Goal: Information Seeking & Learning: Learn about a topic

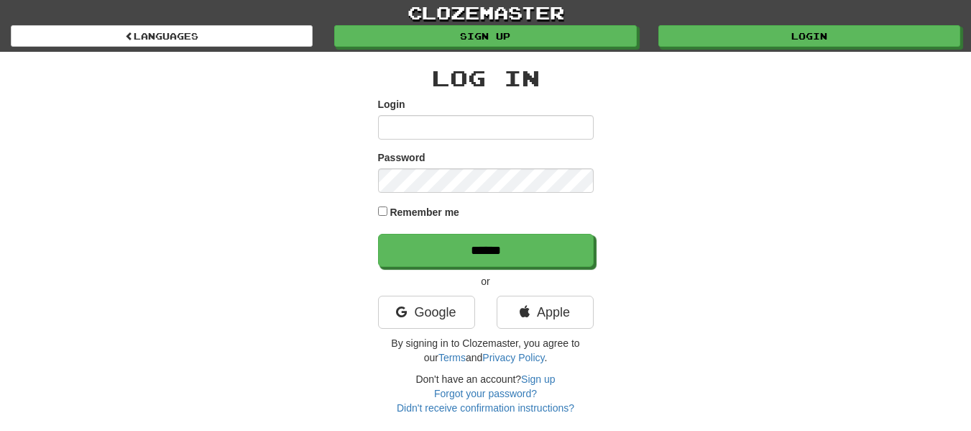
click at [449, 131] on input "Login" at bounding box center [486, 127] width 216 height 24
type input "**********"
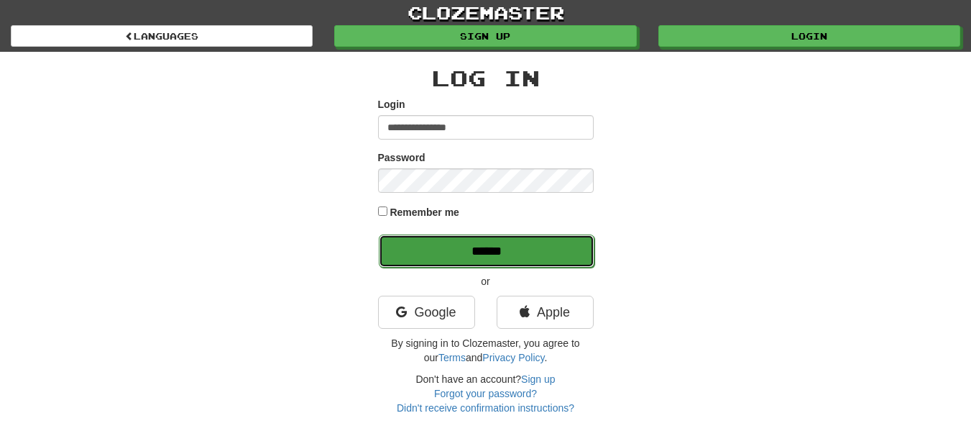
click at [489, 255] on input "******" at bounding box center [487, 250] width 216 height 33
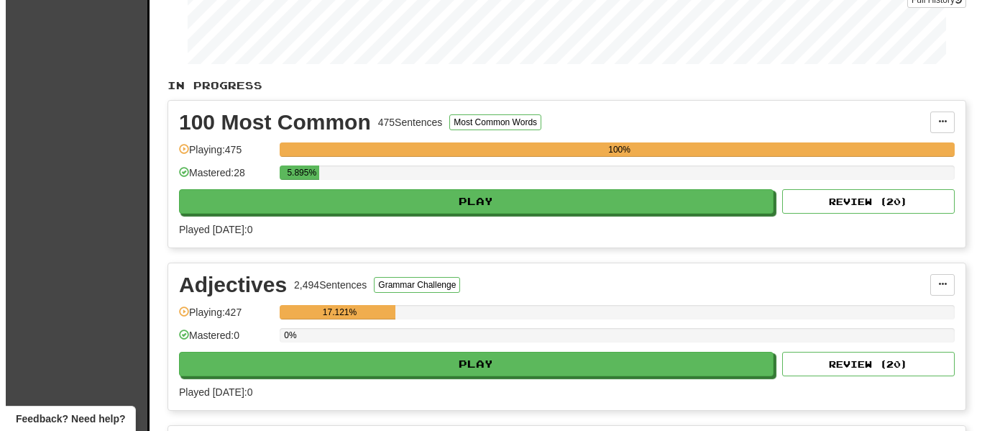
scroll to position [239, 0]
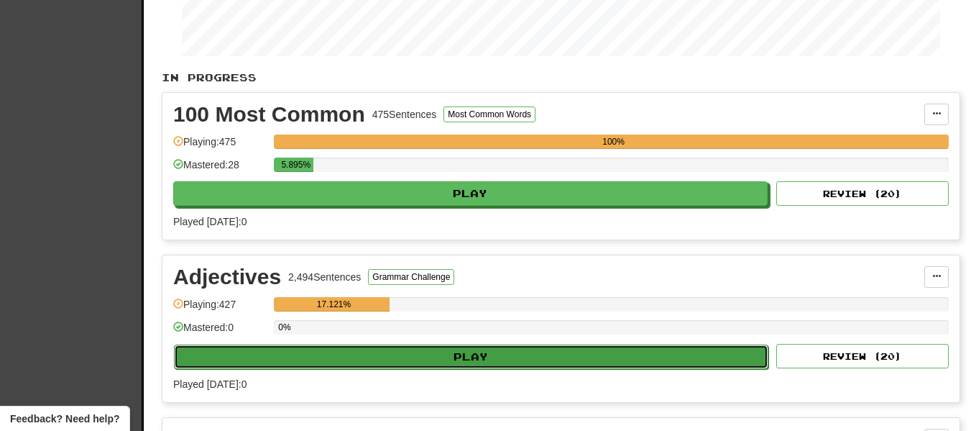
click at [439, 357] on button "Play" at bounding box center [471, 356] width 595 height 24
select select "**"
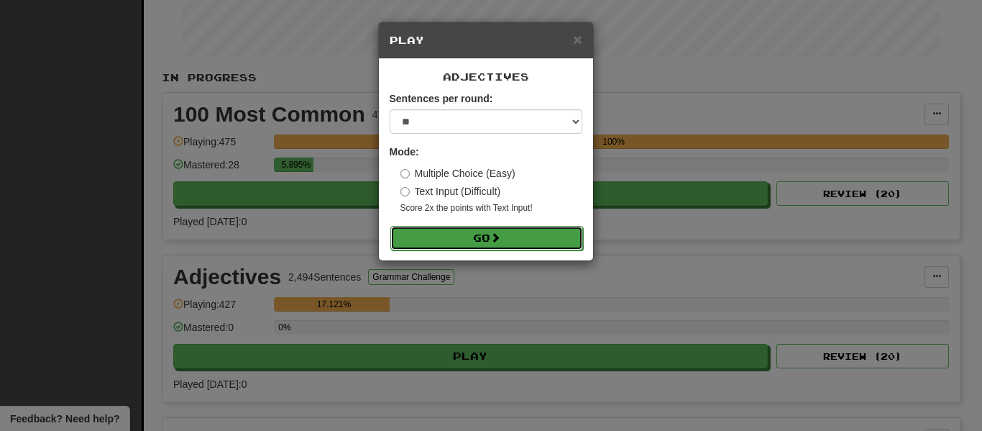
click at [489, 239] on button "Go" at bounding box center [486, 238] width 193 height 24
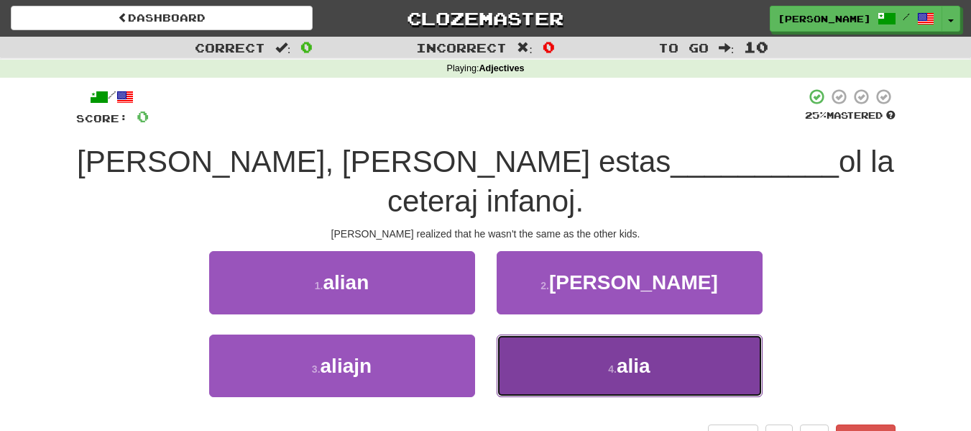
click at [676, 375] on button "4 . alia" at bounding box center [630, 365] width 266 height 63
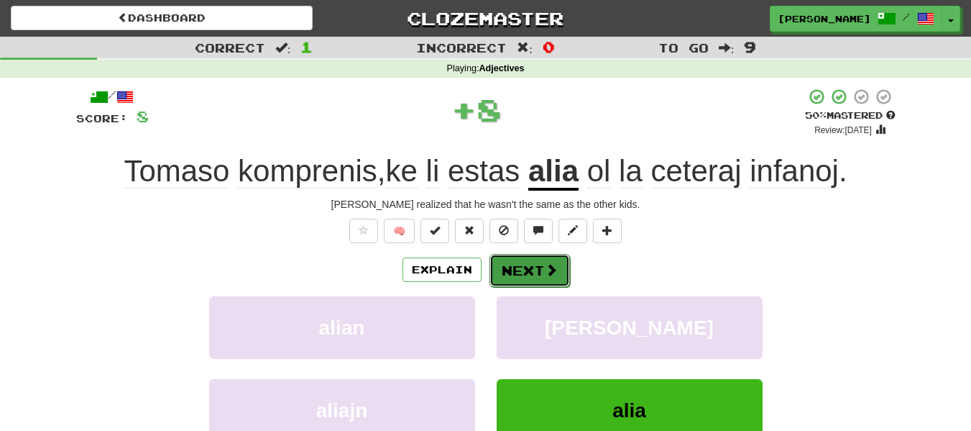
click at [545, 275] on span at bounding box center [551, 269] width 13 height 13
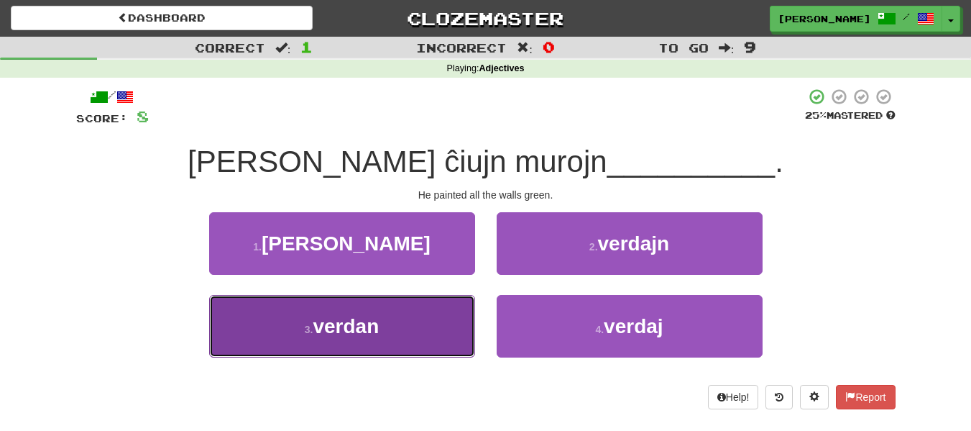
click at [397, 323] on button "3 . verdan" at bounding box center [342, 326] width 266 height 63
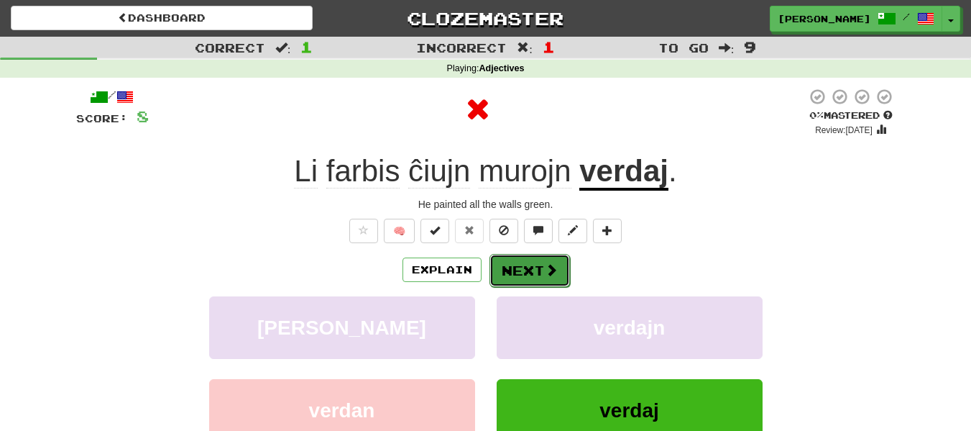
click at [547, 266] on span at bounding box center [551, 269] width 13 height 13
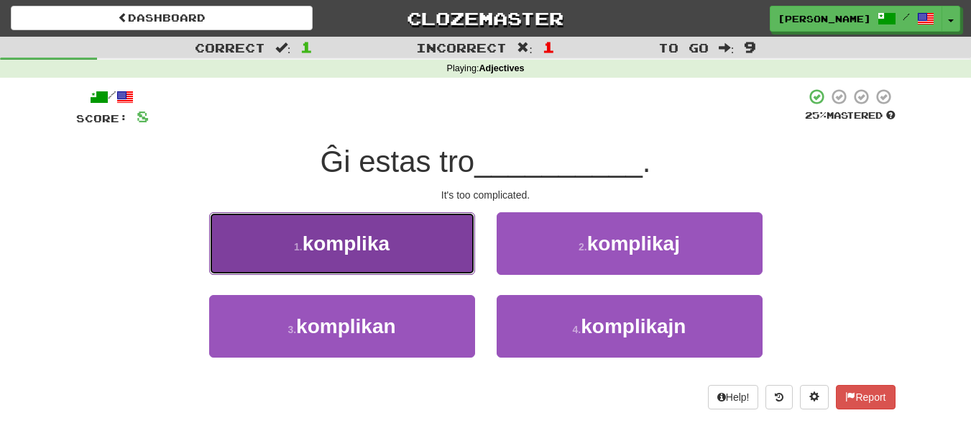
click at [421, 248] on button "1 . komplika" at bounding box center [342, 243] width 266 height 63
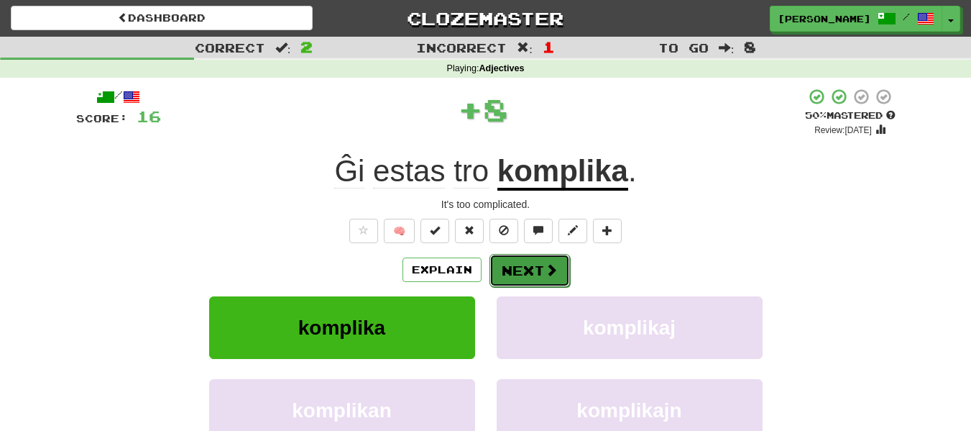
click at [514, 274] on button "Next" at bounding box center [530, 270] width 81 height 33
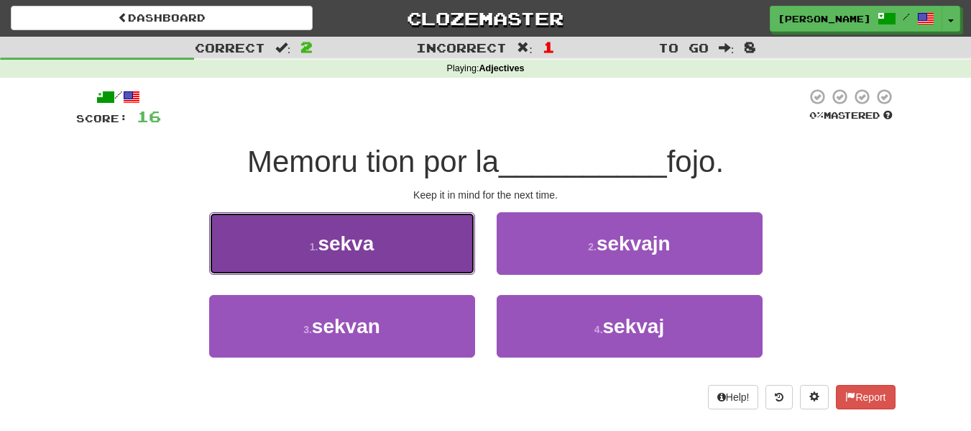
click at [408, 229] on button "1 . sekva" at bounding box center [342, 243] width 266 height 63
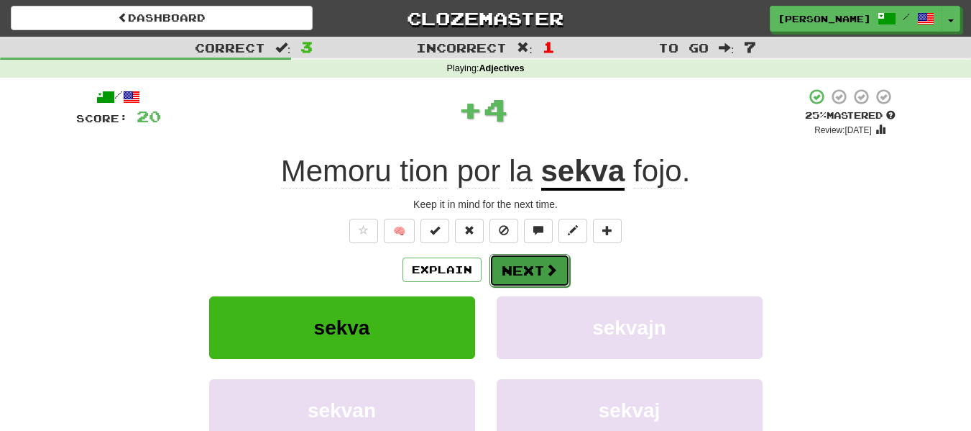
click at [521, 268] on button "Next" at bounding box center [530, 270] width 81 height 33
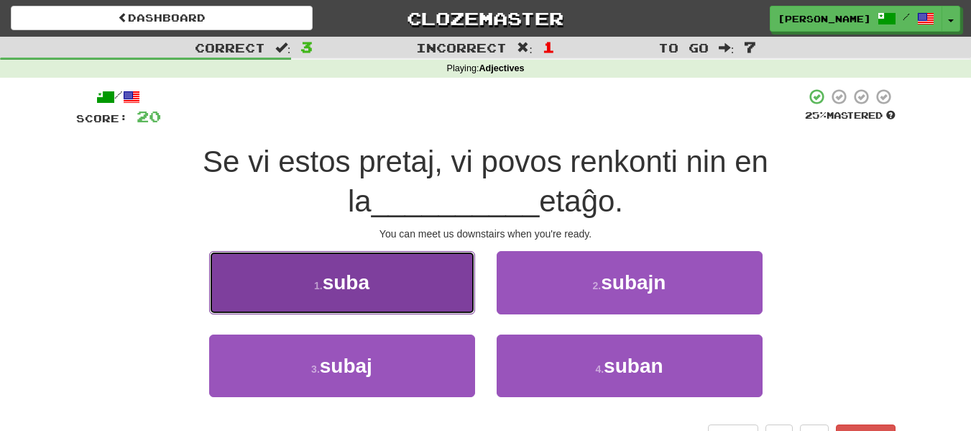
click at [428, 287] on button "1 . suba" at bounding box center [342, 282] width 266 height 63
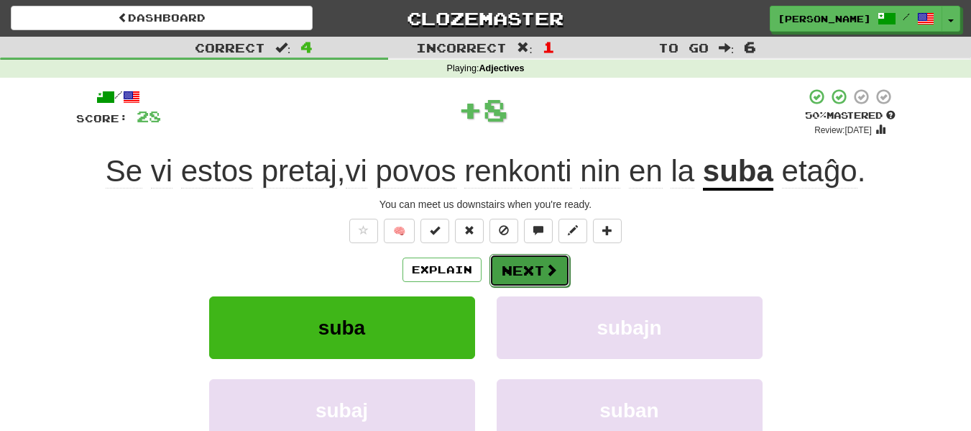
click at [519, 266] on button "Next" at bounding box center [530, 270] width 81 height 33
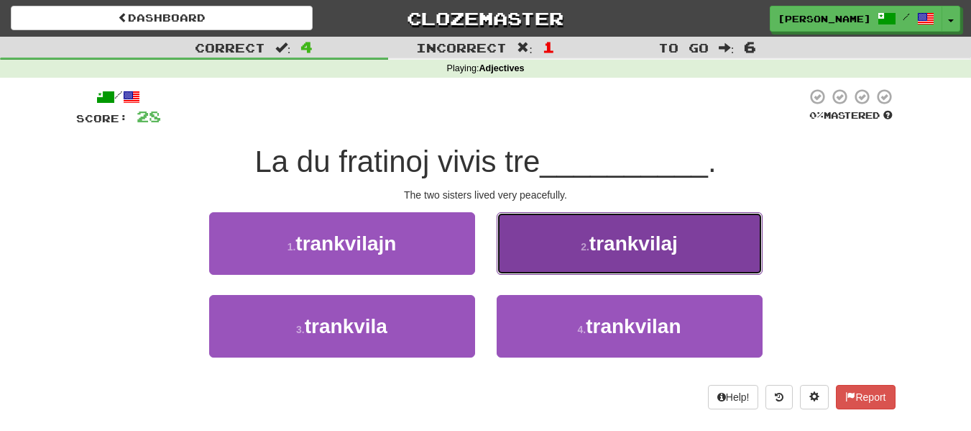
click at [539, 240] on button "2 . trankvilaj" at bounding box center [630, 243] width 266 height 63
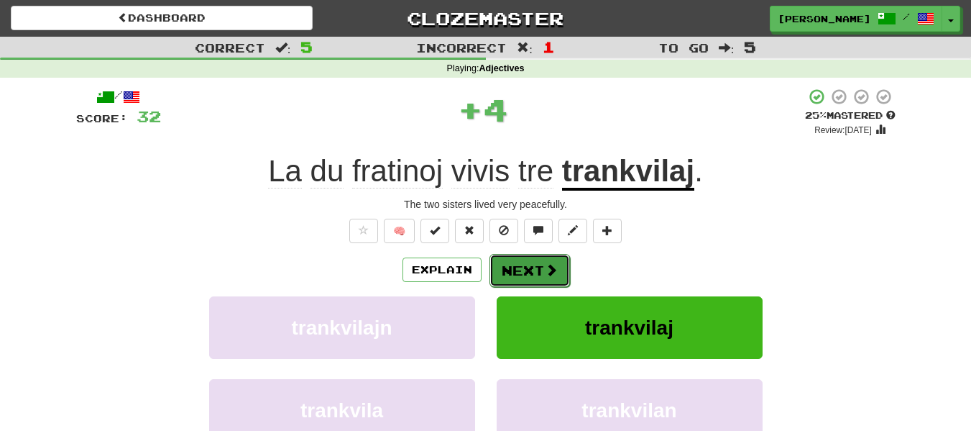
click at [525, 267] on button "Next" at bounding box center [530, 270] width 81 height 33
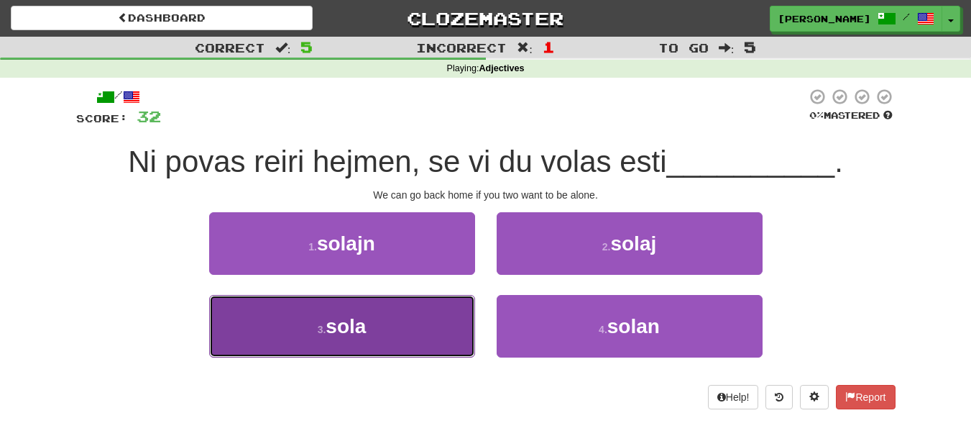
click at [441, 331] on button "3 . sola" at bounding box center [342, 326] width 266 height 63
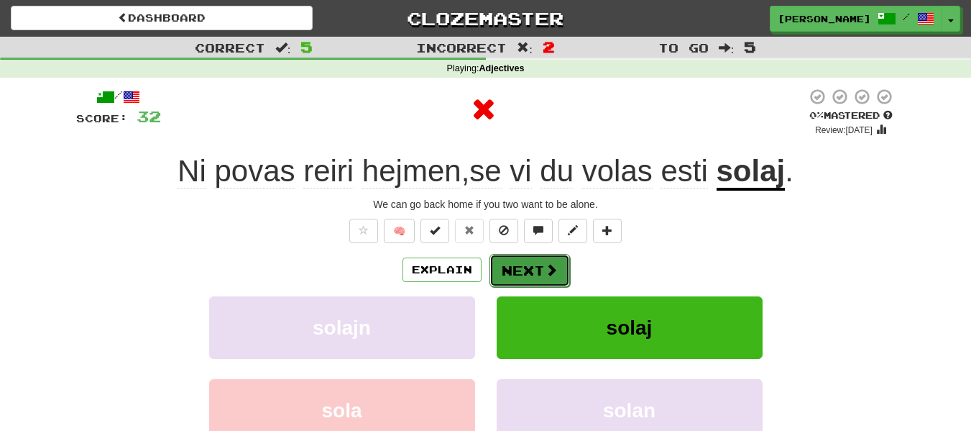
click at [521, 255] on button "Next" at bounding box center [530, 270] width 81 height 33
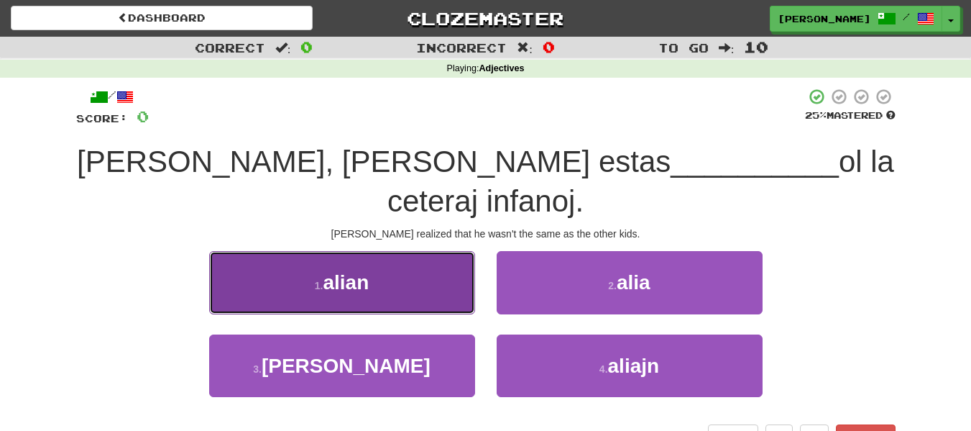
click at [421, 283] on button "1 . alian" at bounding box center [342, 282] width 266 height 63
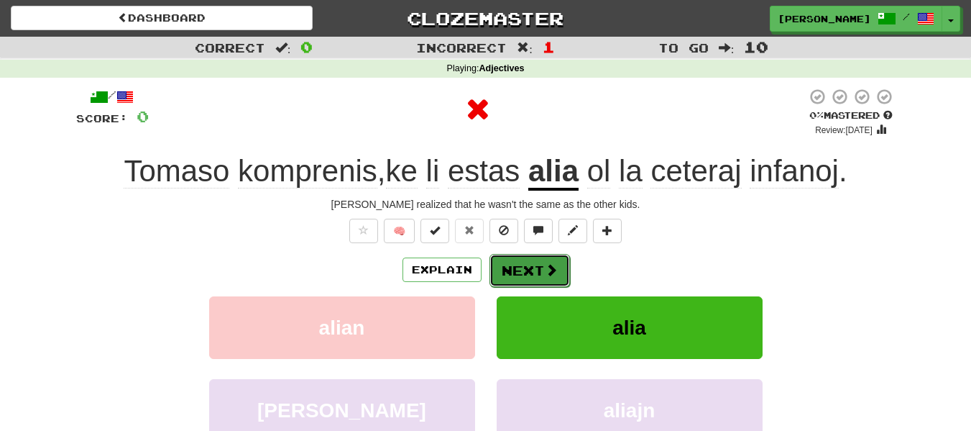
click at [546, 271] on span at bounding box center [551, 269] width 13 height 13
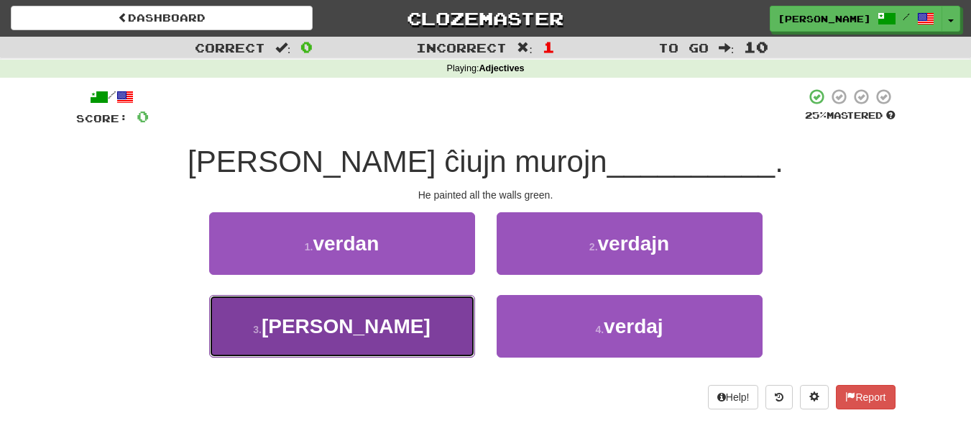
click at [341, 324] on span "verda" at bounding box center [346, 326] width 169 height 22
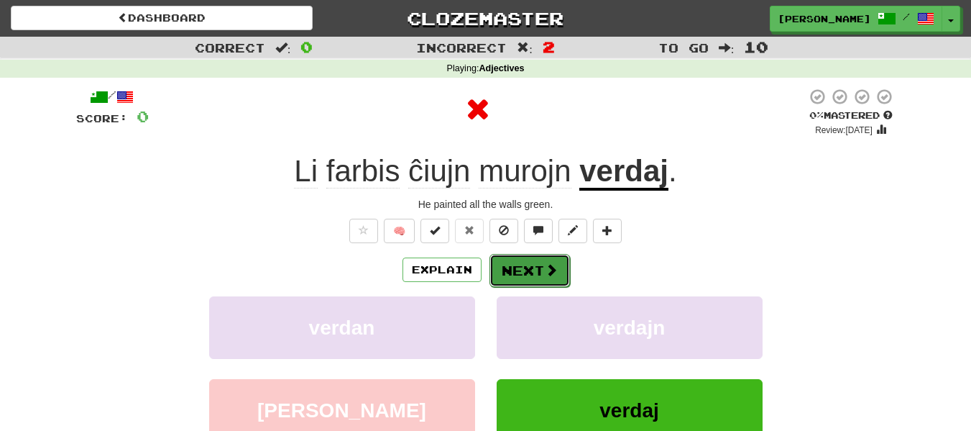
click at [512, 271] on button "Next" at bounding box center [530, 270] width 81 height 33
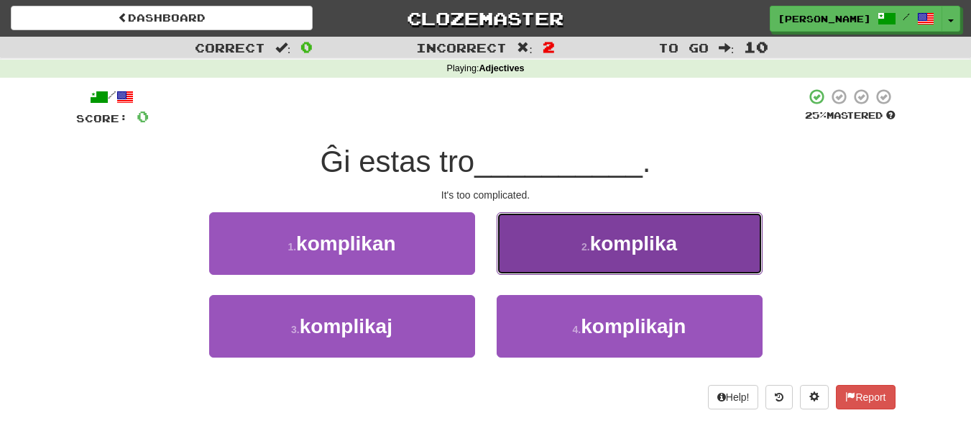
click at [551, 257] on button "2 . komplika" at bounding box center [630, 243] width 266 height 63
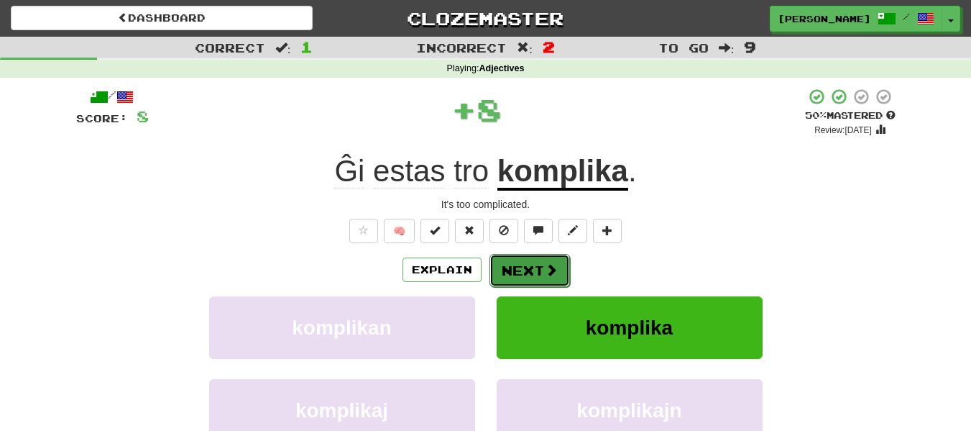
click at [551, 258] on button "Next" at bounding box center [530, 270] width 81 height 33
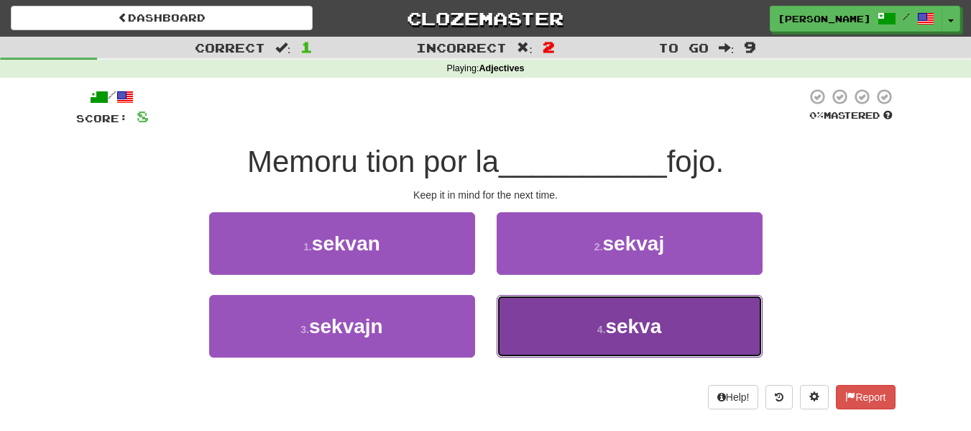
click at [555, 339] on button "4 . sekva" at bounding box center [630, 326] width 266 height 63
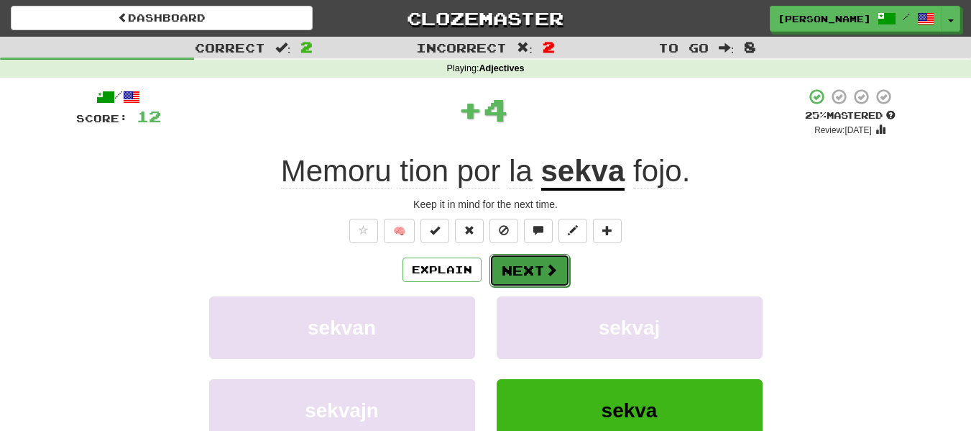
click at [540, 270] on button "Next" at bounding box center [530, 270] width 81 height 33
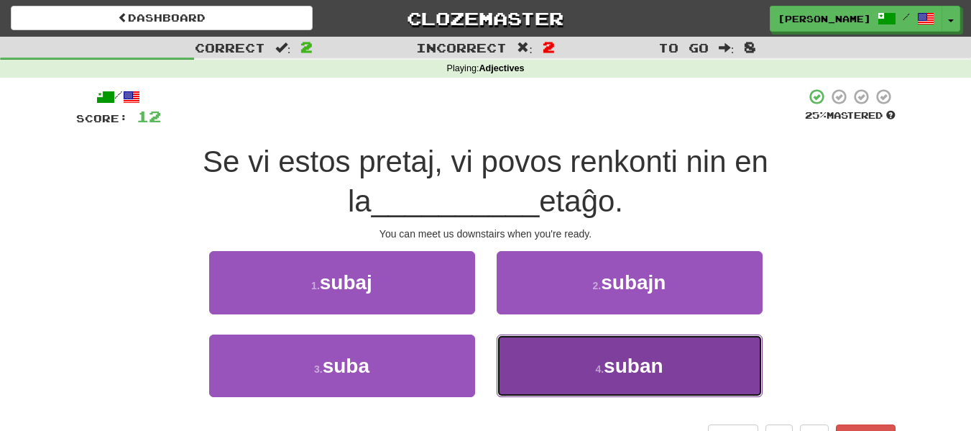
click at [551, 354] on button "4 . suban" at bounding box center [630, 365] width 266 height 63
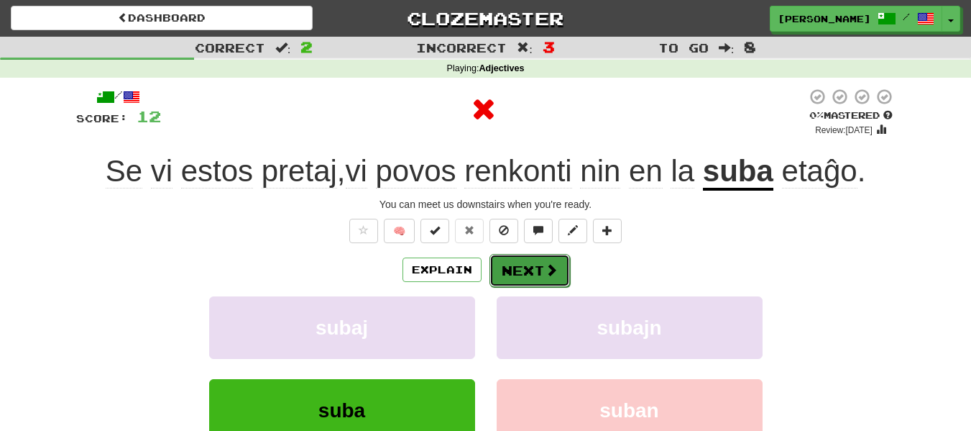
click at [536, 277] on button "Next" at bounding box center [530, 270] width 81 height 33
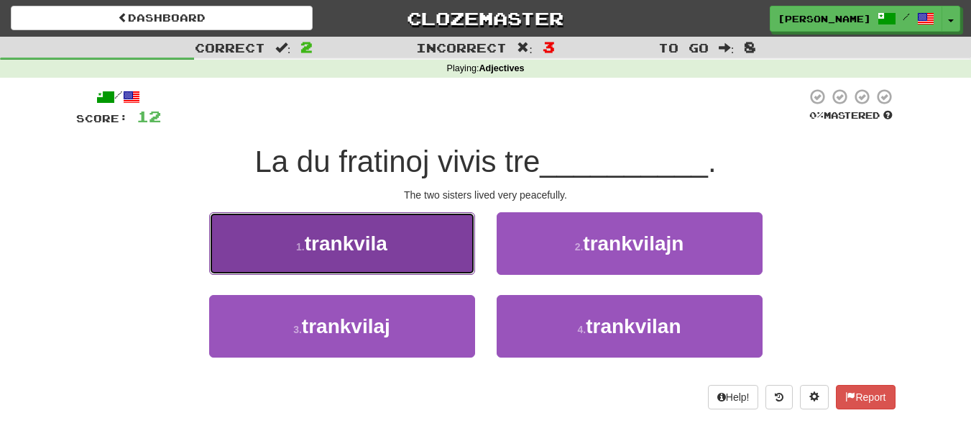
click at [449, 264] on button "1 . trankvila" at bounding box center [342, 243] width 266 height 63
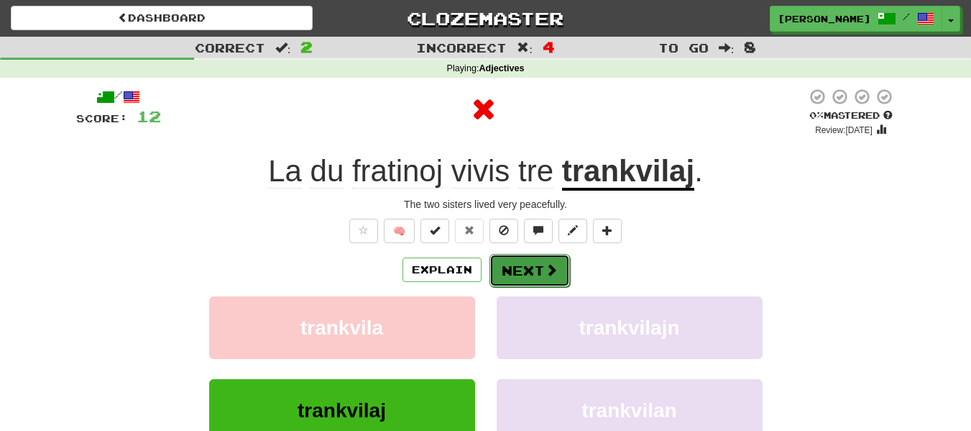
click at [530, 260] on button "Next" at bounding box center [530, 270] width 81 height 33
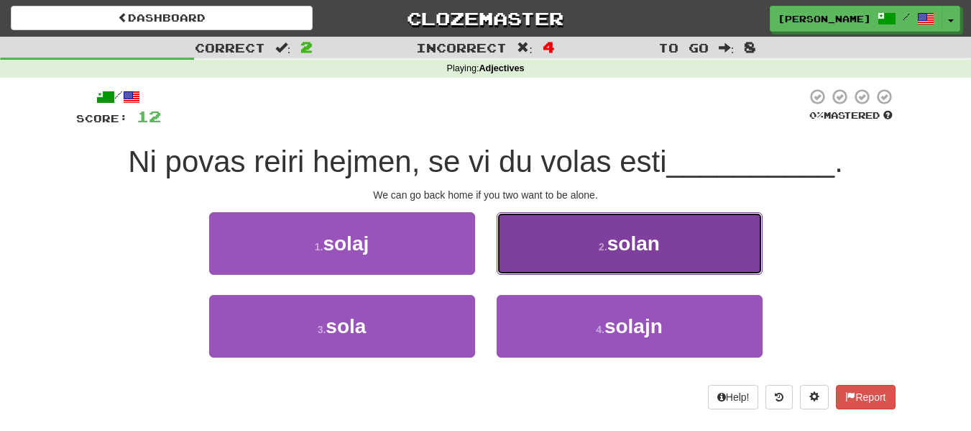
click at [561, 265] on button "2 . solan" at bounding box center [630, 243] width 266 height 63
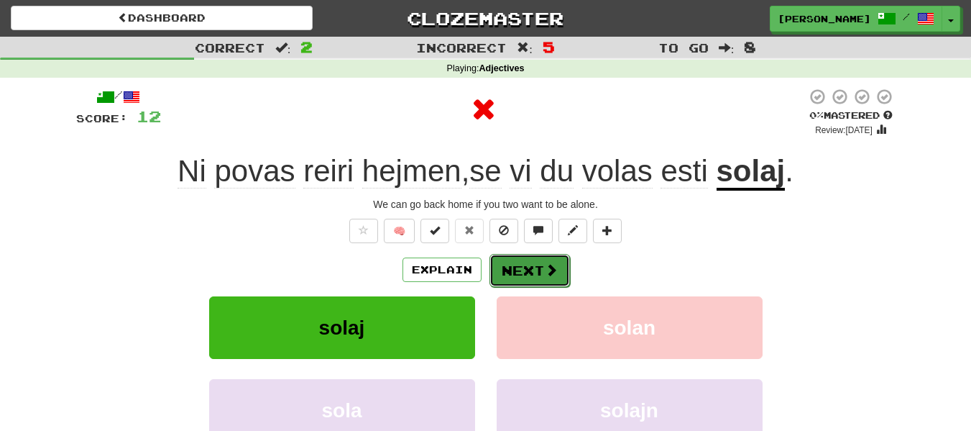
click at [561, 265] on button "Next" at bounding box center [530, 270] width 81 height 33
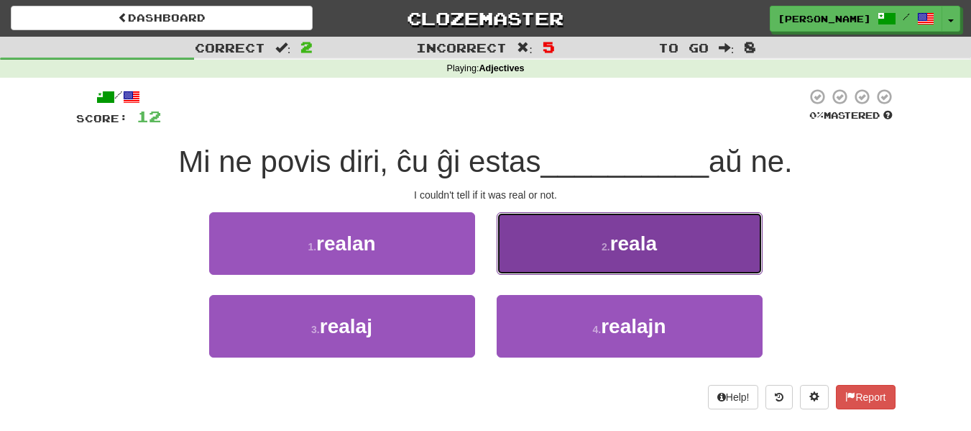
click at [573, 253] on button "2 . reala" at bounding box center [630, 243] width 266 height 63
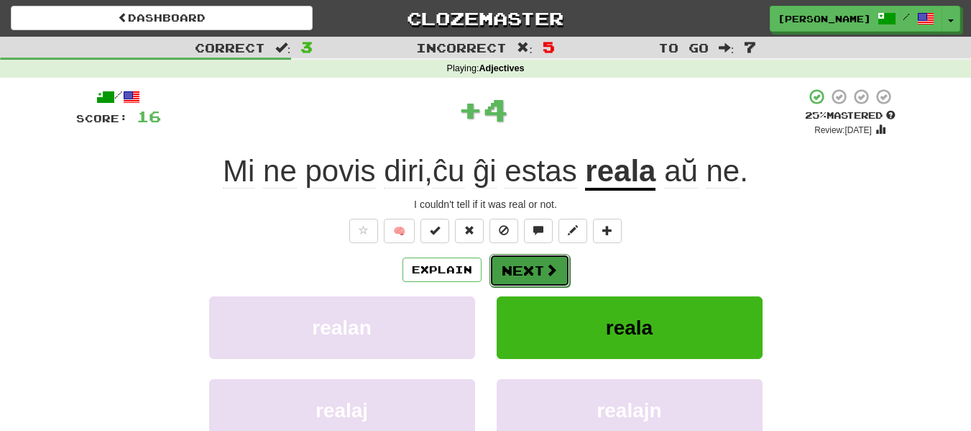
click at [551, 267] on span at bounding box center [551, 269] width 13 height 13
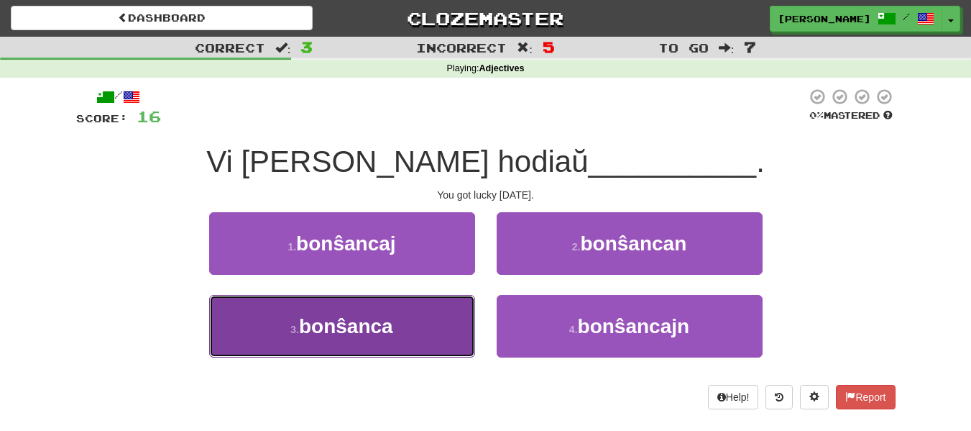
click at [420, 325] on button "3 . bonŝanca" at bounding box center [342, 326] width 266 height 63
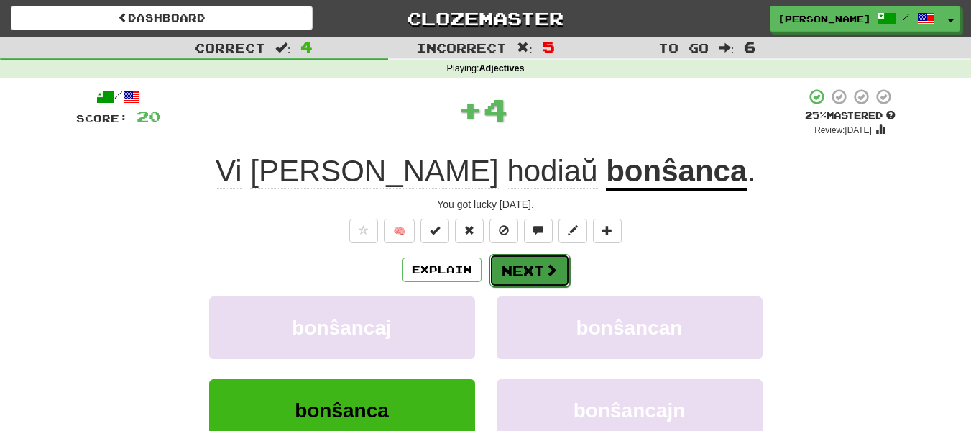
click at [524, 277] on button "Next" at bounding box center [530, 270] width 81 height 33
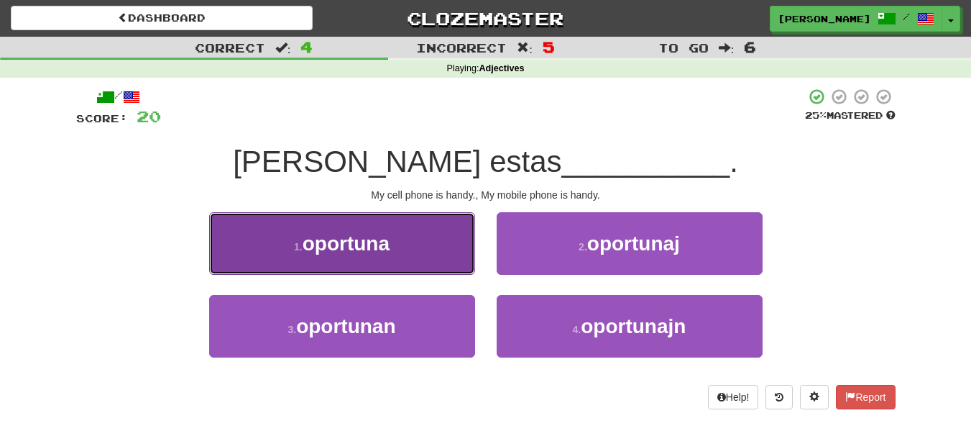
click at [443, 252] on button "1 . oportuna" at bounding box center [342, 243] width 266 height 63
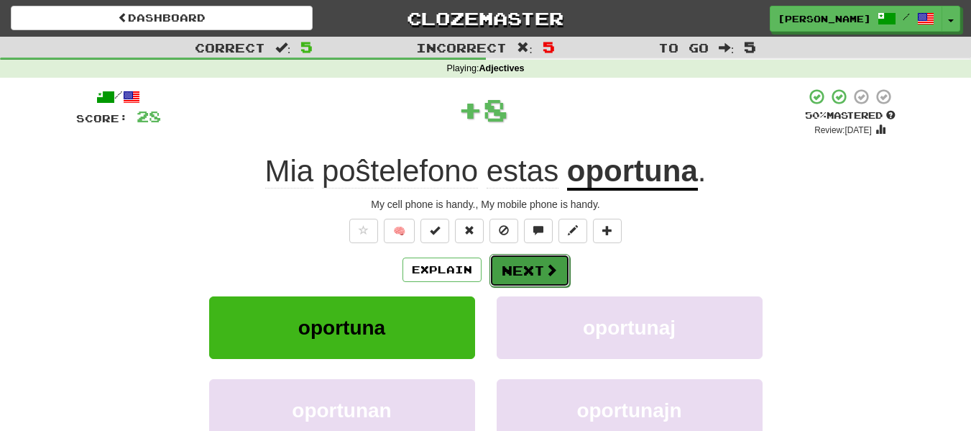
click at [517, 254] on button "Next" at bounding box center [530, 270] width 81 height 33
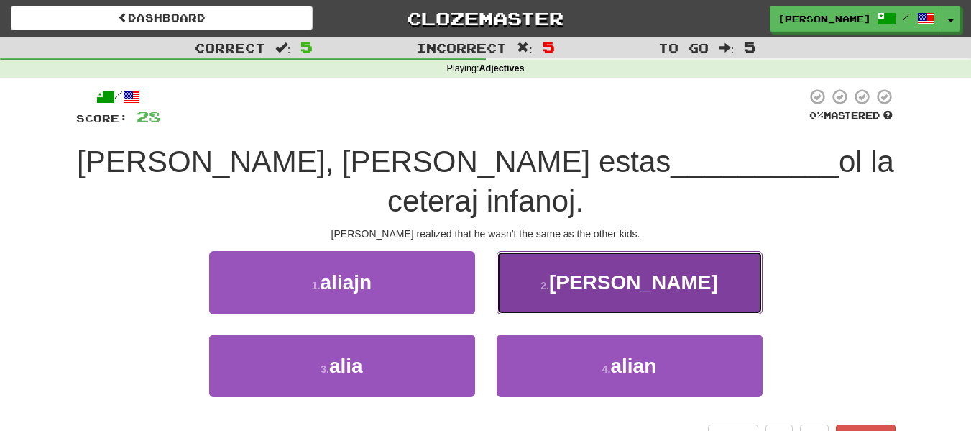
click at [560, 289] on button "2 . aliaj" at bounding box center [630, 282] width 266 height 63
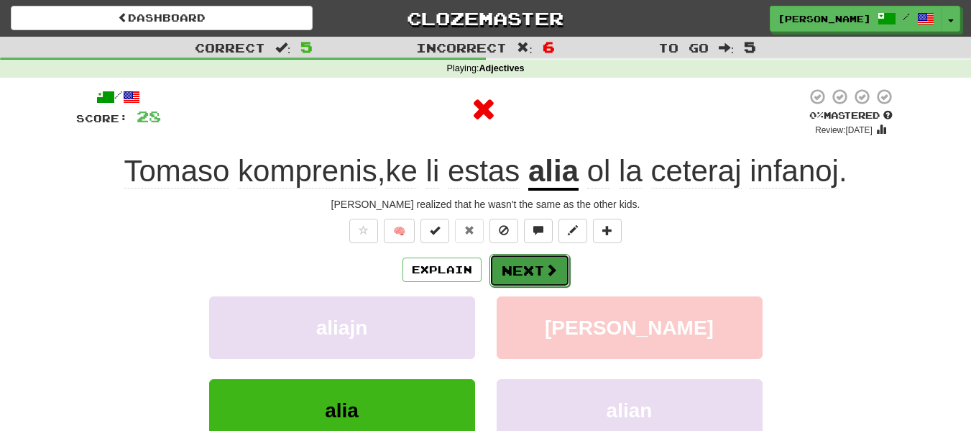
click at [528, 272] on button "Next" at bounding box center [530, 270] width 81 height 33
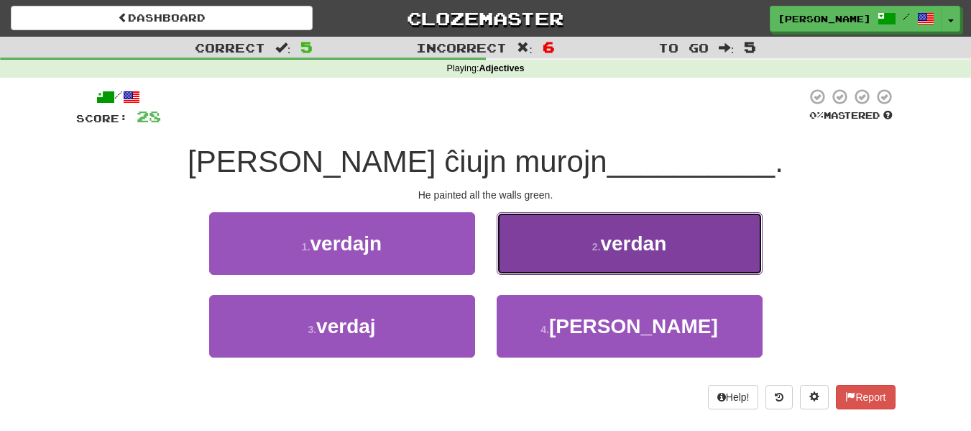
click at [543, 257] on button "2 . verdan" at bounding box center [630, 243] width 266 height 63
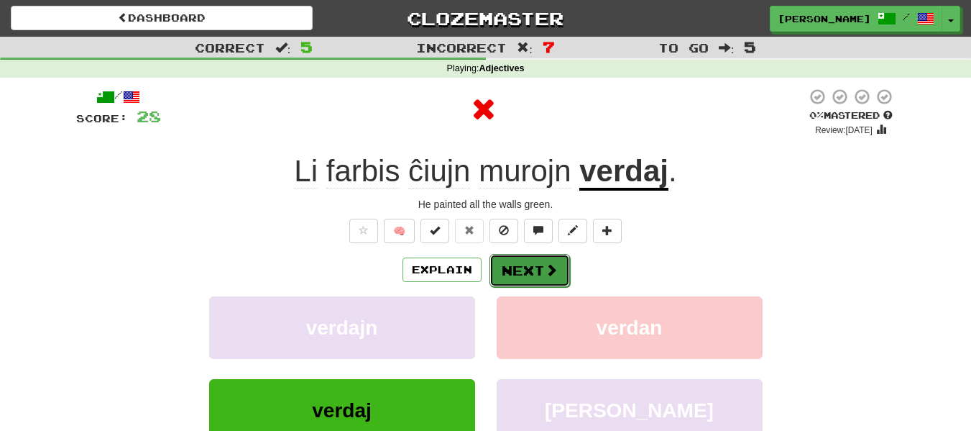
click at [543, 259] on button "Next" at bounding box center [530, 270] width 81 height 33
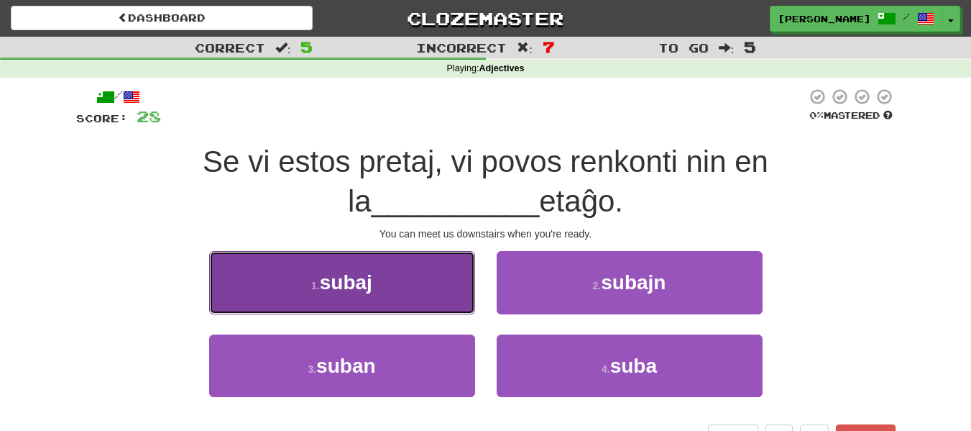
click at [376, 285] on button "1 . subaj" at bounding box center [342, 282] width 266 height 63
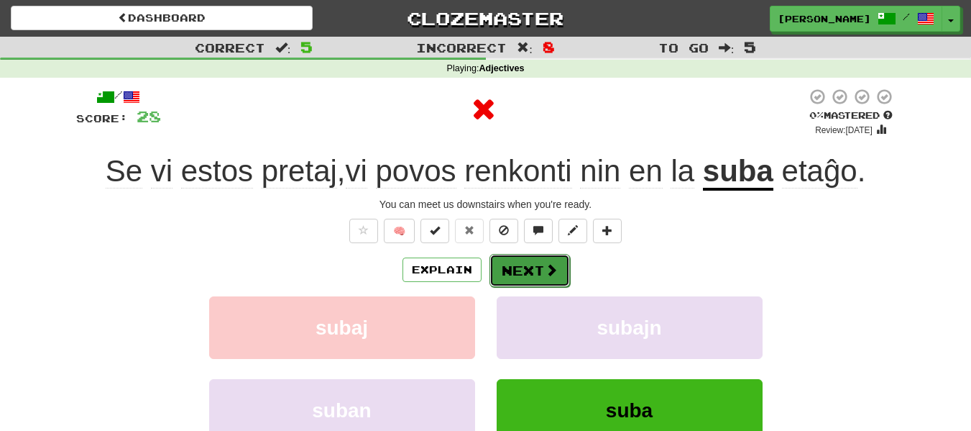
click at [531, 261] on button "Next" at bounding box center [530, 270] width 81 height 33
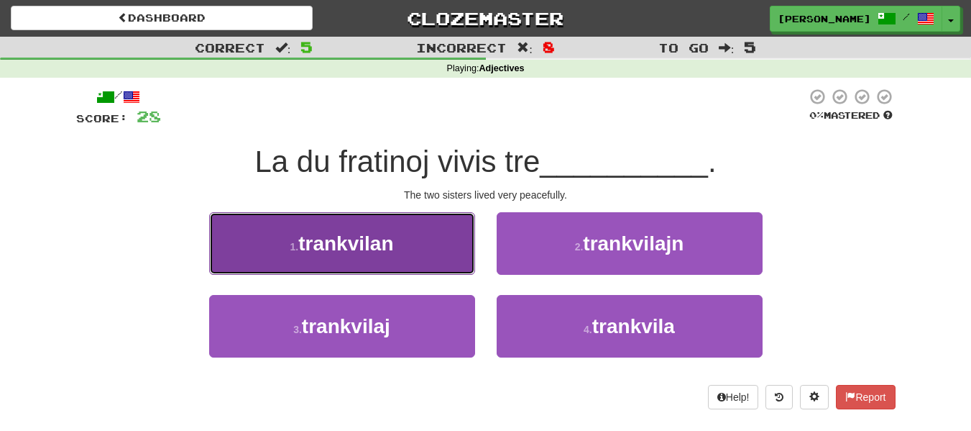
click at [421, 248] on button "1 . trankvilan" at bounding box center [342, 243] width 266 height 63
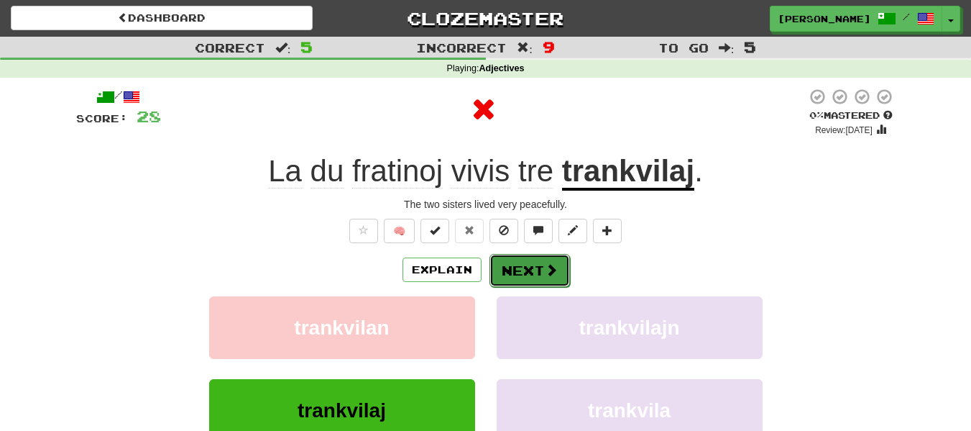
click at [527, 278] on button "Next" at bounding box center [530, 270] width 81 height 33
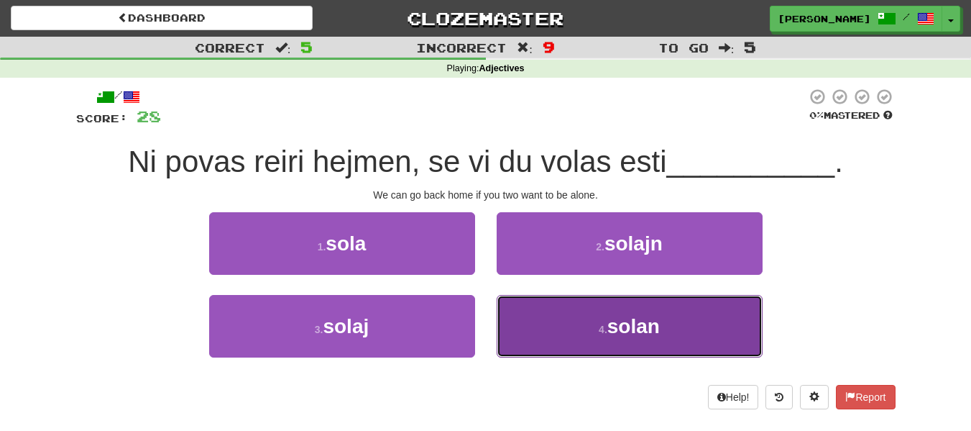
click at [534, 326] on button "4 . solan" at bounding box center [630, 326] width 266 height 63
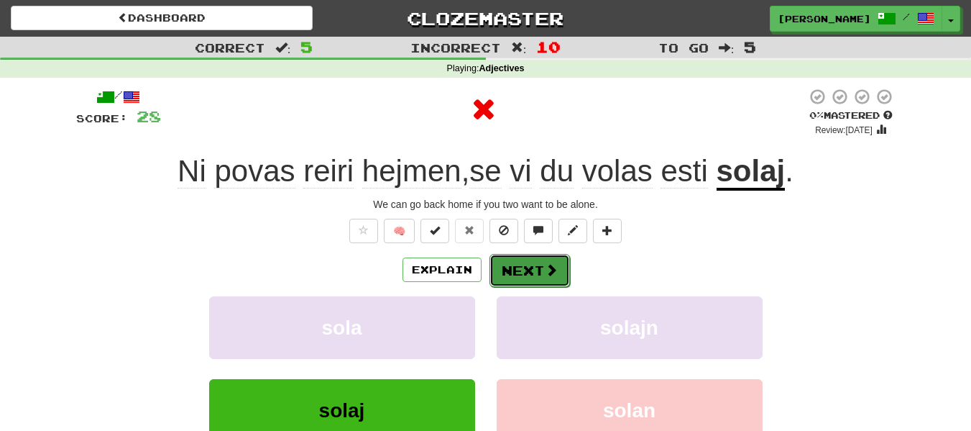
click at [531, 270] on button "Next" at bounding box center [530, 270] width 81 height 33
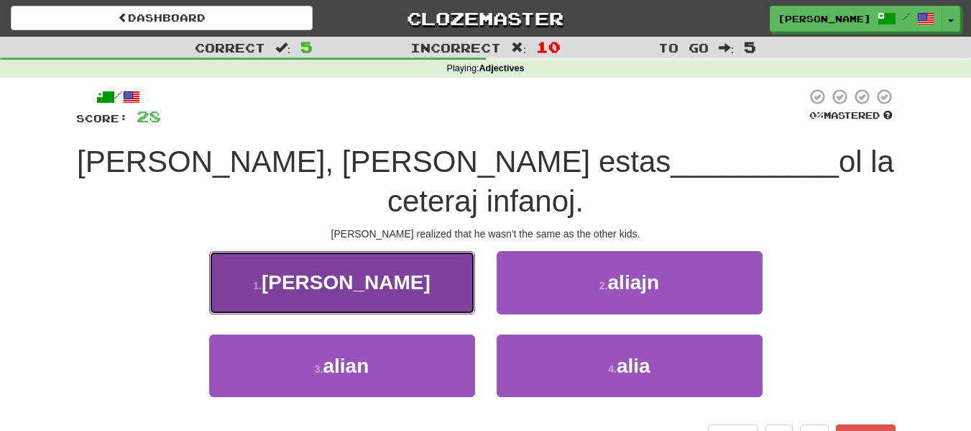
click at [444, 286] on button "1 . aliaj" at bounding box center [342, 282] width 266 height 63
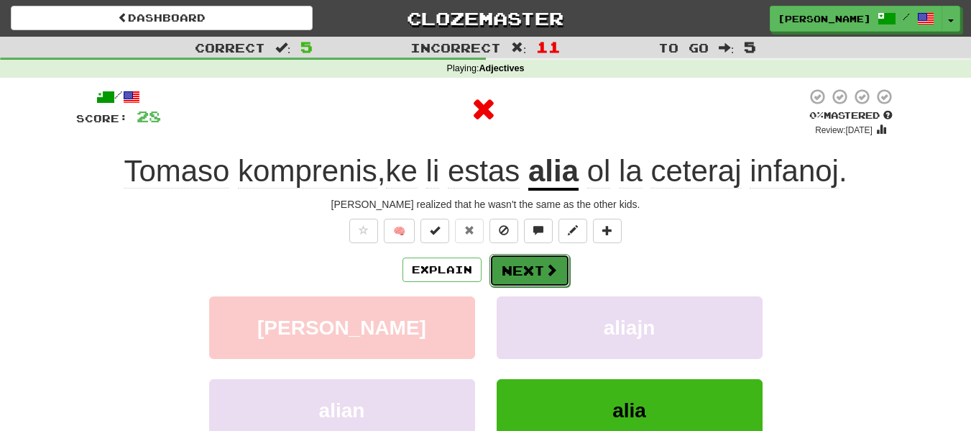
click at [552, 271] on span at bounding box center [551, 269] width 13 height 13
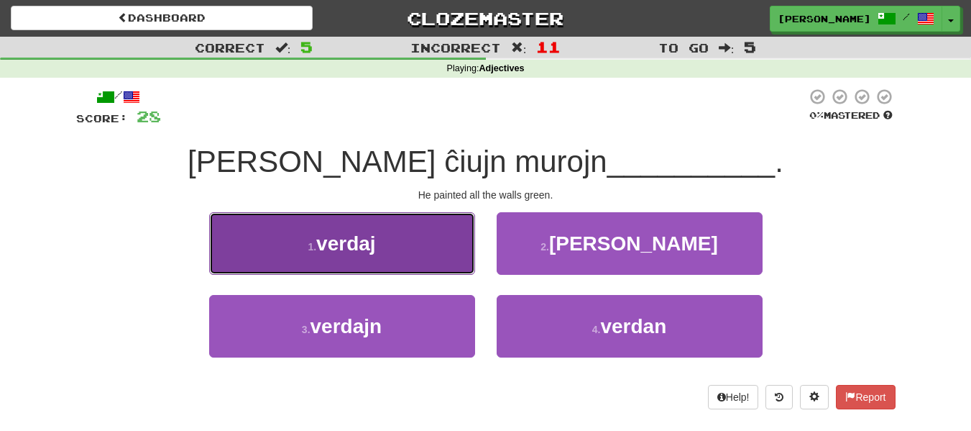
click at [401, 257] on button "1 . verdaj" at bounding box center [342, 243] width 266 height 63
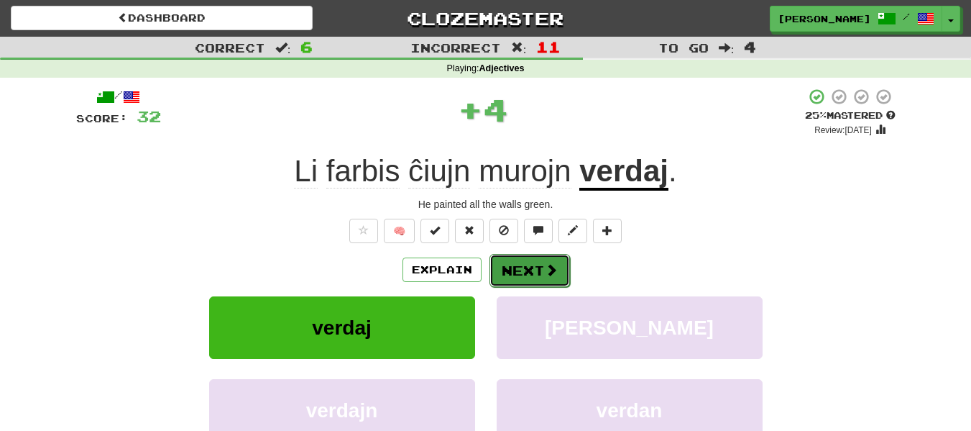
click at [523, 257] on button "Next" at bounding box center [530, 270] width 81 height 33
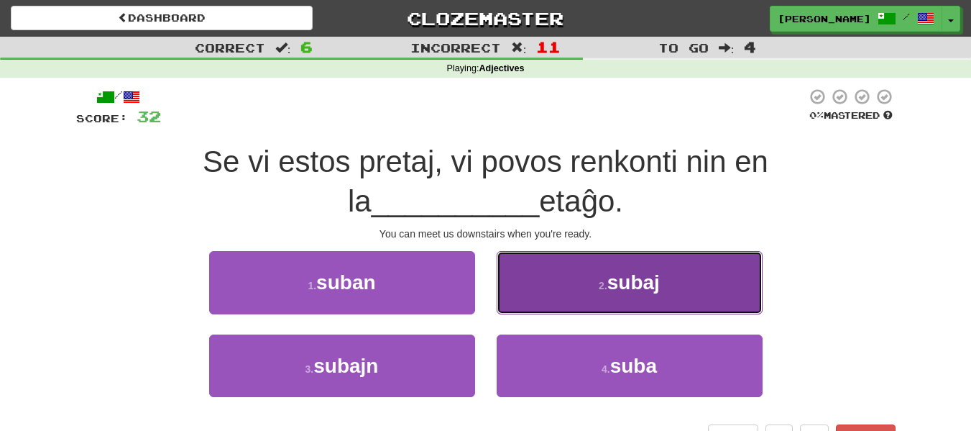
click at [509, 278] on button "2 . subaj" at bounding box center [630, 282] width 266 height 63
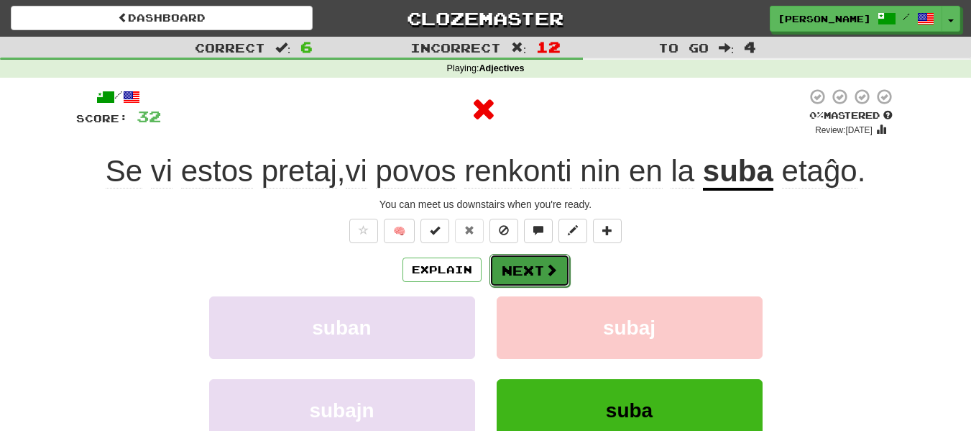
click at [510, 275] on button "Next" at bounding box center [530, 270] width 81 height 33
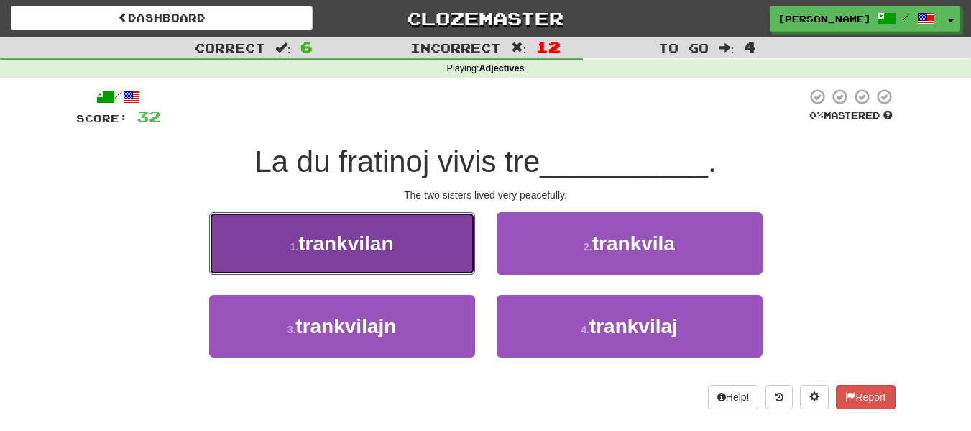
click at [435, 237] on button "1 . trankvilan" at bounding box center [342, 243] width 266 height 63
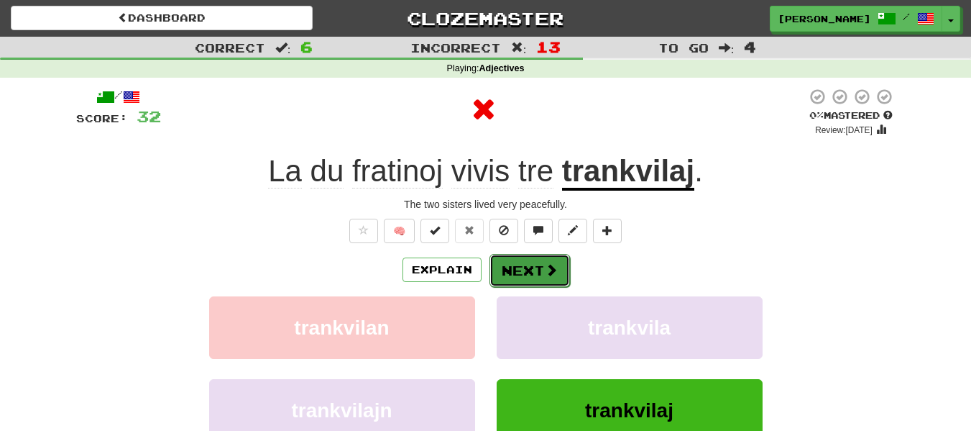
click at [523, 257] on button "Next" at bounding box center [530, 270] width 81 height 33
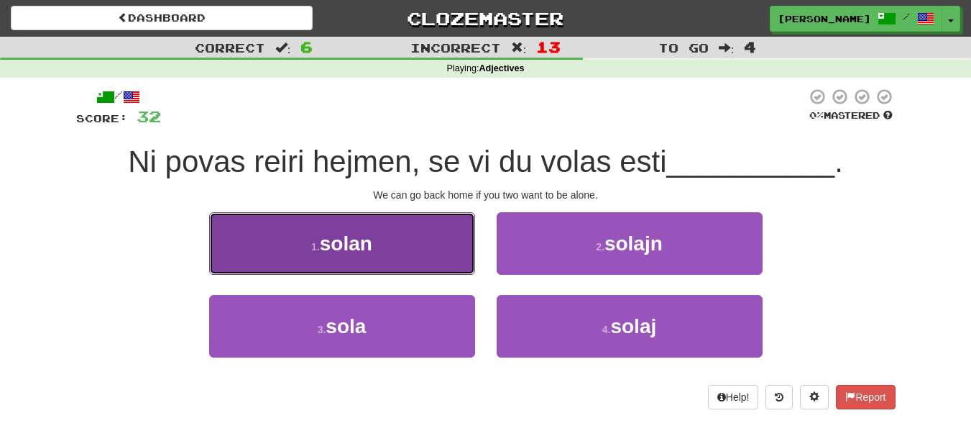
click at [422, 254] on button "1 . solan" at bounding box center [342, 243] width 266 height 63
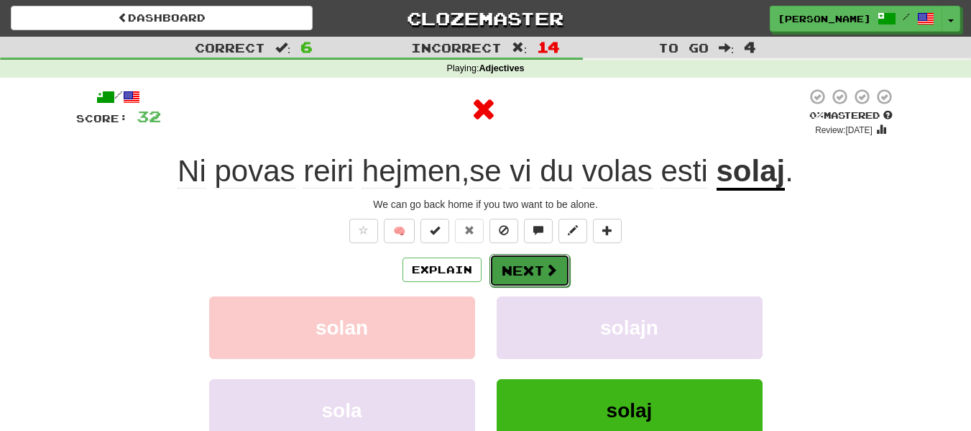
click at [521, 258] on button "Next" at bounding box center [530, 270] width 81 height 33
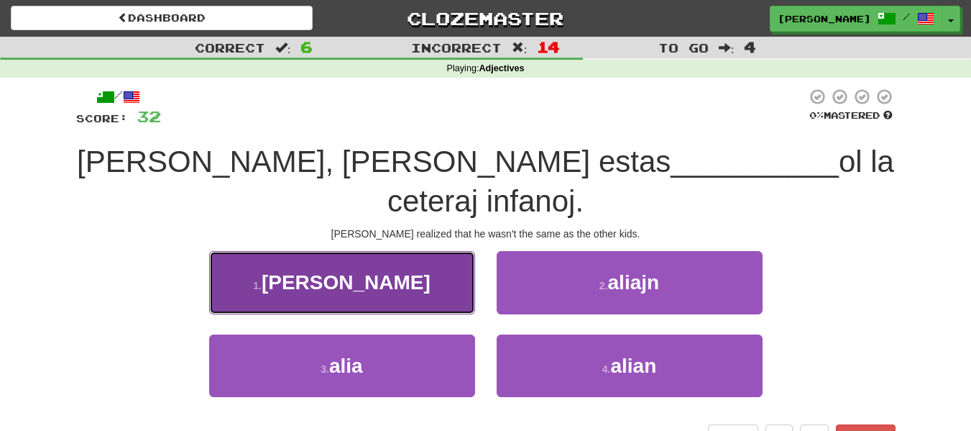
click at [374, 289] on button "1 . aliaj" at bounding box center [342, 282] width 266 height 63
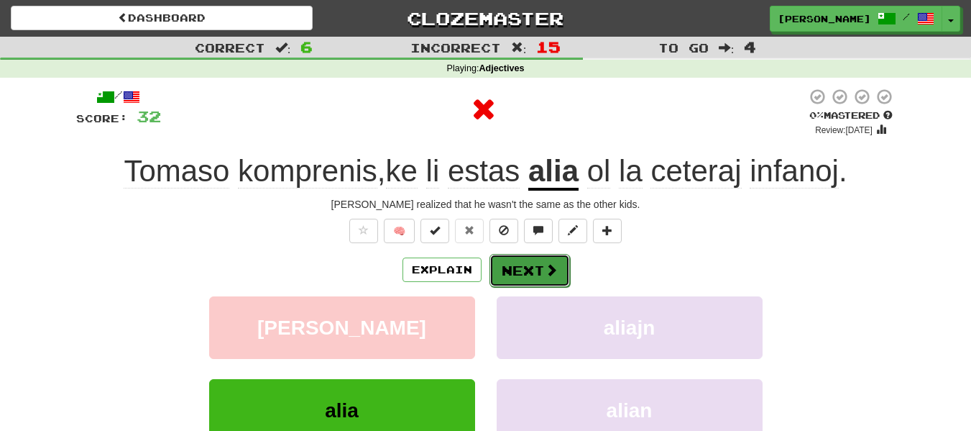
click at [513, 266] on button "Next" at bounding box center [530, 270] width 81 height 33
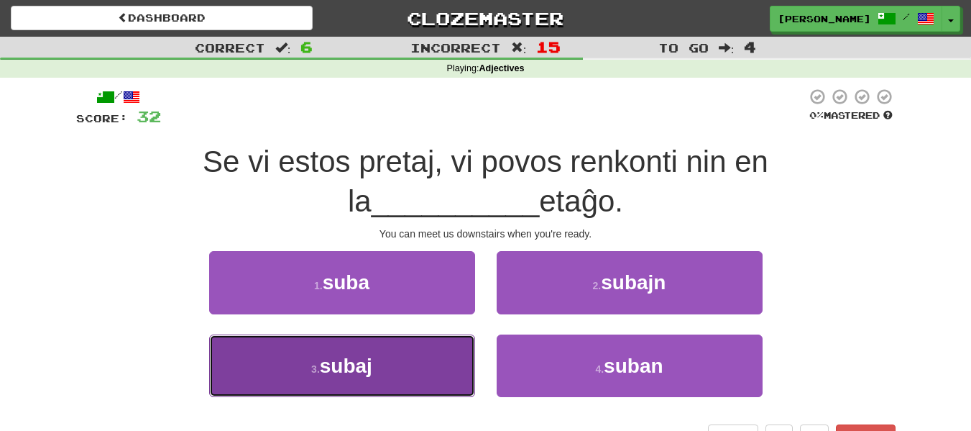
click at [369, 367] on span "subaj" at bounding box center [346, 365] width 52 height 22
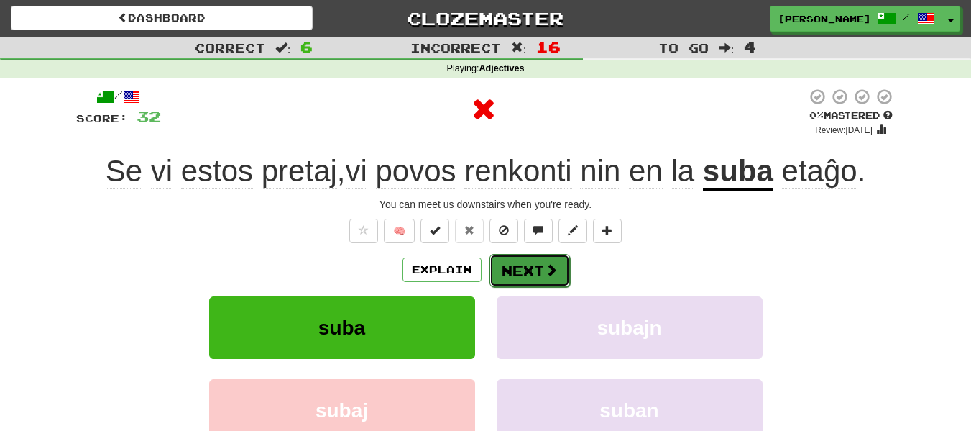
click at [516, 273] on button "Next" at bounding box center [530, 270] width 81 height 33
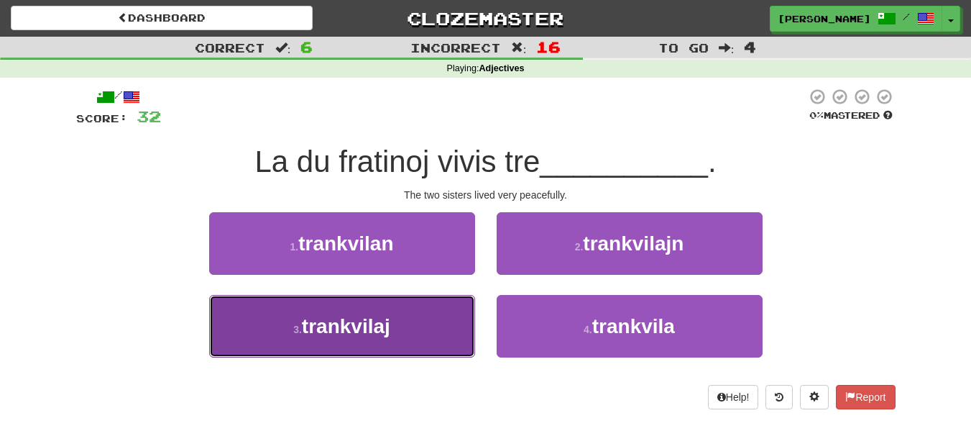
click at [401, 312] on button "3 . trankvilaj" at bounding box center [342, 326] width 266 height 63
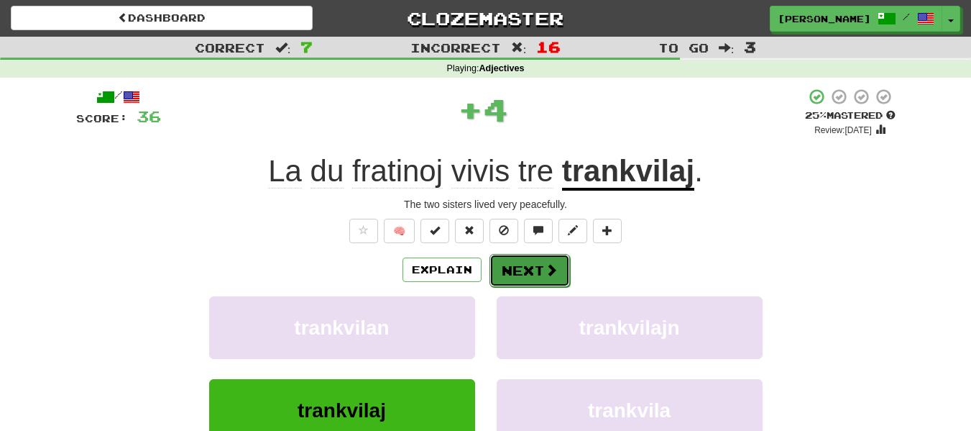
click at [510, 262] on button "Next" at bounding box center [530, 270] width 81 height 33
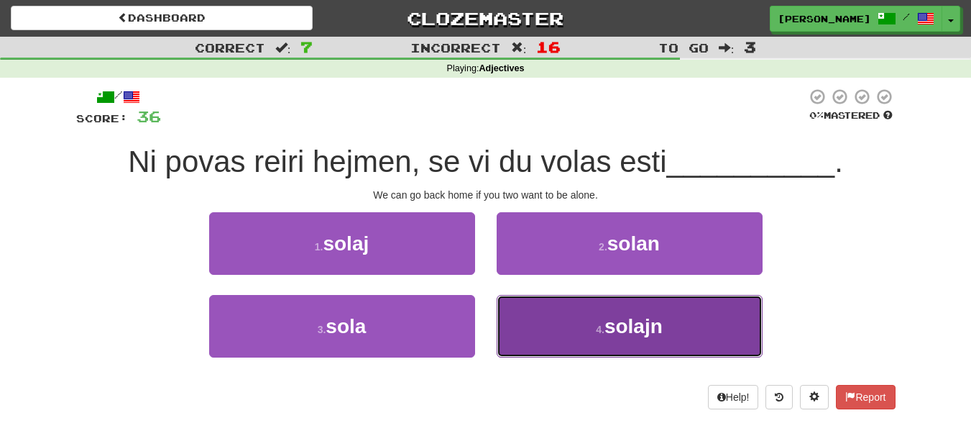
click at [561, 347] on button "4 . solajn" at bounding box center [630, 326] width 266 height 63
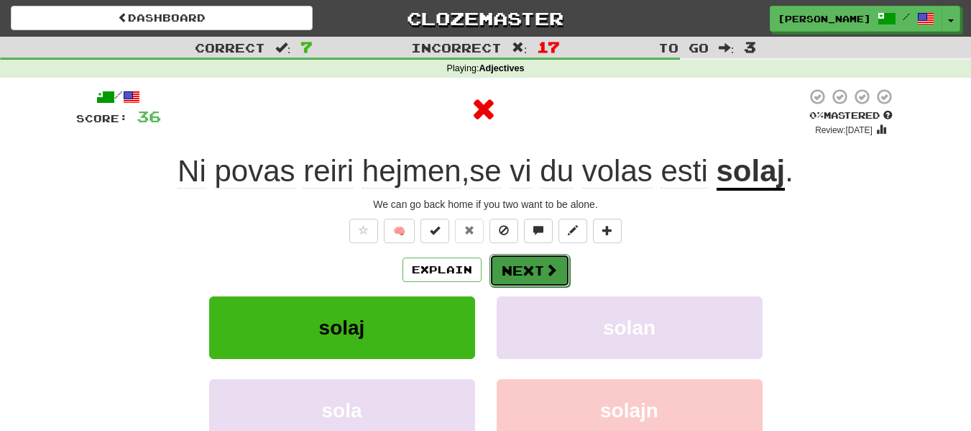
click at [554, 272] on span at bounding box center [551, 269] width 13 height 13
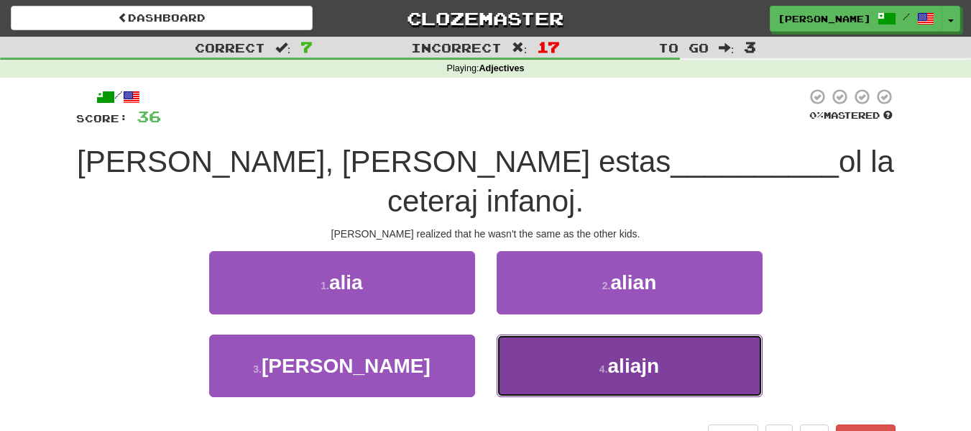
click at [545, 370] on button "4 . aliajn" at bounding box center [630, 365] width 266 height 63
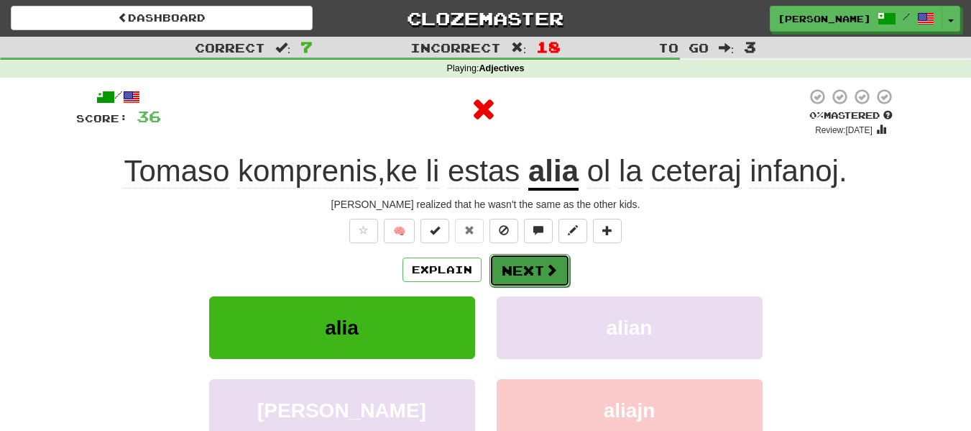
click at [539, 267] on button "Next" at bounding box center [530, 270] width 81 height 33
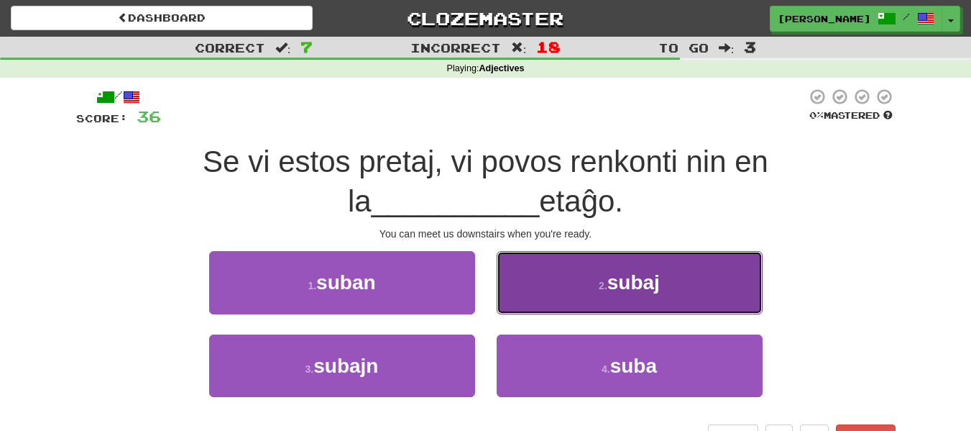
click at [556, 301] on button "2 . subaj" at bounding box center [630, 282] width 266 height 63
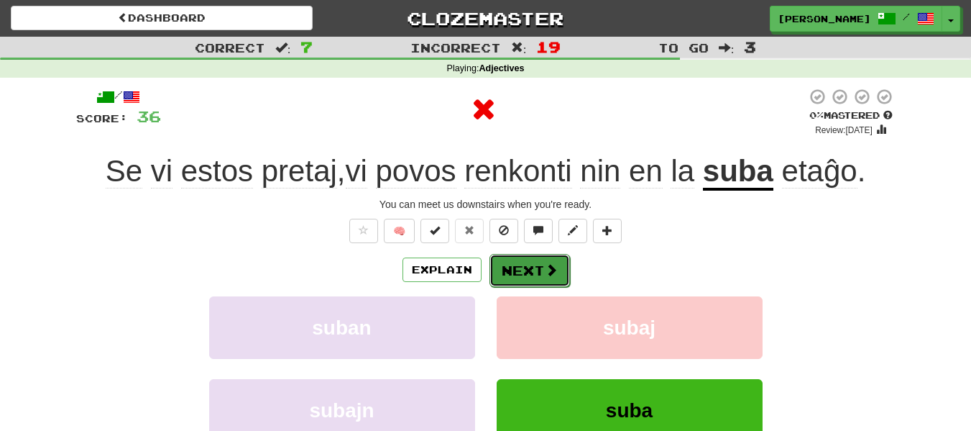
click at [537, 261] on button "Next" at bounding box center [530, 270] width 81 height 33
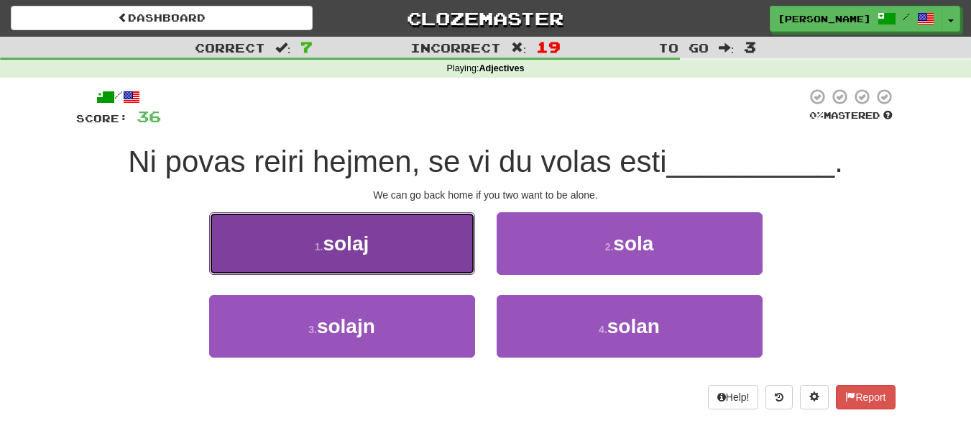
click at [419, 249] on button "1 . solaj" at bounding box center [342, 243] width 266 height 63
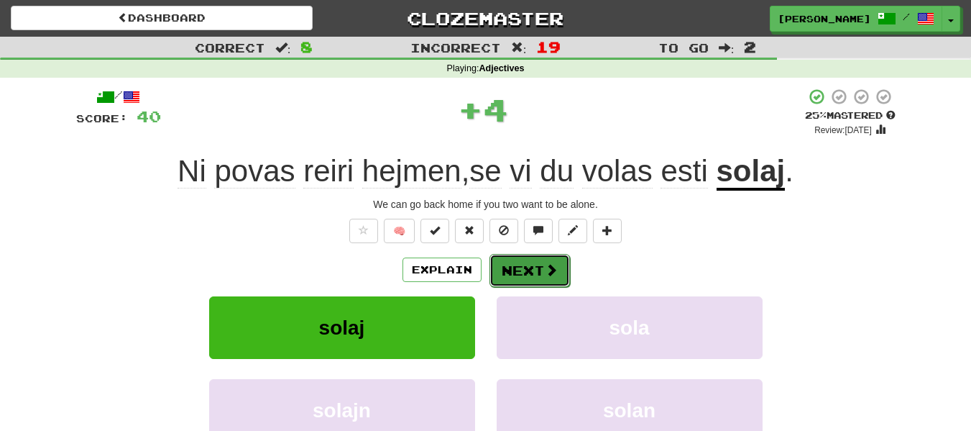
click at [515, 262] on button "Next" at bounding box center [530, 270] width 81 height 33
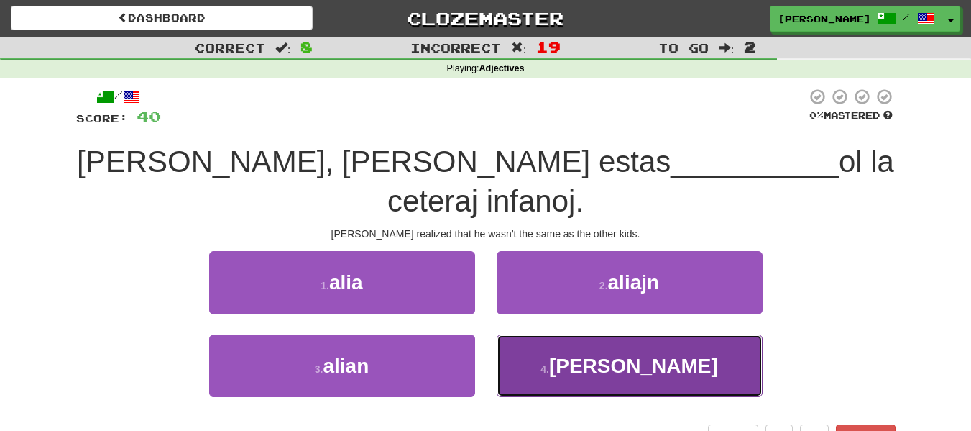
click at [546, 359] on button "4 . aliaj" at bounding box center [630, 365] width 266 height 63
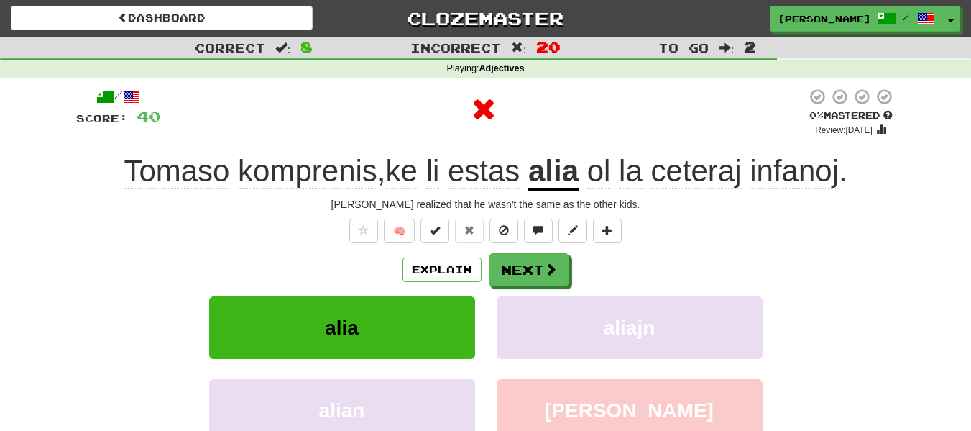
click at [532, 286] on div "Explain Next alia aliajn alian aliaj Learn more: alia aliajn alian aliaj" at bounding box center [486, 368] width 820 height 231
click at [527, 260] on button "Next" at bounding box center [530, 270] width 81 height 33
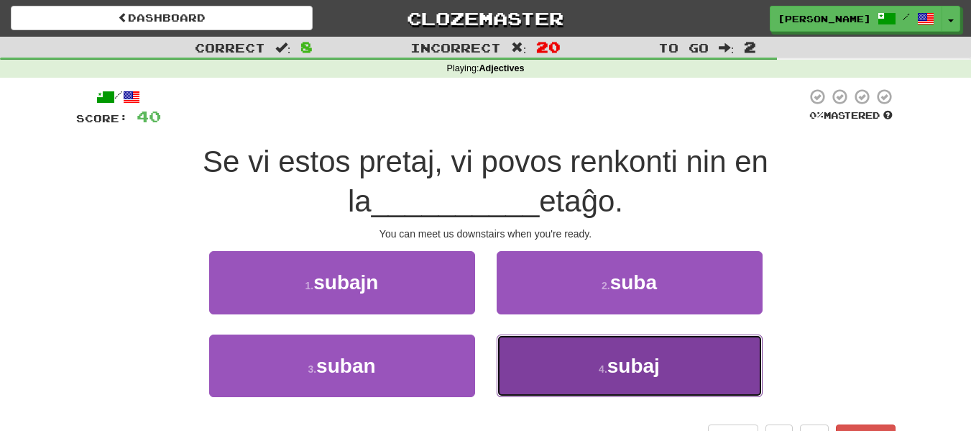
click at [555, 363] on button "4 . subaj" at bounding box center [630, 365] width 266 height 63
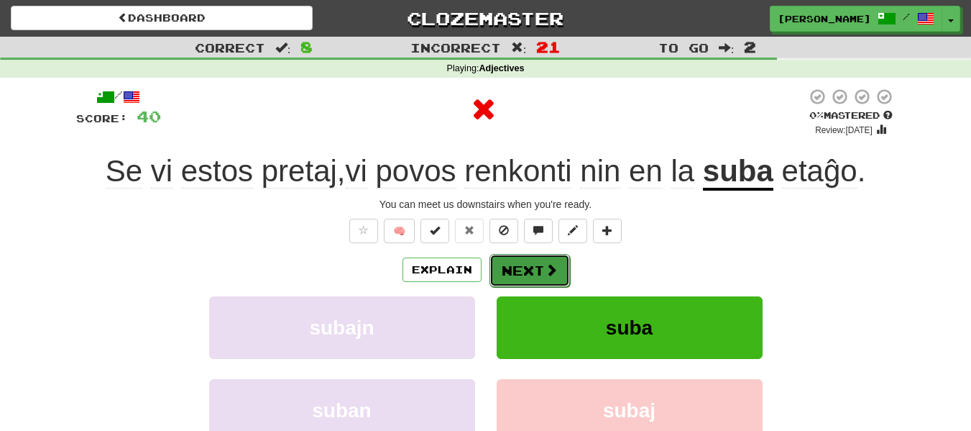
click at [535, 271] on button "Next" at bounding box center [530, 270] width 81 height 33
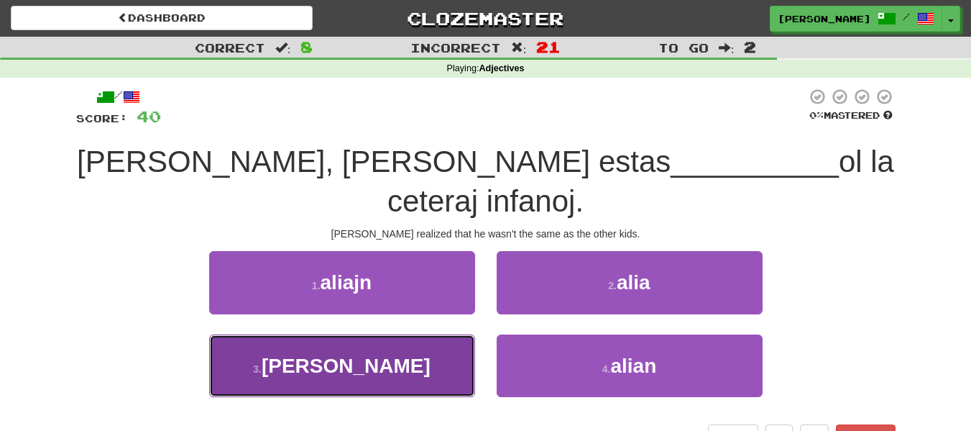
click at [393, 355] on button "3 . aliaj" at bounding box center [342, 365] width 266 height 63
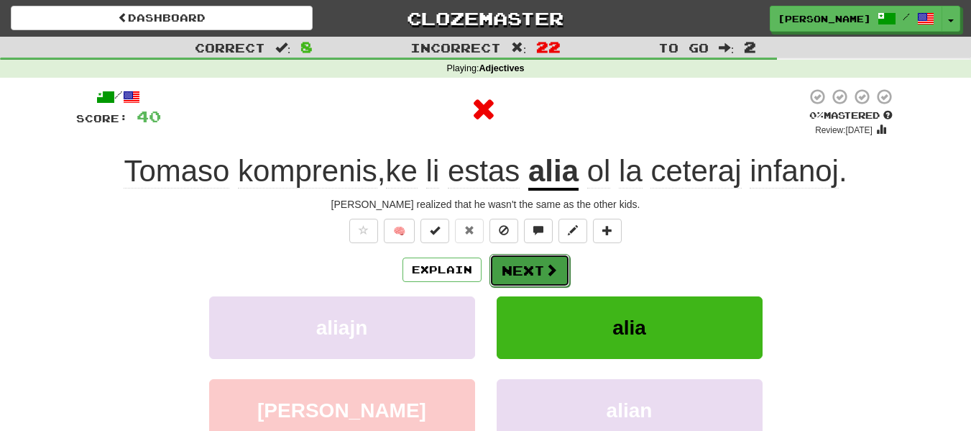
click at [510, 263] on button "Next" at bounding box center [530, 270] width 81 height 33
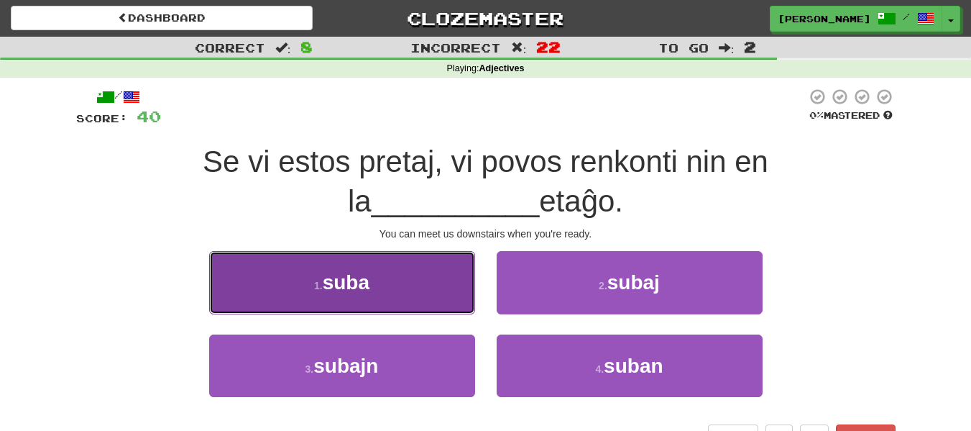
click at [416, 301] on button "1 . suba" at bounding box center [342, 282] width 266 height 63
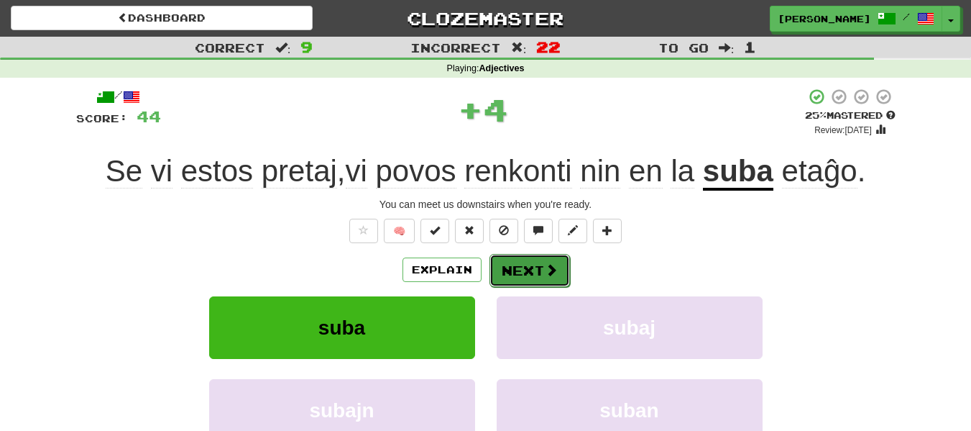
click at [518, 269] on button "Next" at bounding box center [530, 270] width 81 height 33
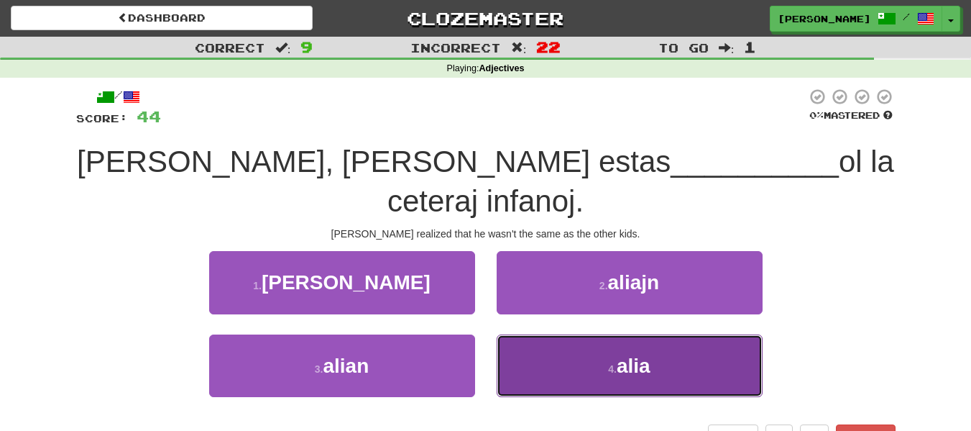
click at [539, 359] on button "4 . alia" at bounding box center [630, 365] width 266 height 63
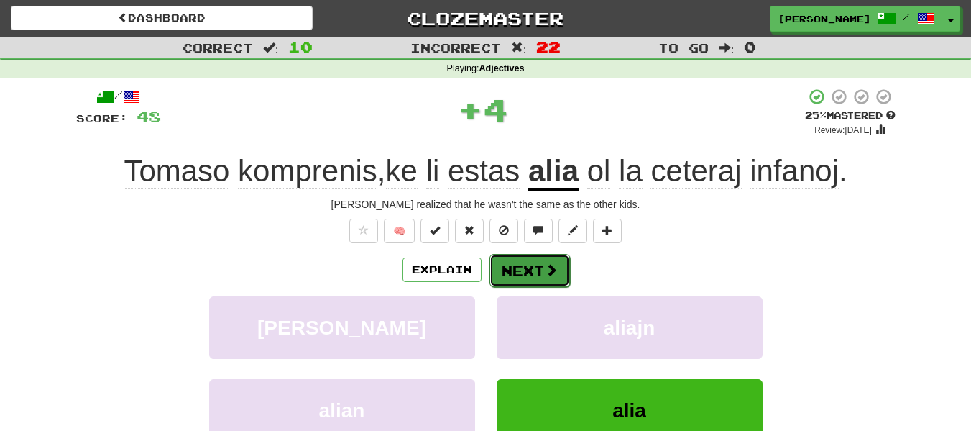
click at [531, 267] on button "Next" at bounding box center [530, 270] width 81 height 33
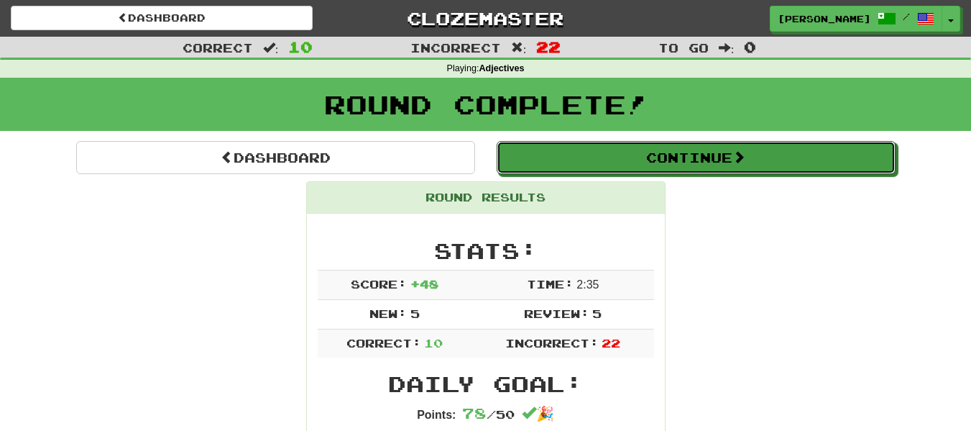
drag, startPoint x: 643, startPoint y: 148, endPoint x: 637, endPoint y: 165, distance: 17.8
click at [643, 150] on button "Continue" at bounding box center [696, 157] width 399 height 33
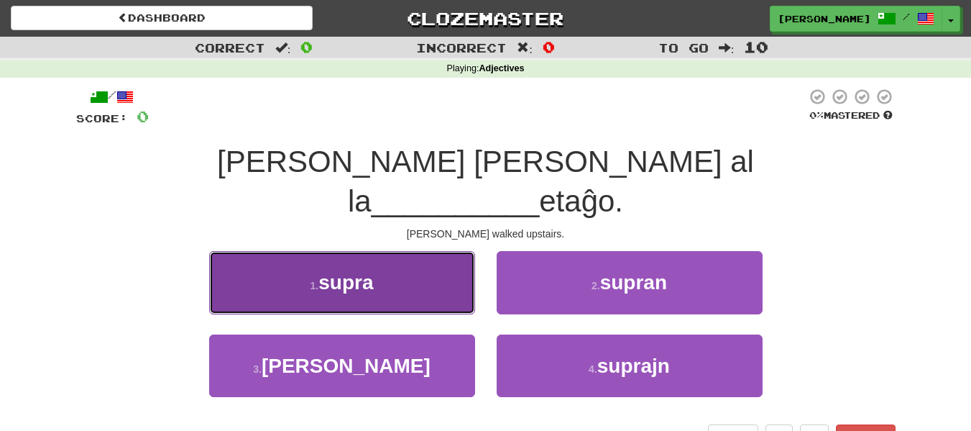
click at [434, 251] on button "1 . supra" at bounding box center [342, 282] width 266 height 63
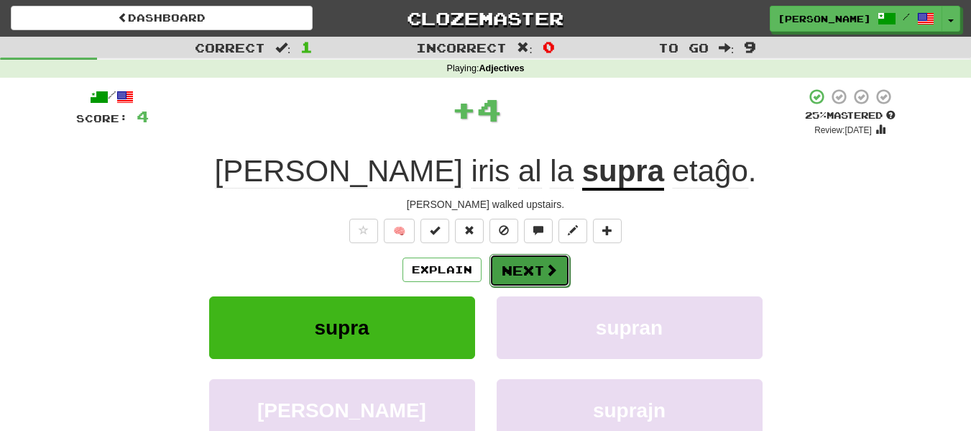
click at [531, 260] on button "Next" at bounding box center [530, 270] width 81 height 33
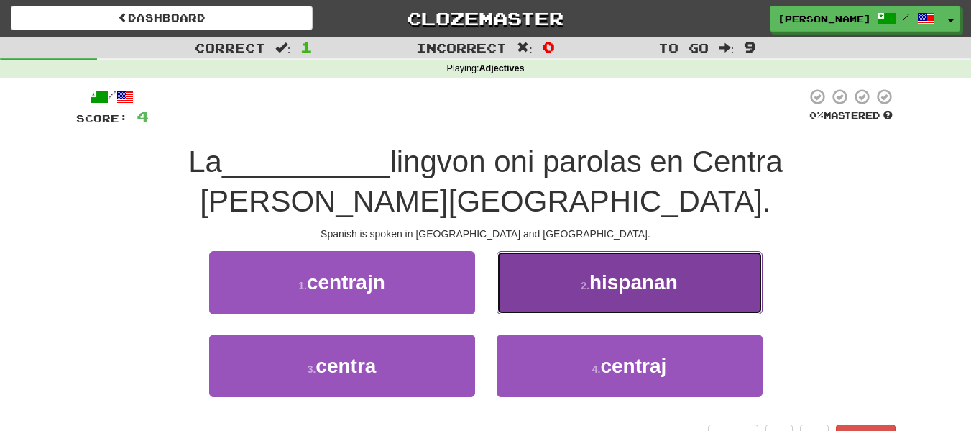
click at [526, 293] on button "2 . hispanan" at bounding box center [630, 282] width 266 height 63
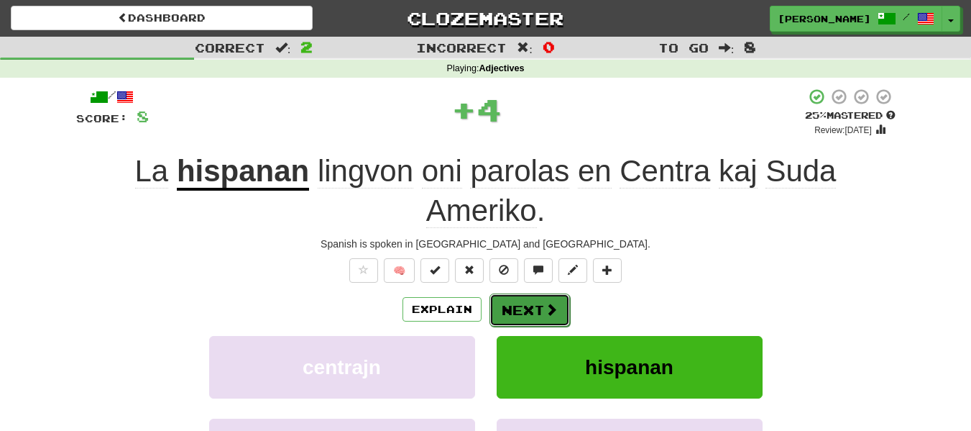
click at [518, 301] on button "Next" at bounding box center [530, 309] width 81 height 33
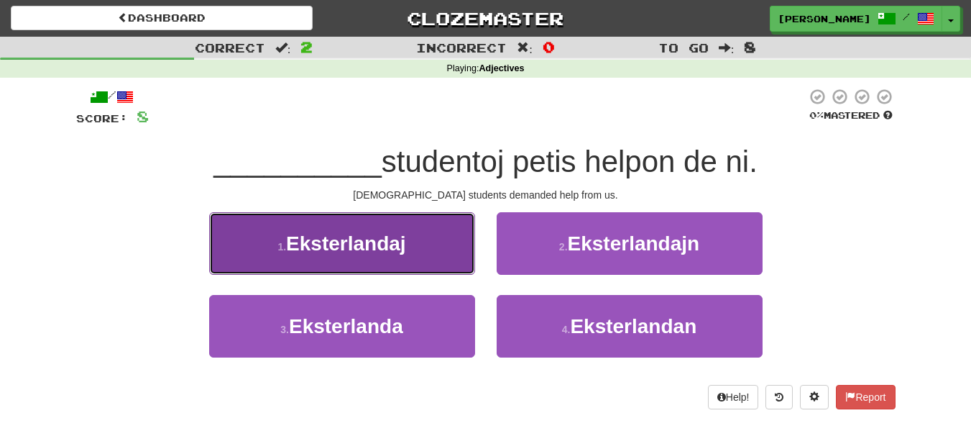
click at [429, 249] on button "1 . Eksterlandaj" at bounding box center [342, 243] width 266 height 63
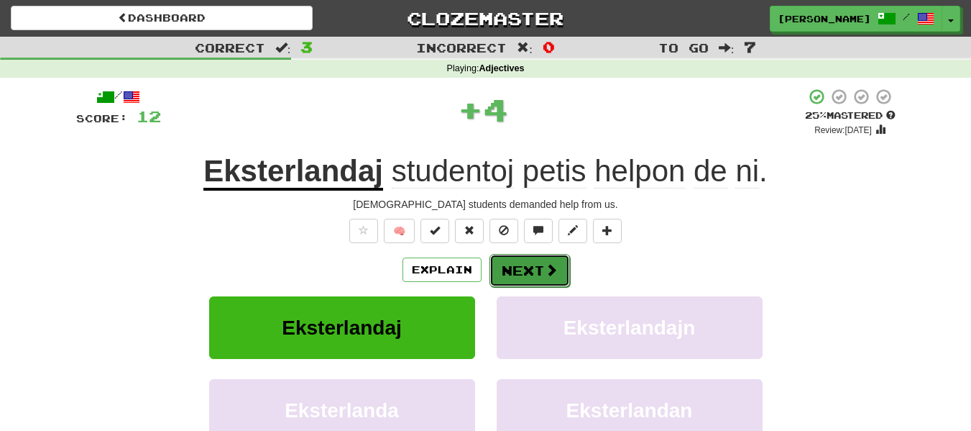
click at [513, 258] on button "Next" at bounding box center [530, 270] width 81 height 33
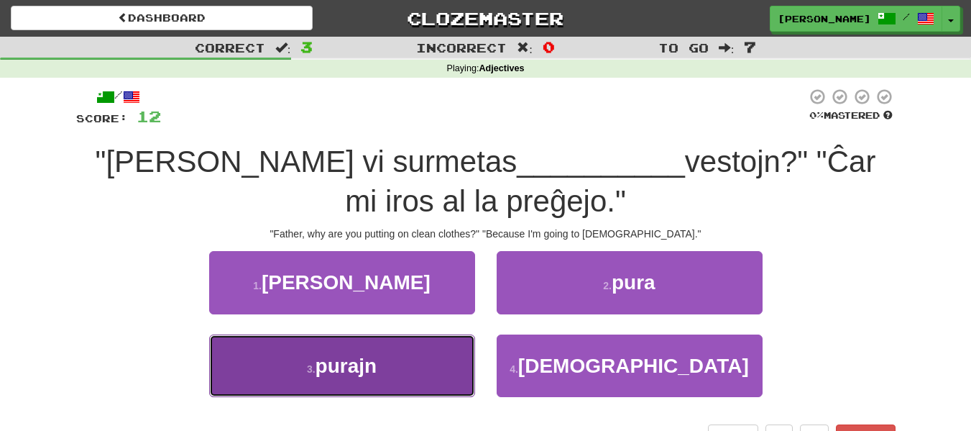
click at [388, 375] on button "3 . purajn" at bounding box center [342, 365] width 266 height 63
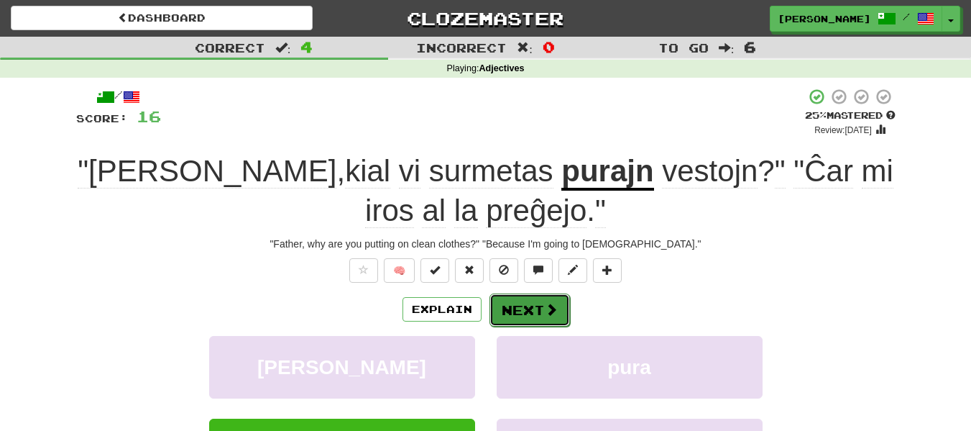
click at [526, 306] on button "Next" at bounding box center [530, 309] width 81 height 33
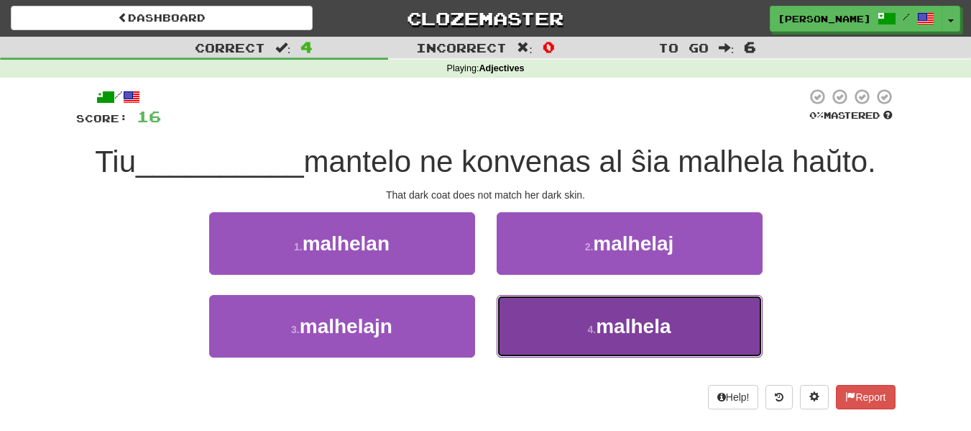
click at [550, 320] on button "4 . malhela" at bounding box center [630, 326] width 266 height 63
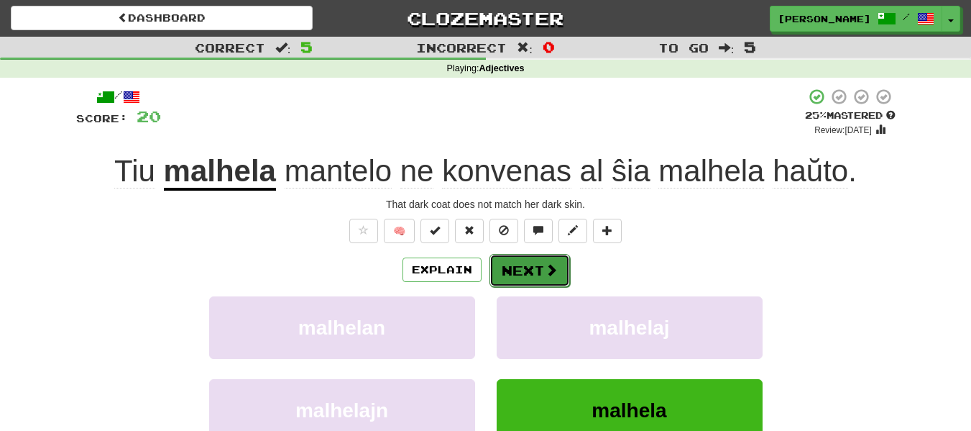
click at [546, 276] on span at bounding box center [551, 269] width 13 height 13
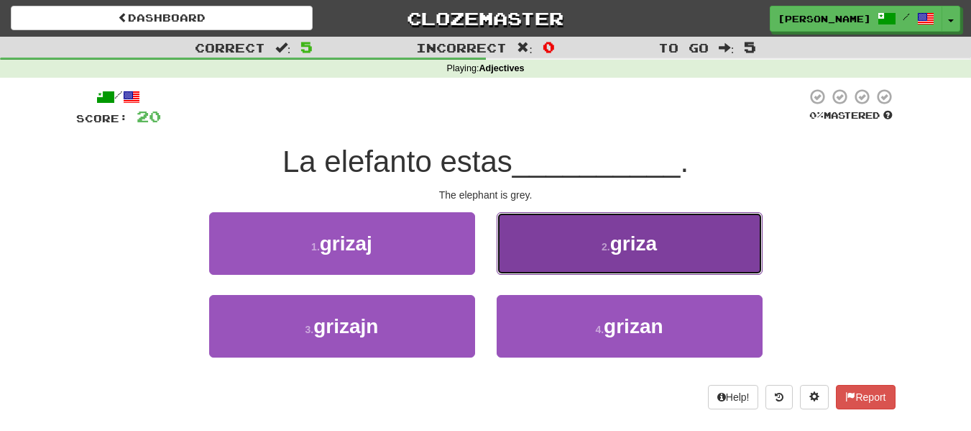
click at [533, 257] on button "2 . griza" at bounding box center [630, 243] width 266 height 63
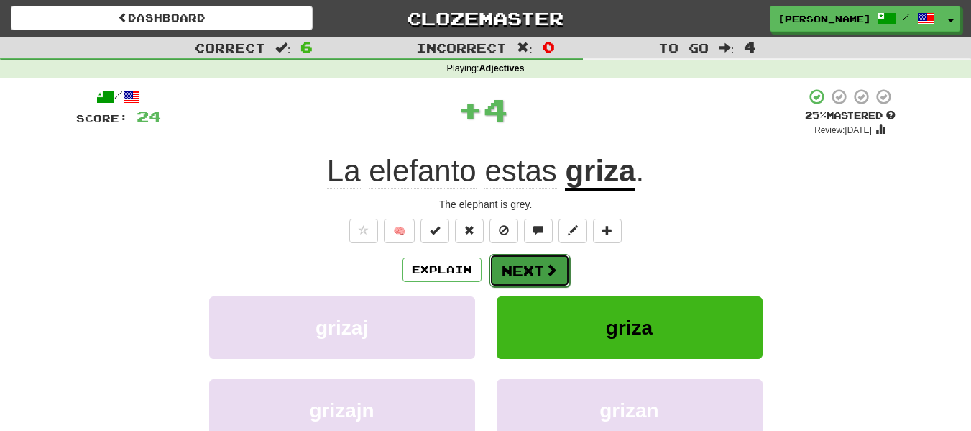
click at [528, 258] on button "Next" at bounding box center [530, 270] width 81 height 33
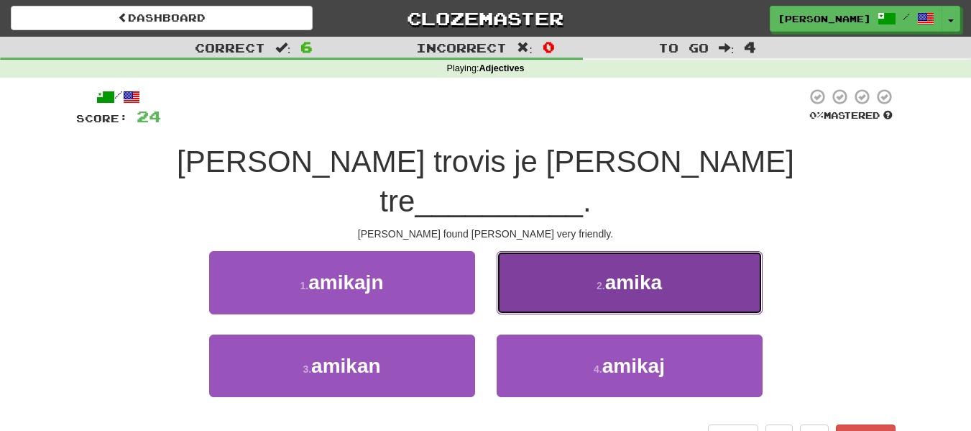
click at [599, 251] on button "2 . amika" at bounding box center [630, 282] width 266 height 63
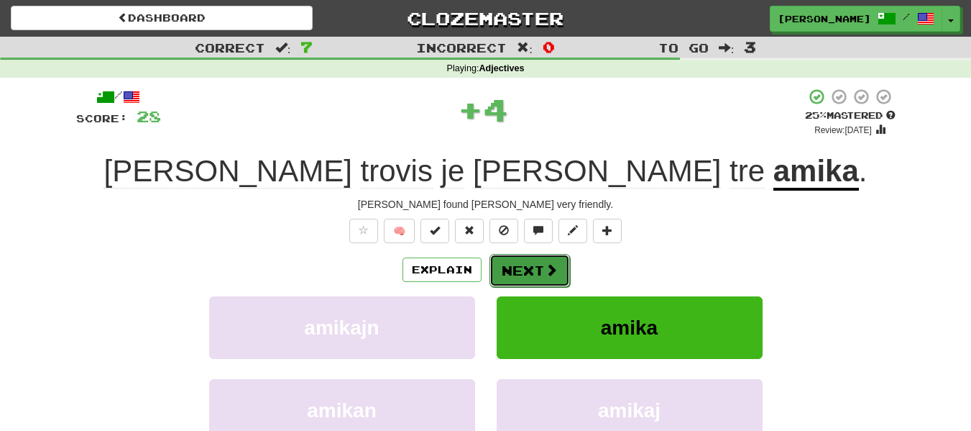
click at [538, 265] on button "Next" at bounding box center [530, 270] width 81 height 33
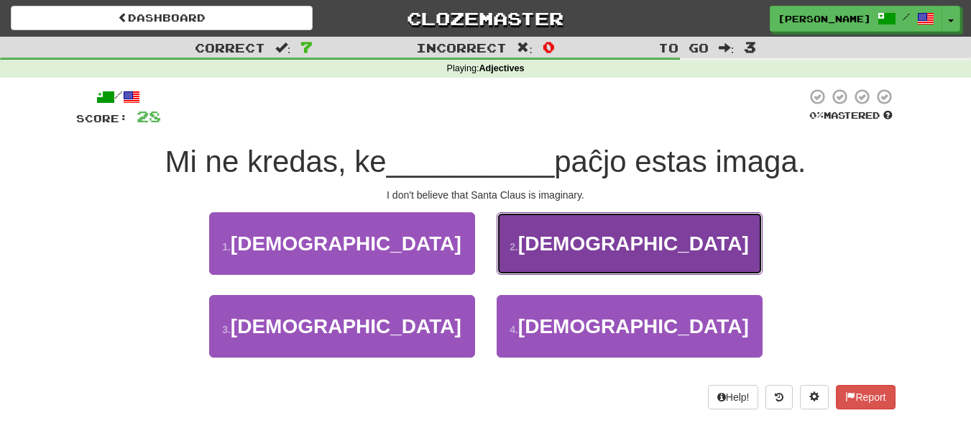
click at [549, 257] on button "2 . kristnaska" at bounding box center [630, 243] width 266 height 63
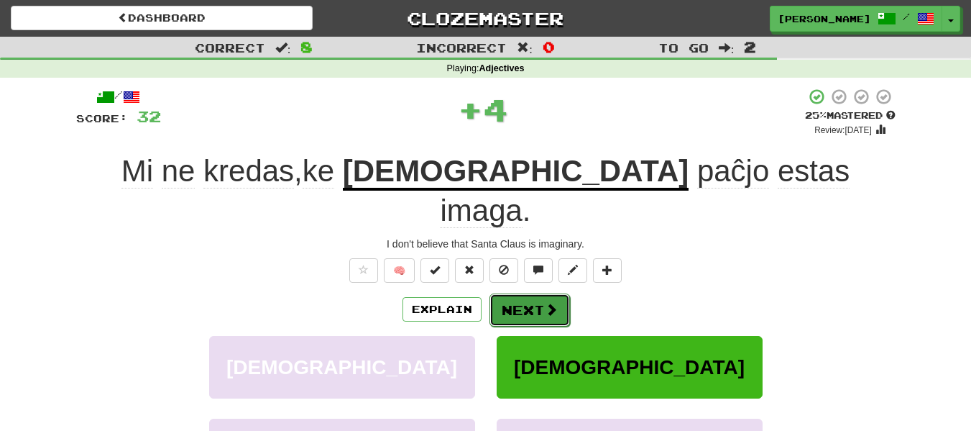
click at [549, 293] on button "Next" at bounding box center [530, 309] width 81 height 33
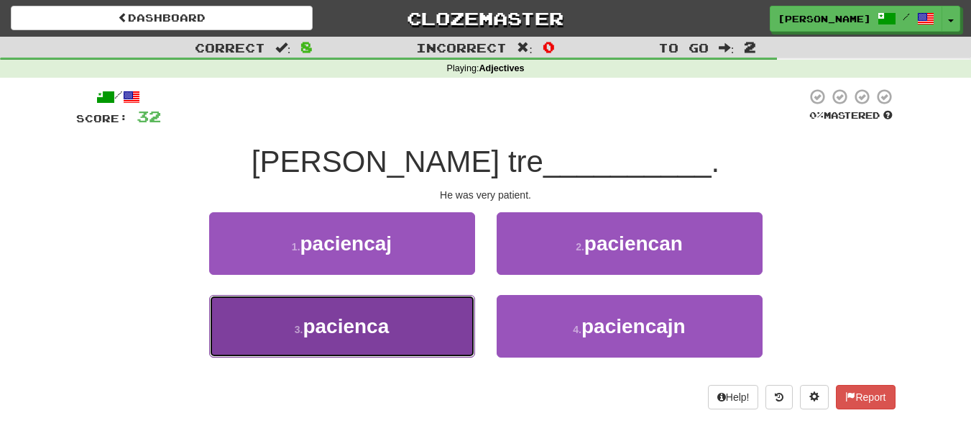
click at [439, 331] on button "3 . pacienca" at bounding box center [342, 326] width 266 height 63
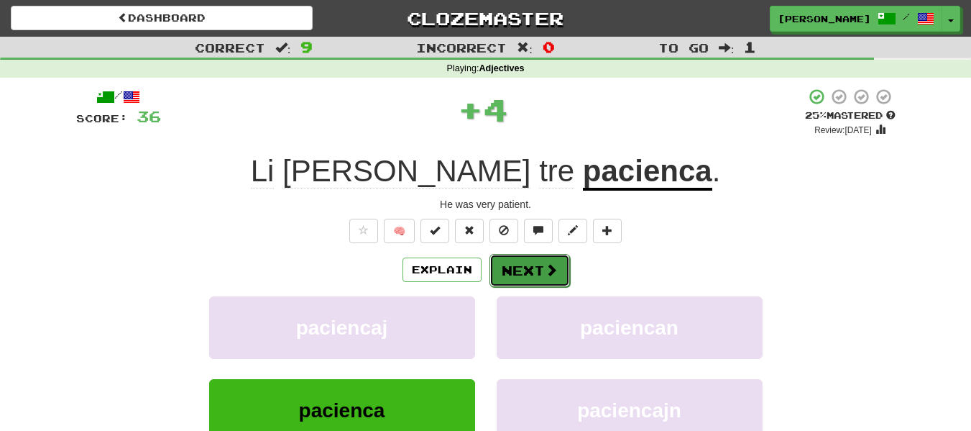
click at [545, 270] on span at bounding box center [551, 269] width 13 height 13
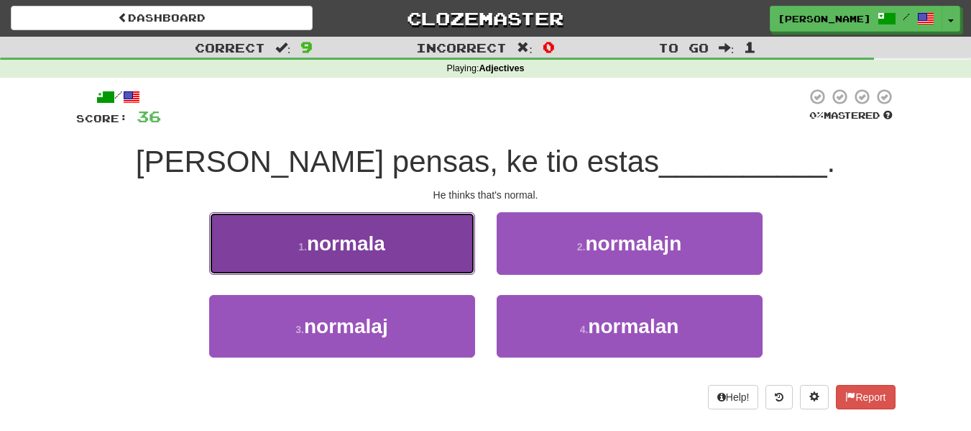
click at [445, 267] on button "1 . normala" at bounding box center [342, 243] width 266 height 63
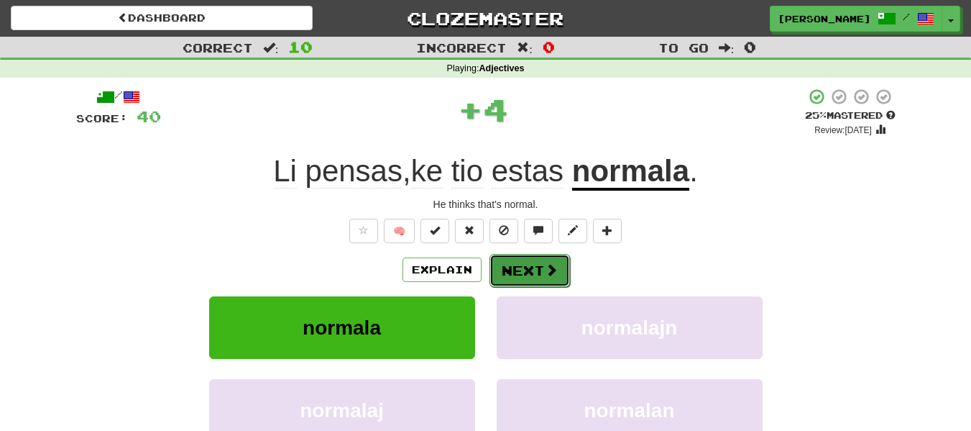
click at [509, 259] on button "Next" at bounding box center [530, 270] width 81 height 33
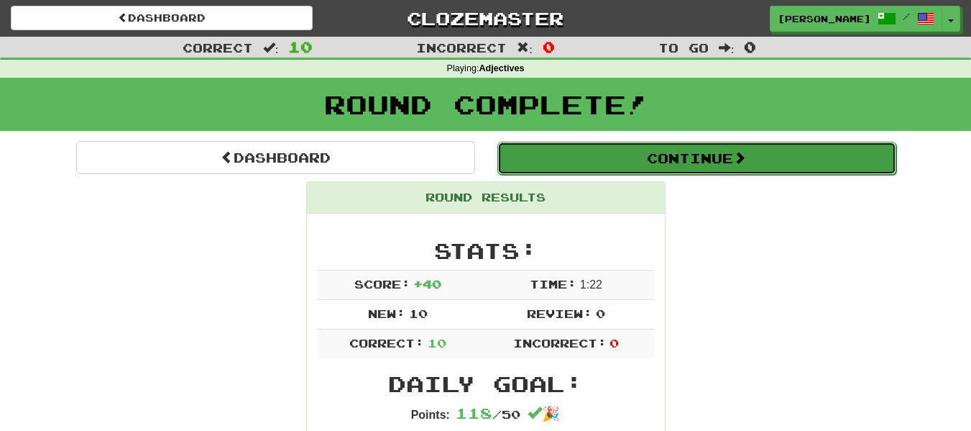
click at [715, 150] on button "Continue" at bounding box center [697, 158] width 399 height 33
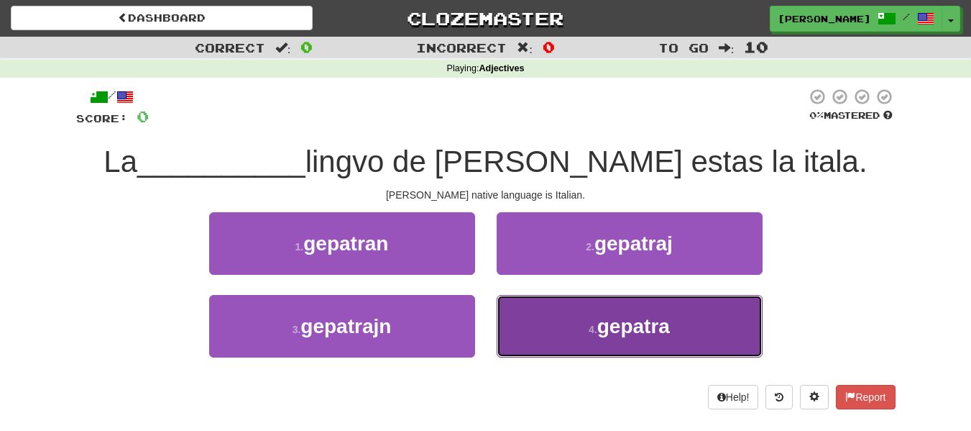
click at [597, 311] on button "4 . gepatra" at bounding box center [630, 326] width 266 height 63
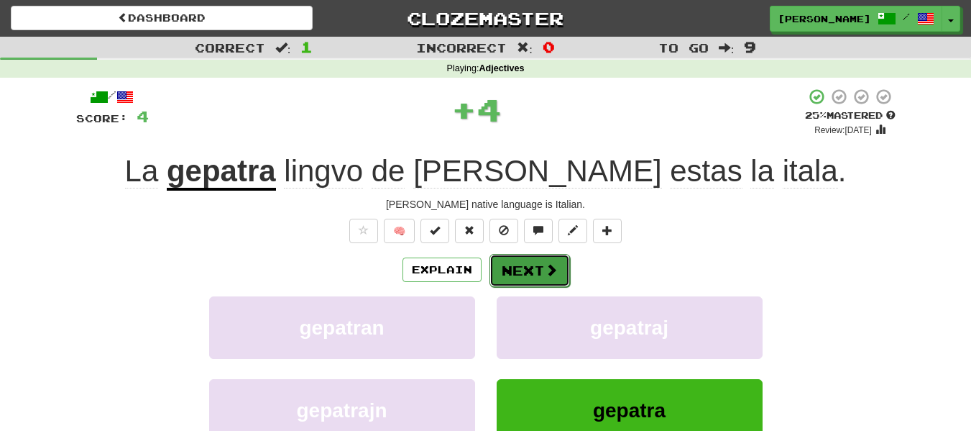
click at [543, 261] on button "Next" at bounding box center [530, 270] width 81 height 33
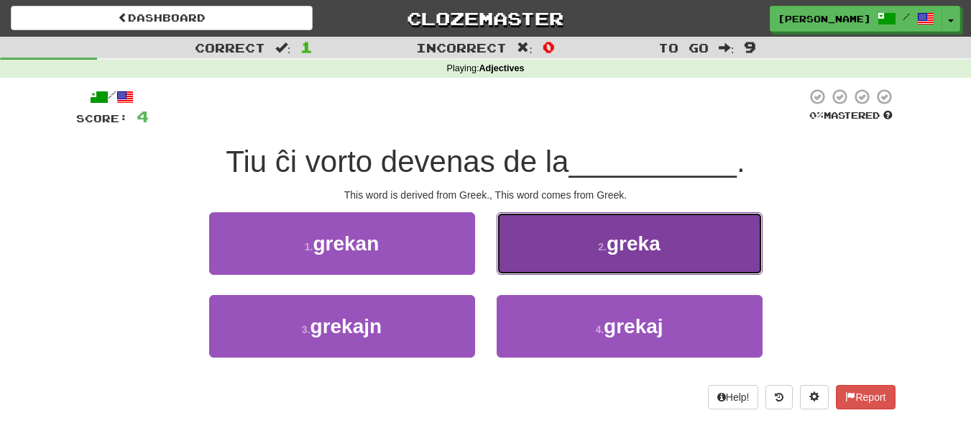
click at [560, 263] on button "2 . greka" at bounding box center [630, 243] width 266 height 63
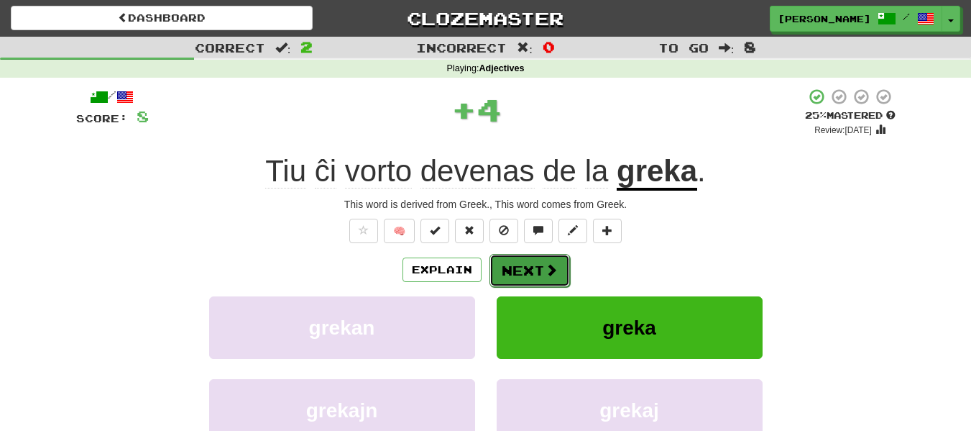
click at [550, 263] on span at bounding box center [551, 269] width 13 height 13
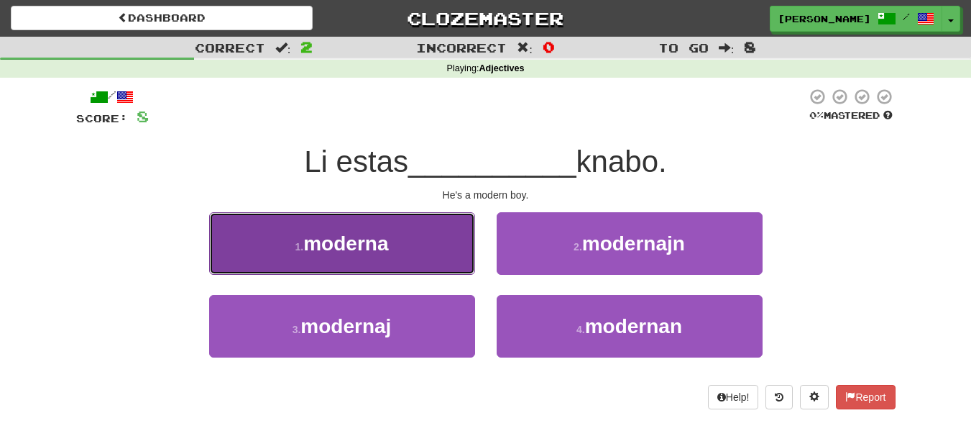
click at [439, 231] on button "1 . moderna" at bounding box center [342, 243] width 266 height 63
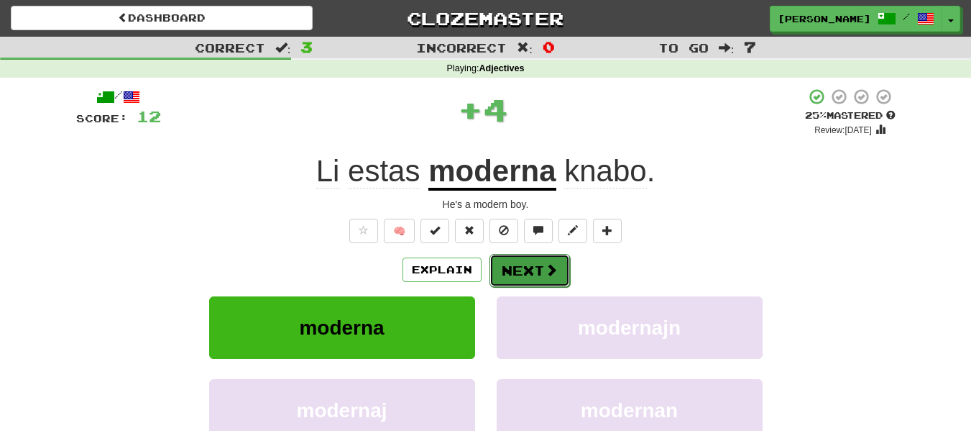
click at [509, 263] on button "Next" at bounding box center [530, 270] width 81 height 33
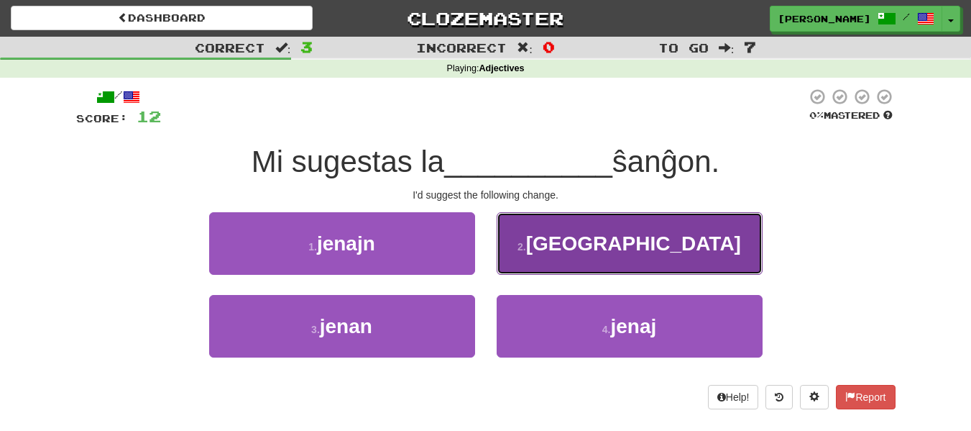
click at [528, 244] on button "2 . jena" at bounding box center [630, 243] width 266 height 63
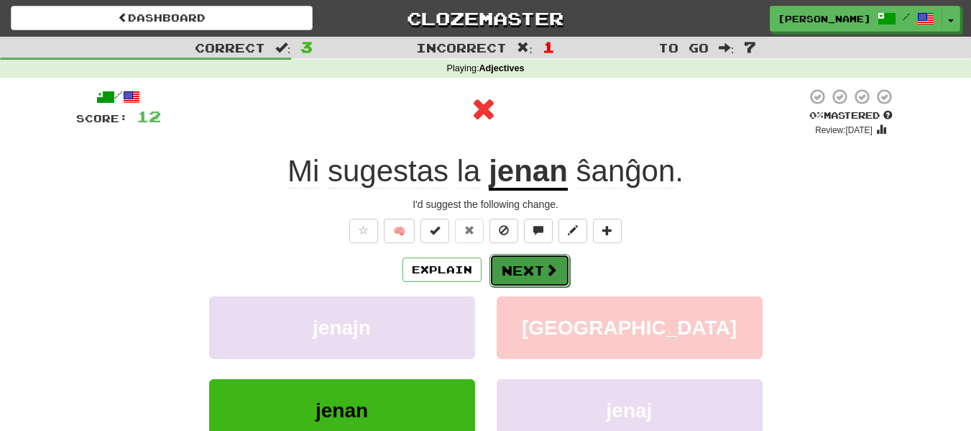
click at [540, 277] on button "Next" at bounding box center [530, 270] width 81 height 33
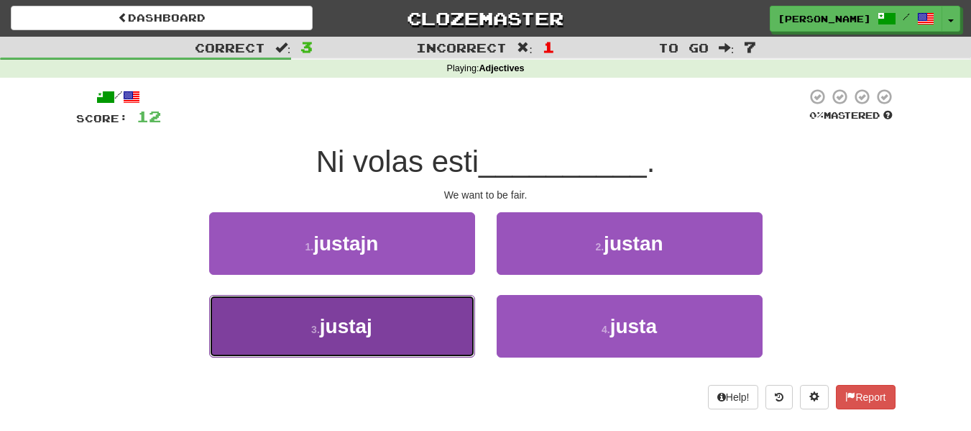
click at [440, 322] on button "3 . justaj" at bounding box center [342, 326] width 266 height 63
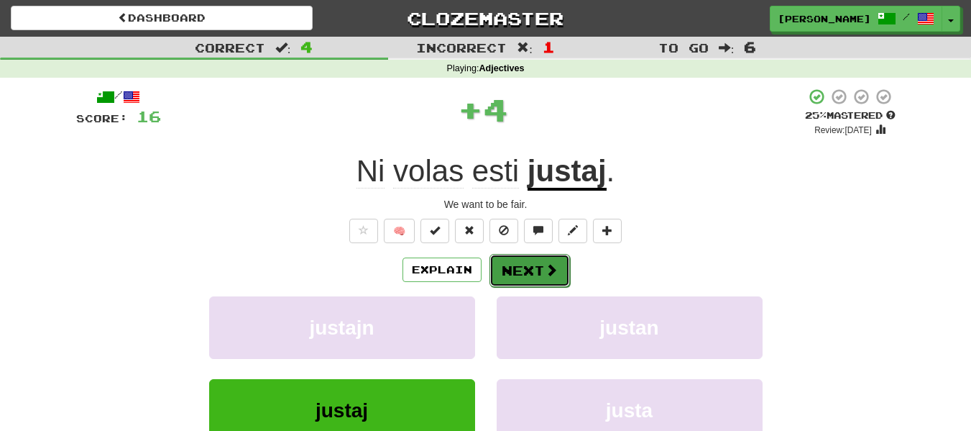
click at [542, 260] on button "Next" at bounding box center [530, 270] width 81 height 33
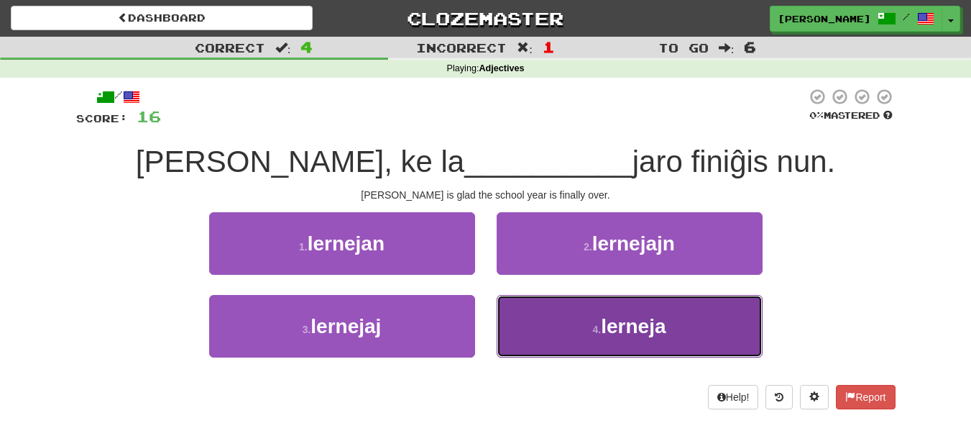
click at [544, 329] on button "4 . lerneja" at bounding box center [630, 326] width 266 height 63
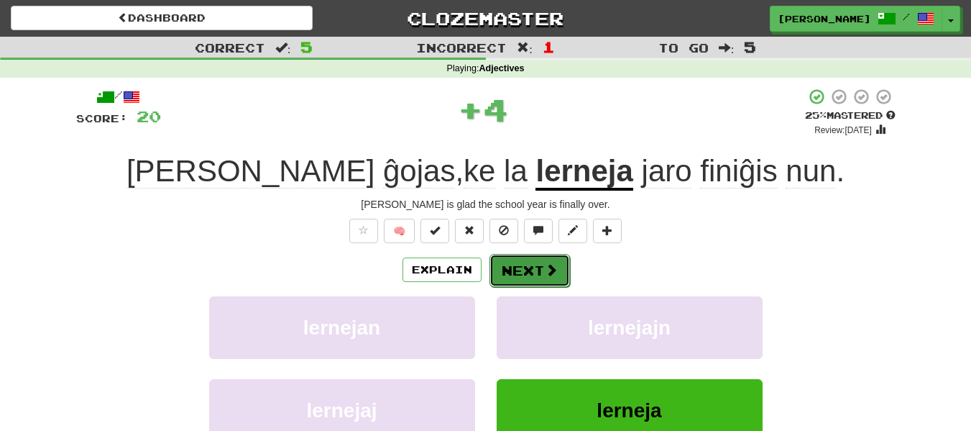
click at [528, 279] on button "Next" at bounding box center [530, 270] width 81 height 33
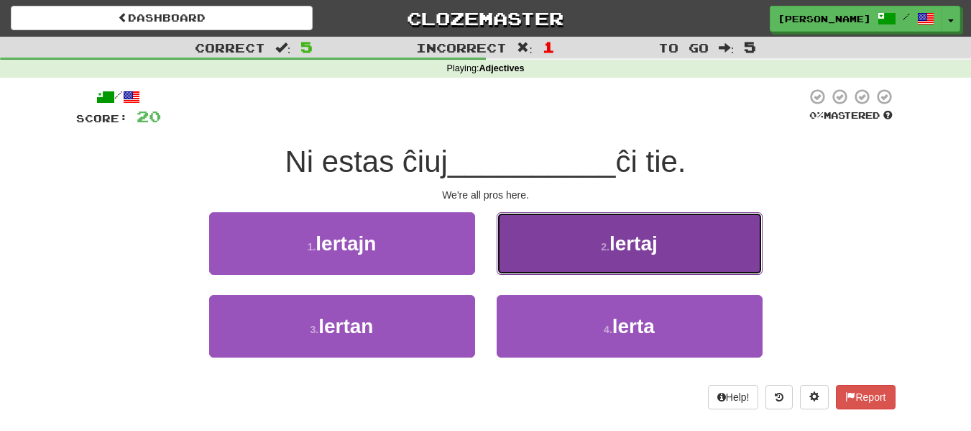
click at [577, 247] on button "2 . lertaj" at bounding box center [630, 243] width 266 height 63
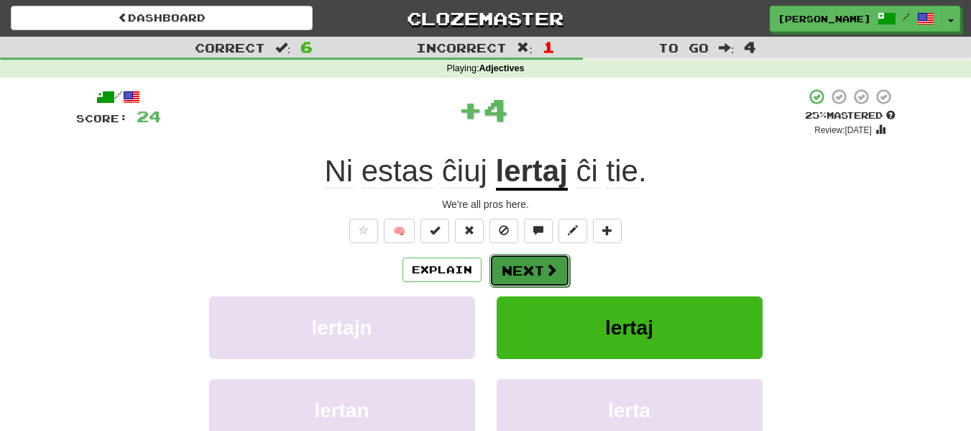
click at [526, 264] on button "Next" at bounding box center [530, 270] width 81 height 33
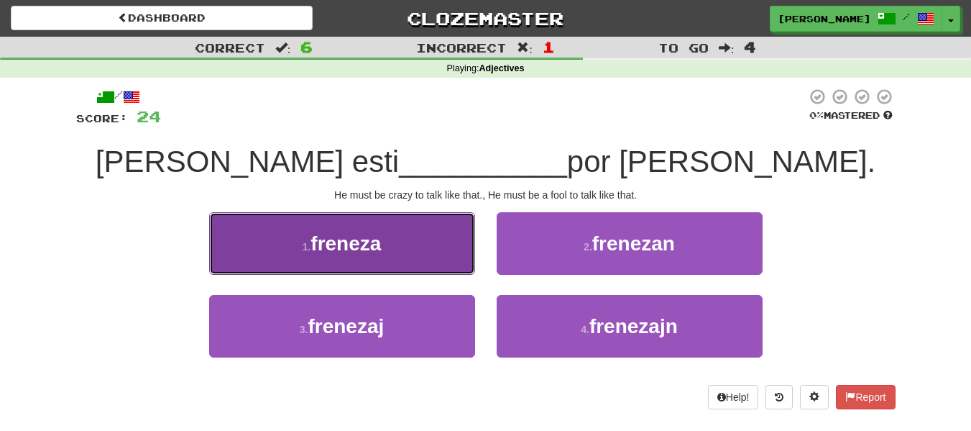
click at [428, 260] on button "1 . freneza" at bounding box center [342, 243] width 266 height 63
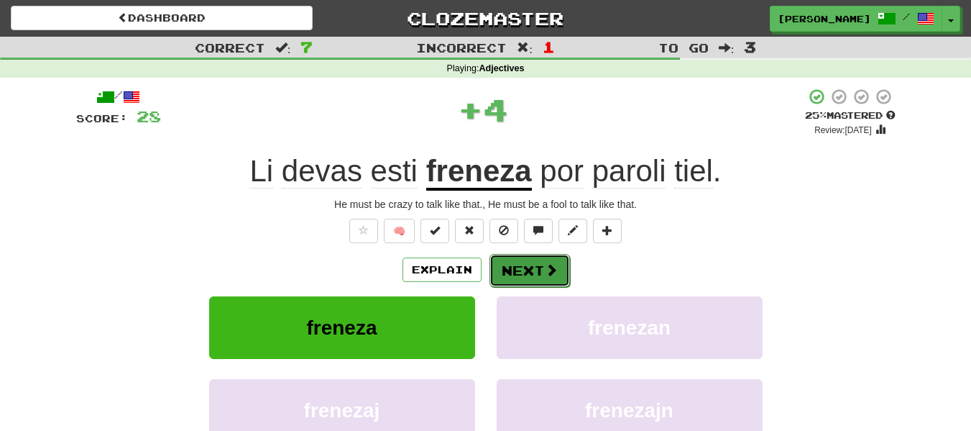
click at [525, 255] on button "Next" at bounding box center [530, 270] width 81 height 33
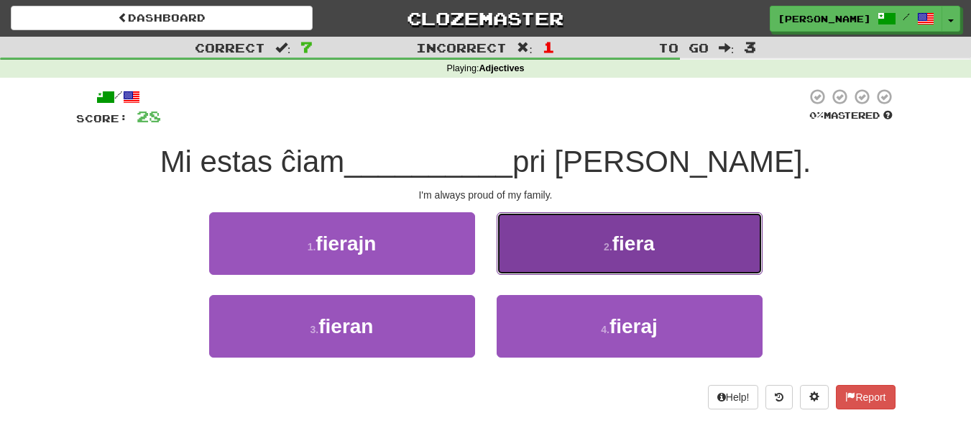
click at [597, 256] on button "2 . fiera" at bounding box center [630, 243] width 266 height 63
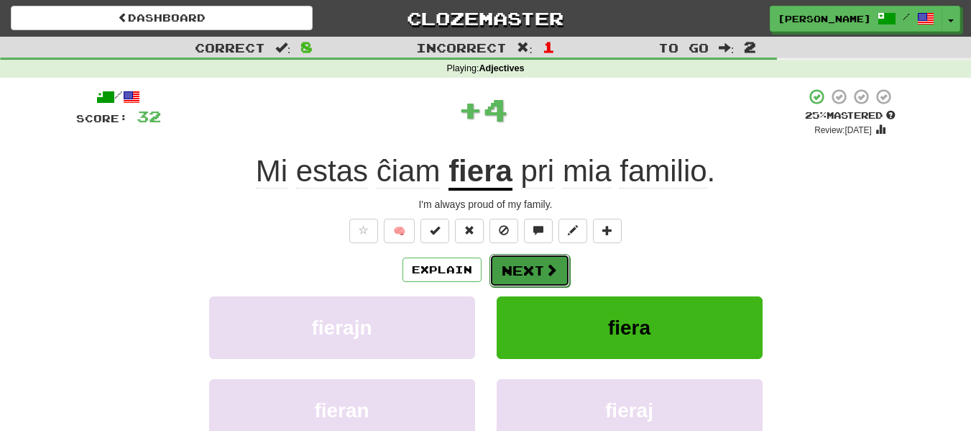
click at [540, 271] on button "Next" at bounding box center [530, 270] width 81 height 33
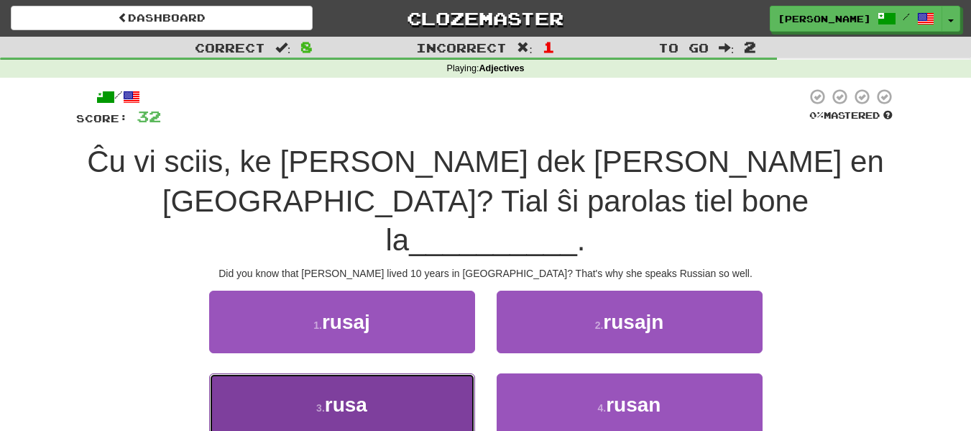
click at [436, 373] on button "3 . rusa" at bounding box center [342, 404] width 266 height 63
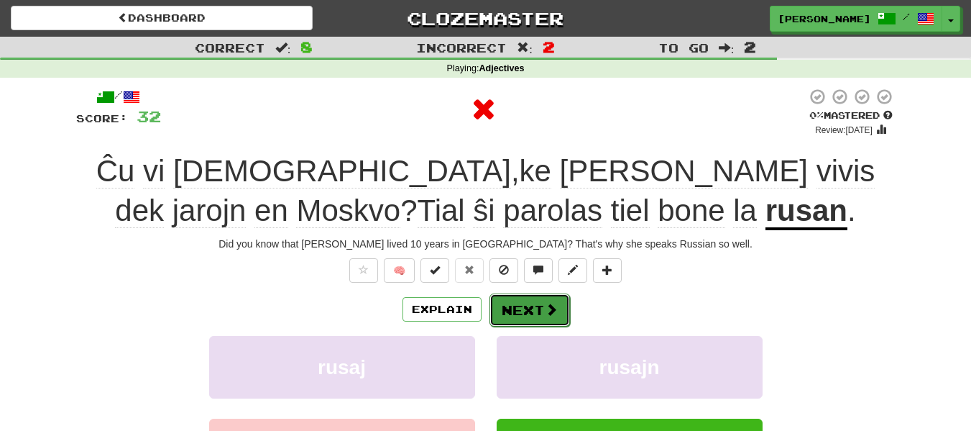
click at [545, 305] on span at bounding box center [551, 309] width 13 height 13
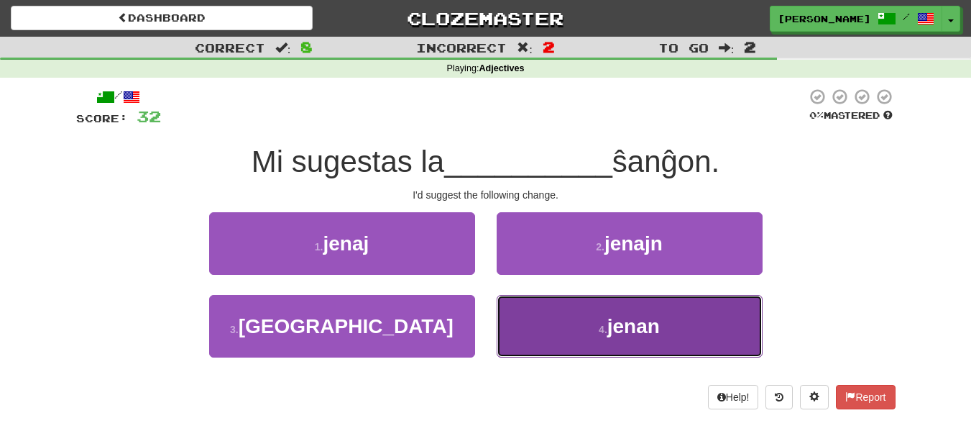
click at [561, 334] on button "4 . jenan" at bounding box center [630, 326] width 266 height 63
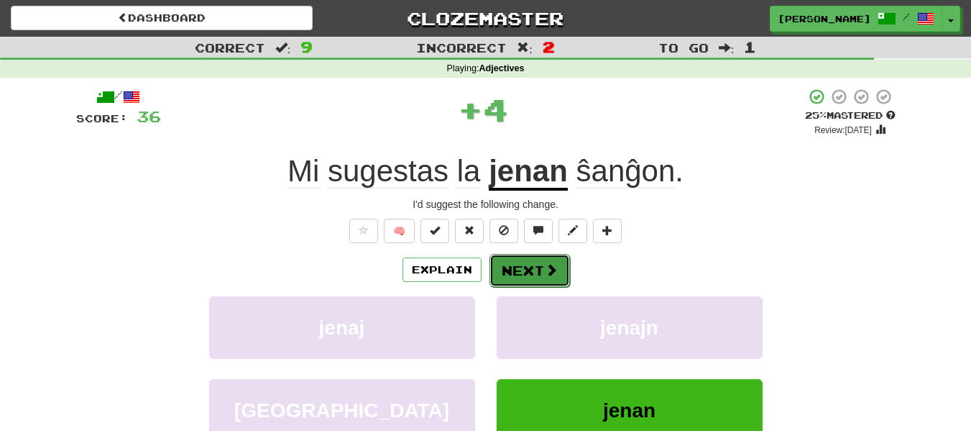
click at [549, 275] on span at bounding box center [551, 269] width 13 height 13
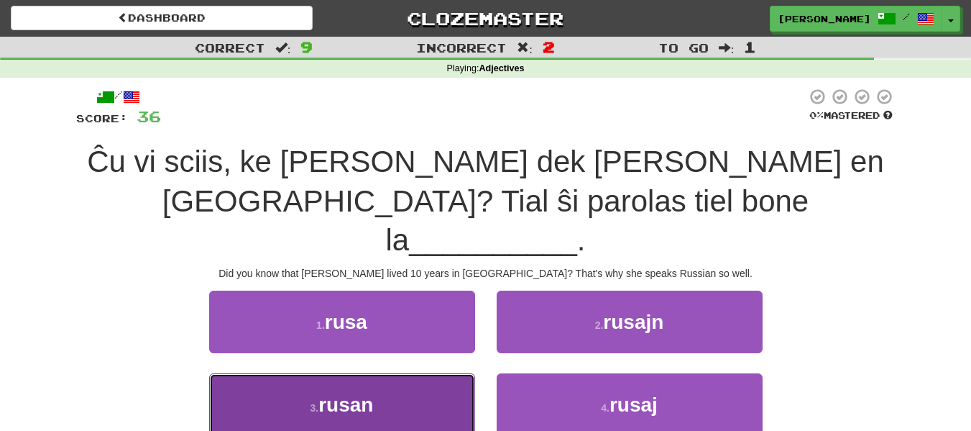
click at [441, 373] on button "3 . rusan" at bounding box center [342, 404] width 266 height 63
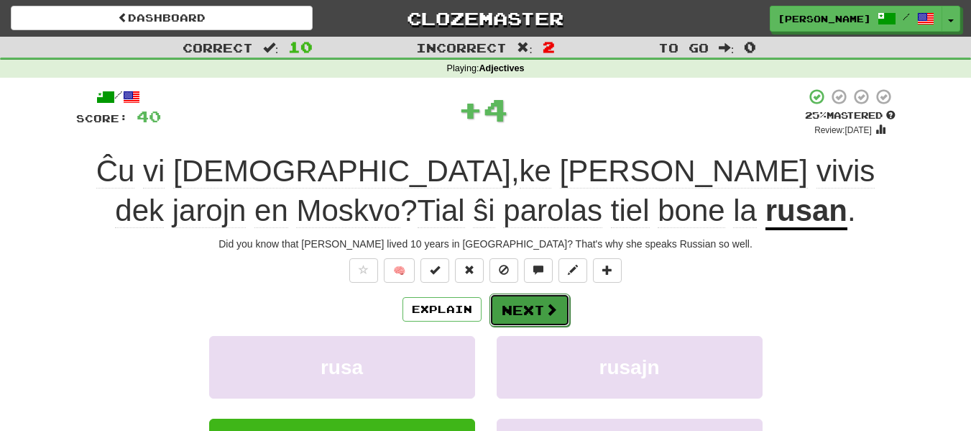
click at [562, 298] on button "Next" at bounding box center [530, 309] width 81 height 33
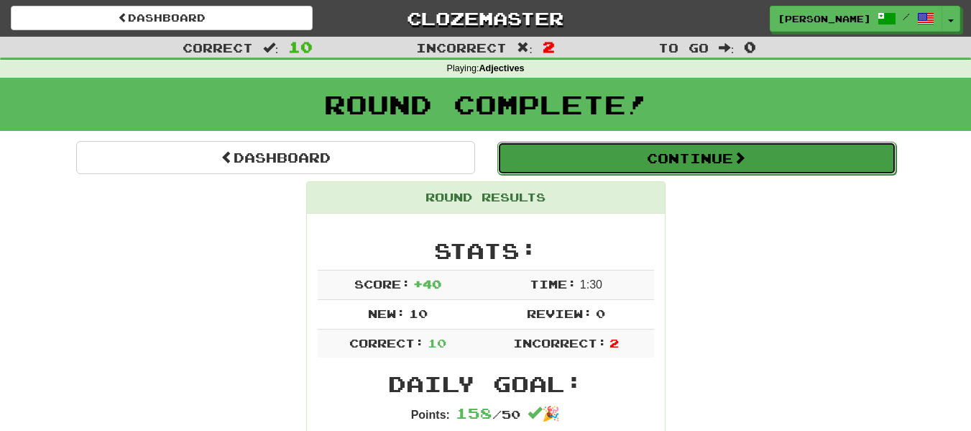
click at [674, 152] on button "Continue" at bounding box center [697, 158] width 399 height 33
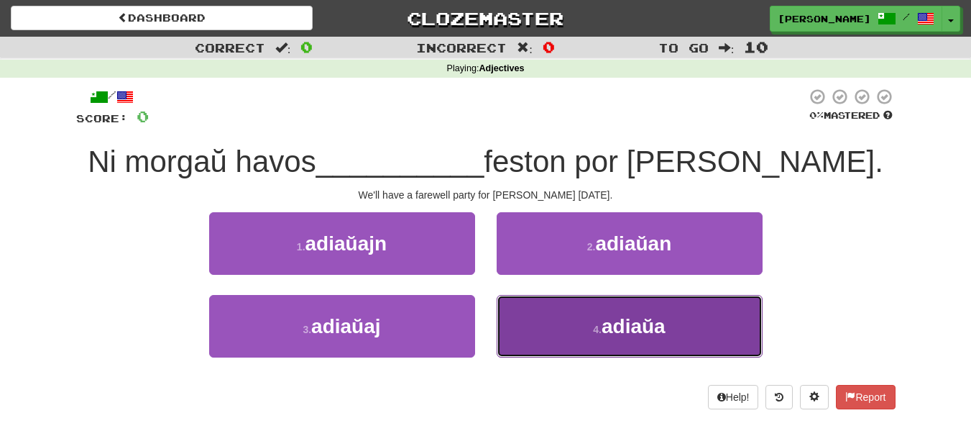
click at [583, 344] on button "4 . adiaŭa" at bounding box center [630, 326] width 266 height 63
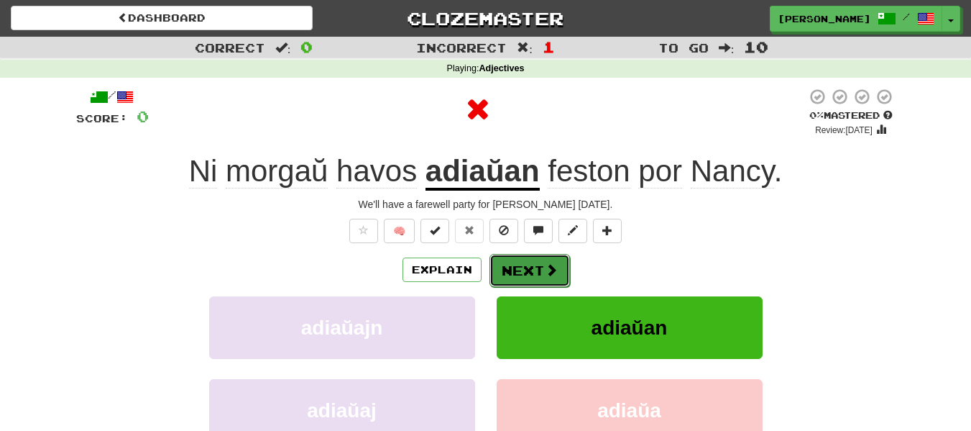
click at [557, 283] on button "Next" at bounding box center [530, 270] width 81 height 33
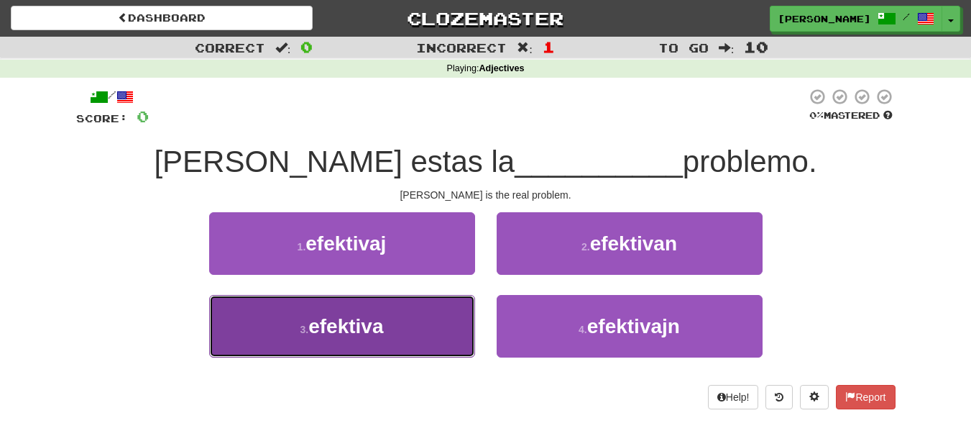
click at [415, 313] on button "3 . efektiva" at bounding box center [342, 326] width 266 height 63
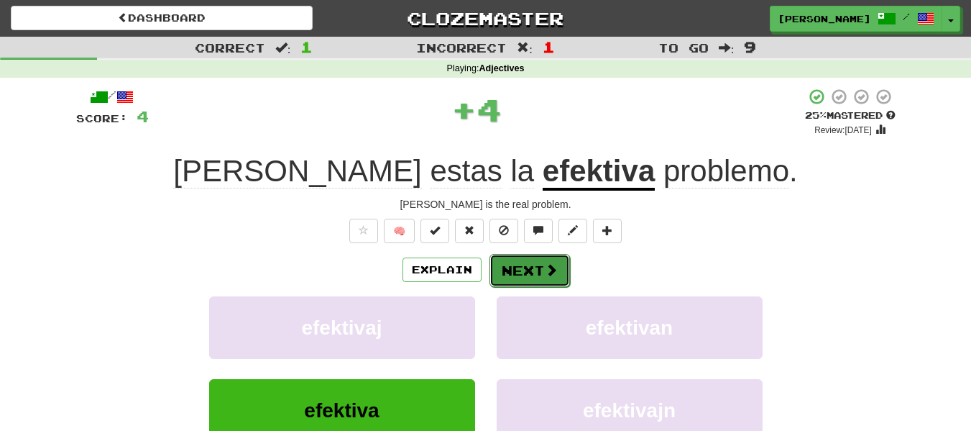
click at [528, 255] on button "Next" at bounding box center [530, 270] width 81 height 33
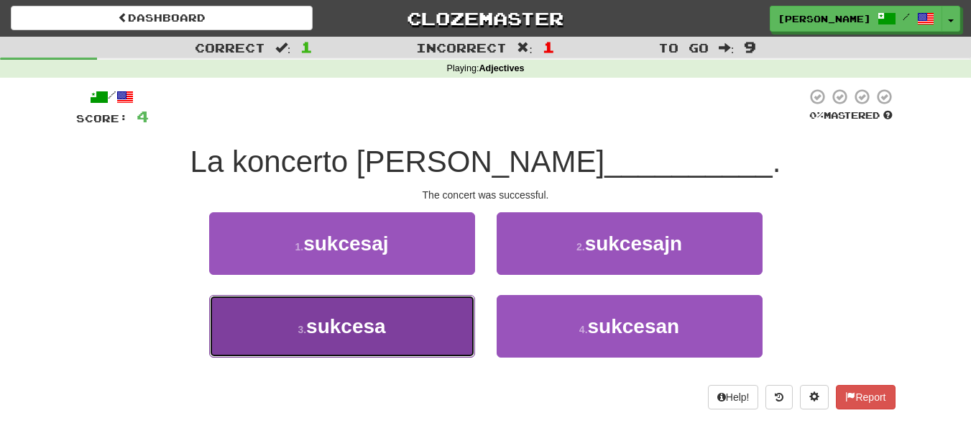
click at [448, 353] on button "3 . sukcesa" at bounding box center [342, 326] width 266 height 63
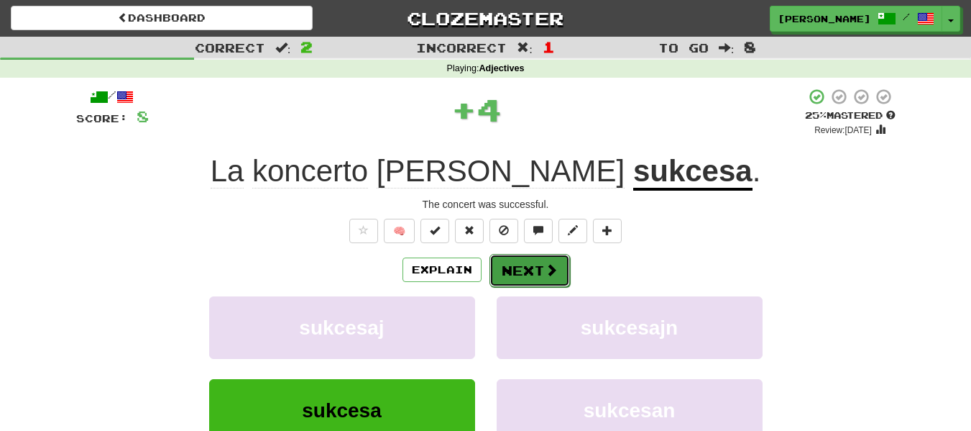
click at [528, 266] on button "Next" at bounding box center [530, 270] width 81 height 33
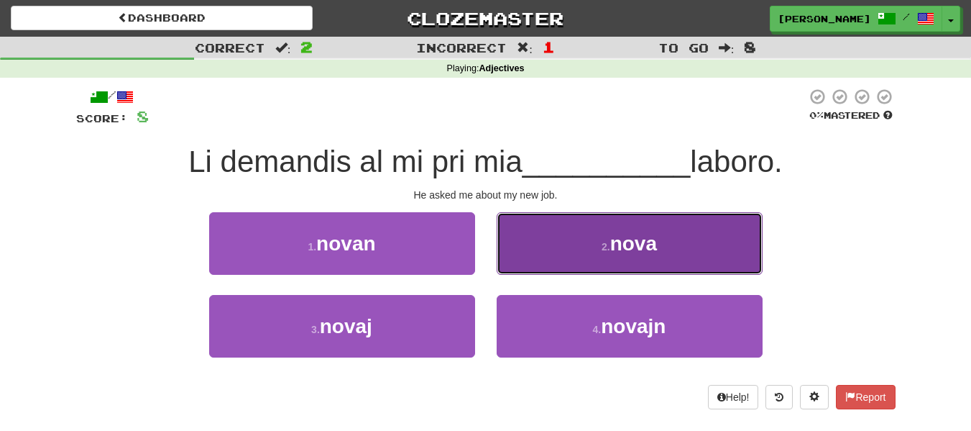
click at [570, 245] on button "2 . nova" at bounding box center [630, 243] width 266 height 63
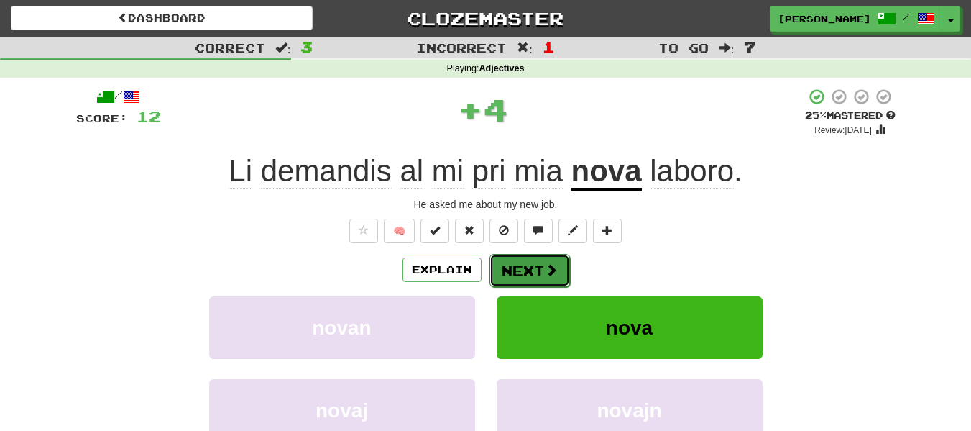
click at [538, 262] on button "Next" at bounding box center [530, 270] width 81 height 33
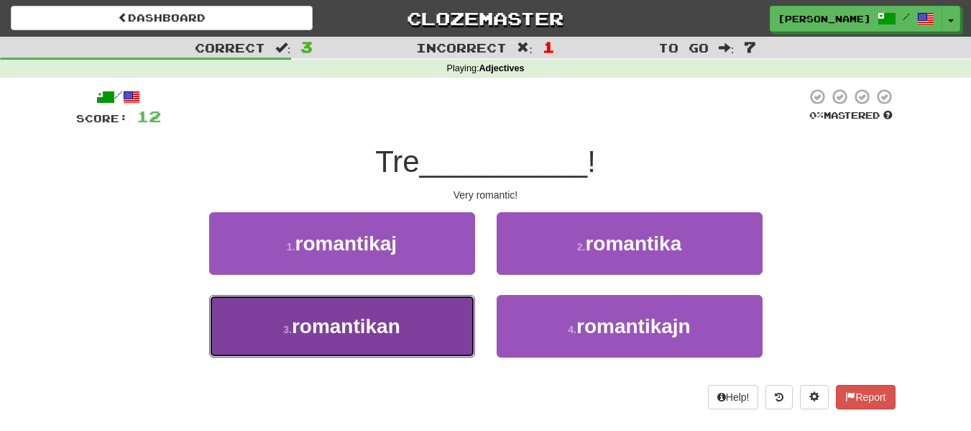
click at [444, 349] on button "3 . romantikan" at bounding box center [342, 326] width 266 height 63
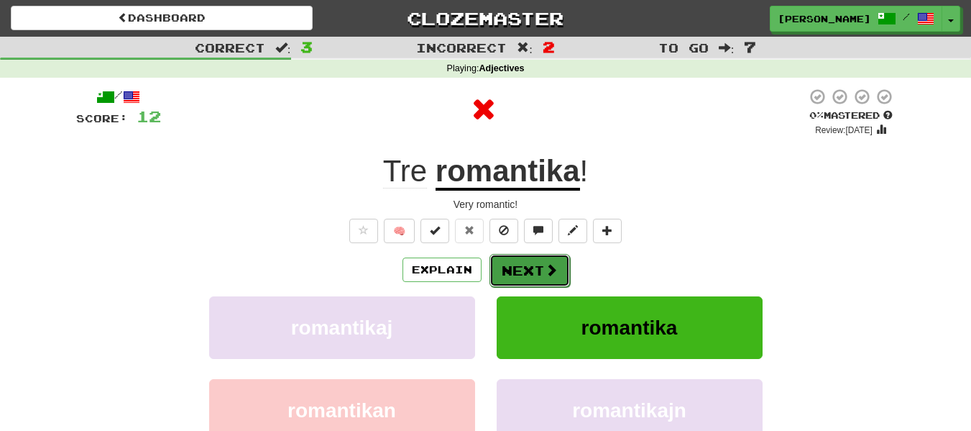
click at [541, 271] on button "Next" at bounding box center [530, 270] width 81 height 33
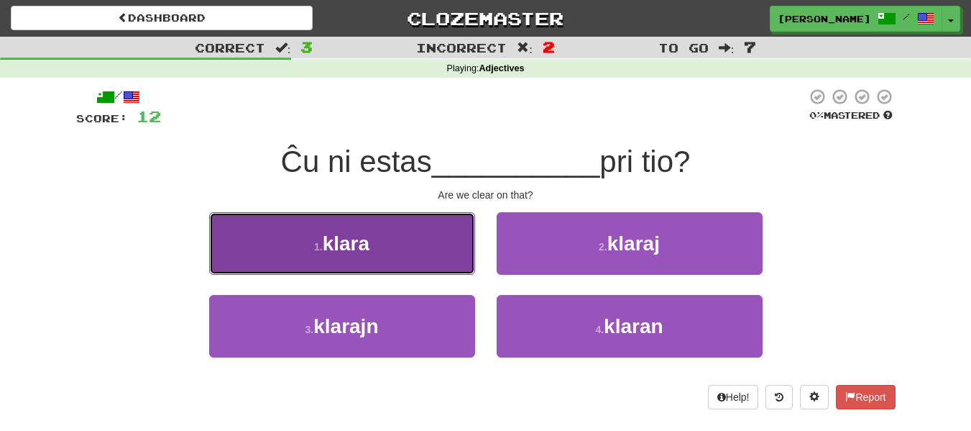
click at [434, 249] on button "1 . klara" at bounding box center [342, 243] width 266 height 63
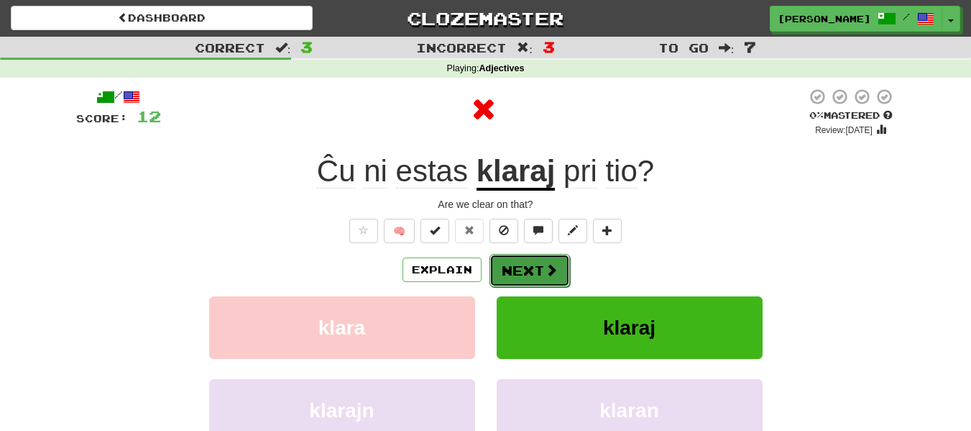
click at [517, 263] on button "Next" at bounding box center [530, 270] width 81 height 33
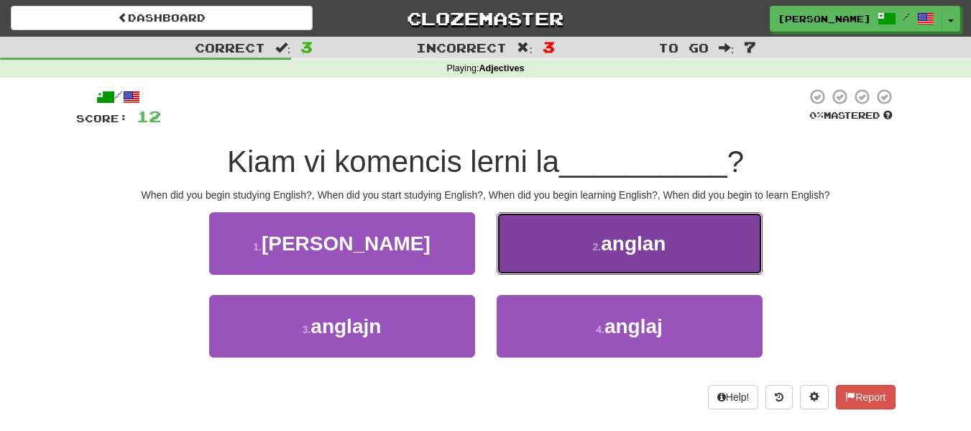
click at [587, 257] on button "2 . anglan" at bounding box center [630, 243] width 266 height 63
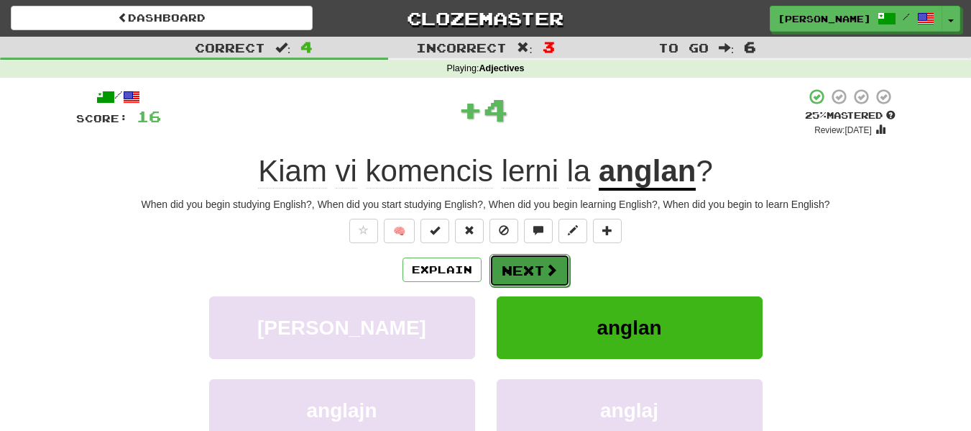
click at [551, 275] on span at bounding box center [551, 269] width 13 height 13
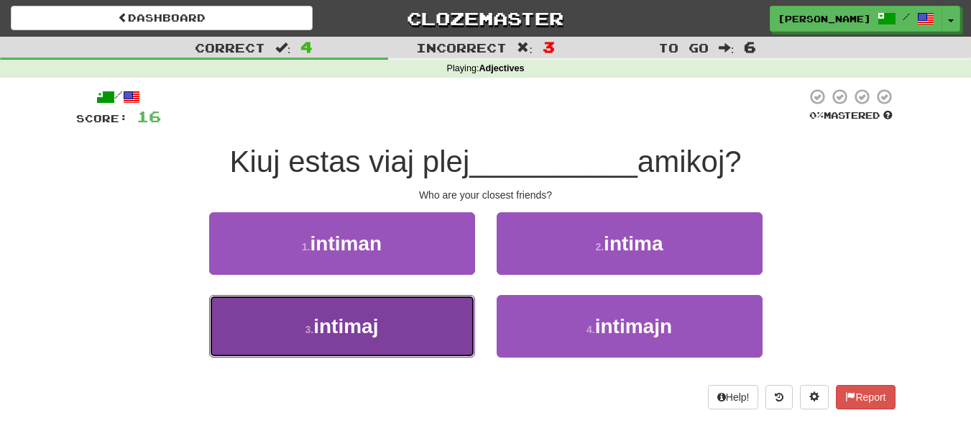
click at [449, 349] on button "3 . intimaj" at bounding box center [342, 326] width 266 height 63
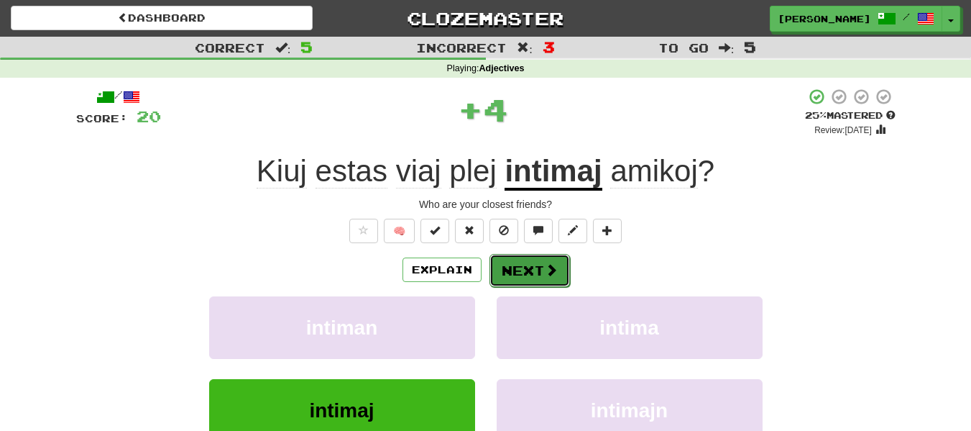
click at [546, 265] on span at bounding box center [551, 269] width 13 height 13
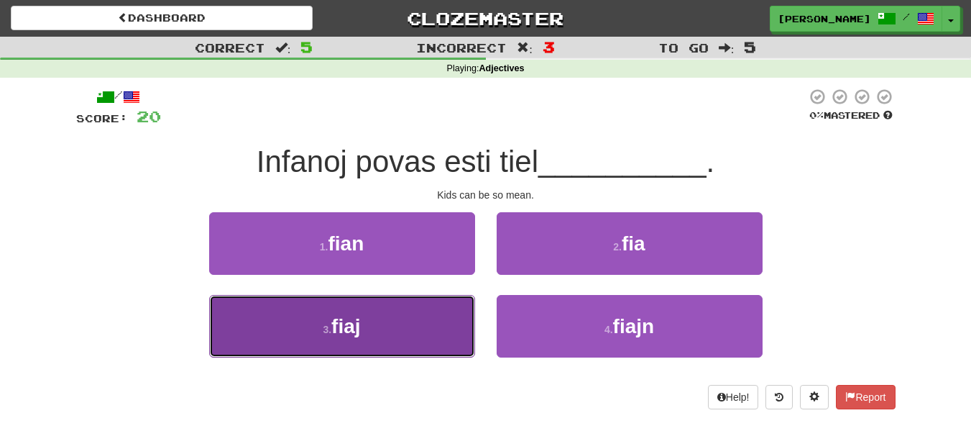
click at [421, 317] on button "3 . fiaj" at bounding box center [342, 326] width 266 height 63
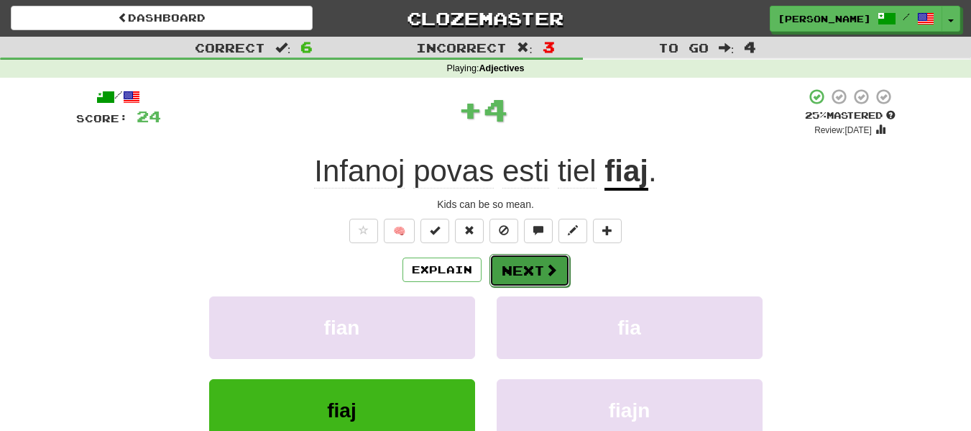
click at [537, 267] on button "Next" at bounding box center [530, 270] width 81 height 33
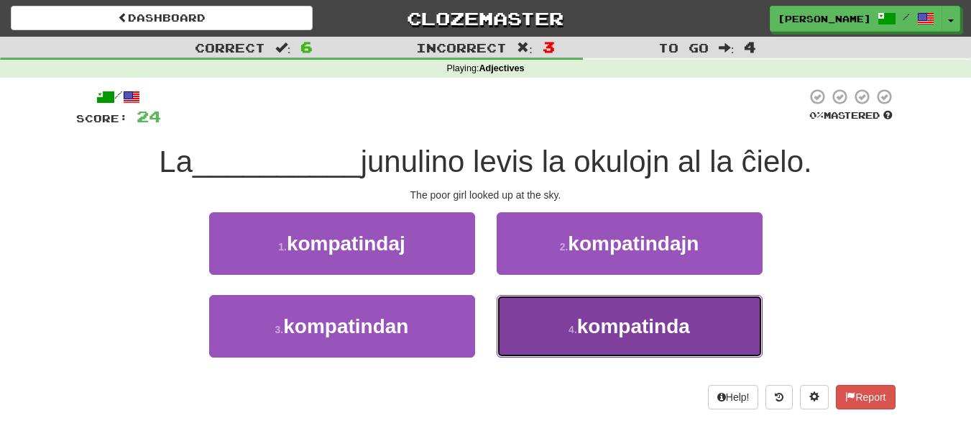
click at [612, 337] on button "4 . kompatinda" at bounding box center [630, 326] width 266 height 63
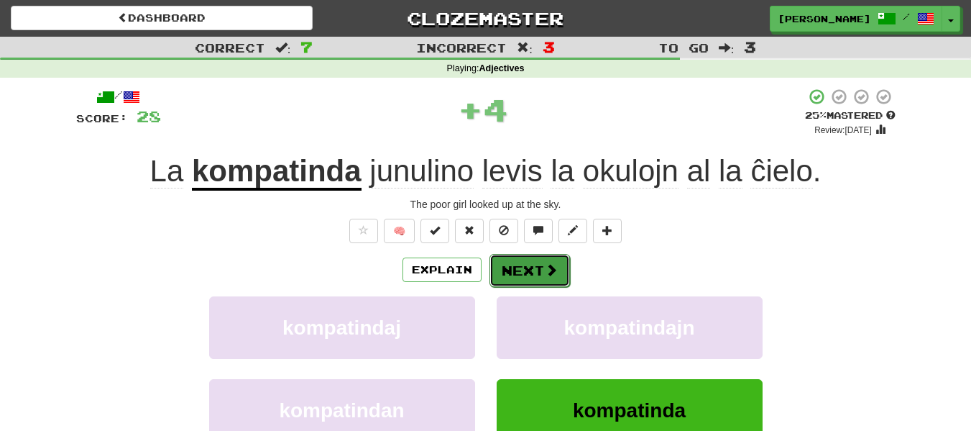
click at [554, 265] on span at bounding box center [551, 269] width 13 height 13
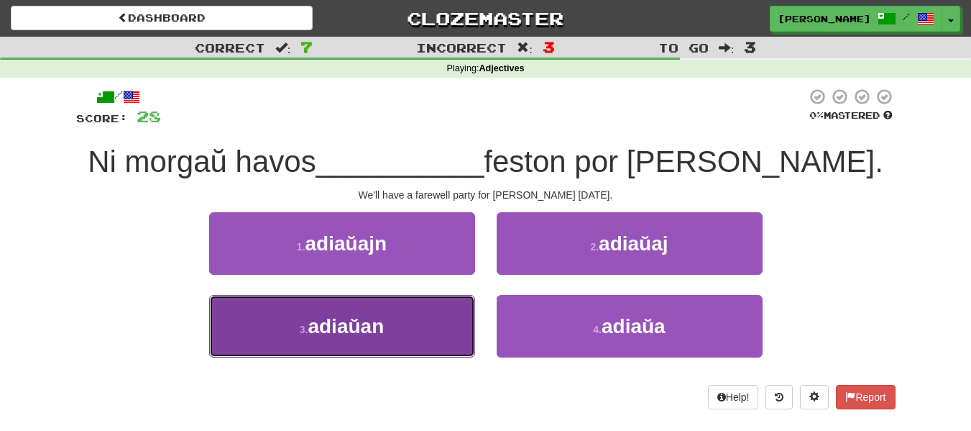
click at [380, 335] on span "adiaŭan" at bounding box center [346, 326] width 76 height 22
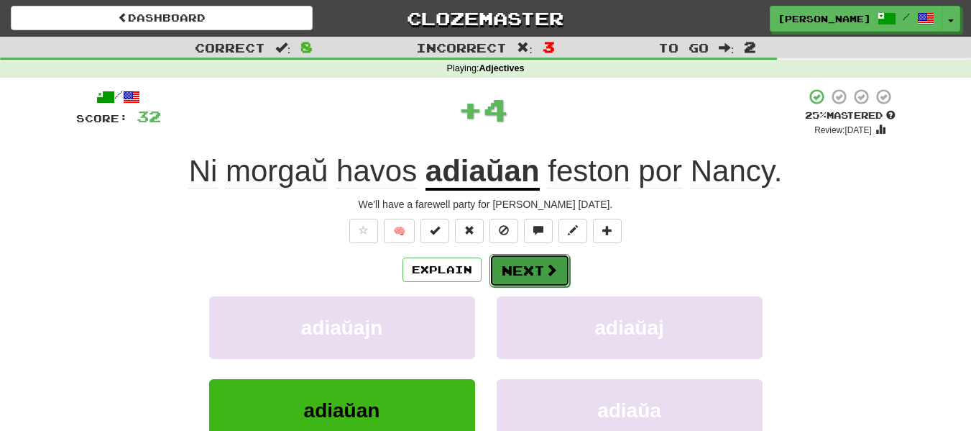
click at [539, 275] on button "Next" at bounding box center [530, 270] width 81 height 33
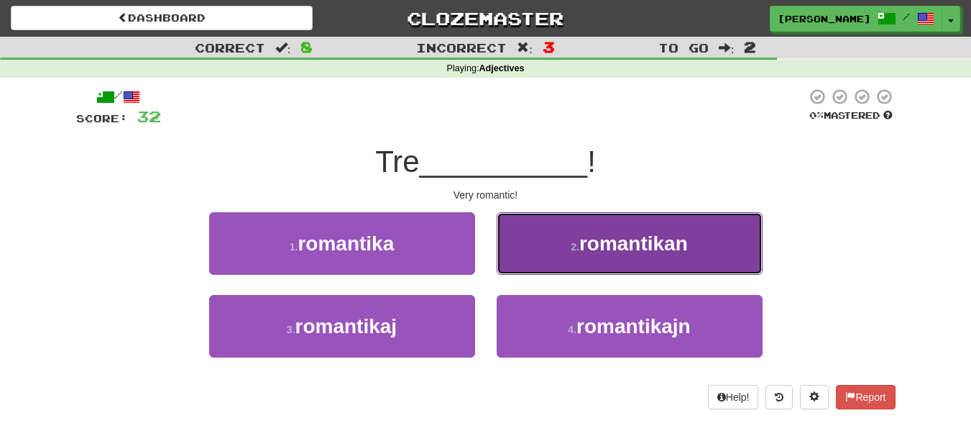
click at [619, 252] on span "romantikan" at bounding box center [633, 243] width 109 height 22
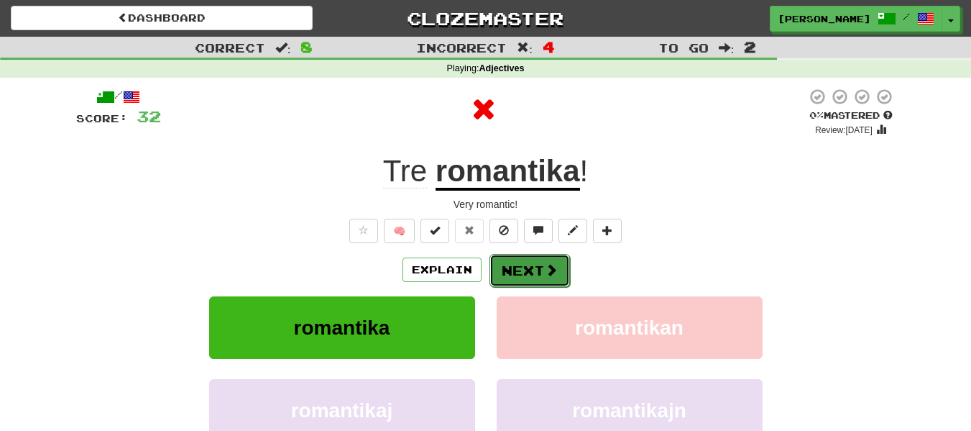
click at [519, 265] on button "Next" at bounding box center [530, 270] width 81 height 33
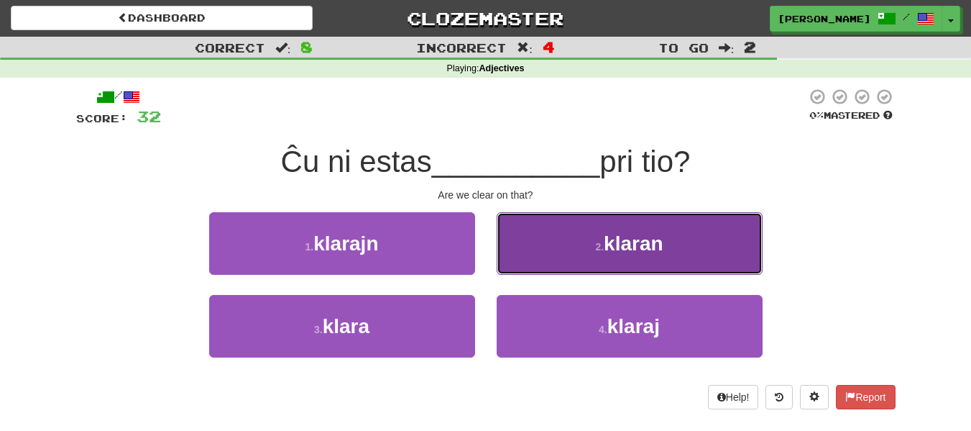
click at [670, 244] on button "2 . klaran" at bounding box center [630, 243] width 266 height 63
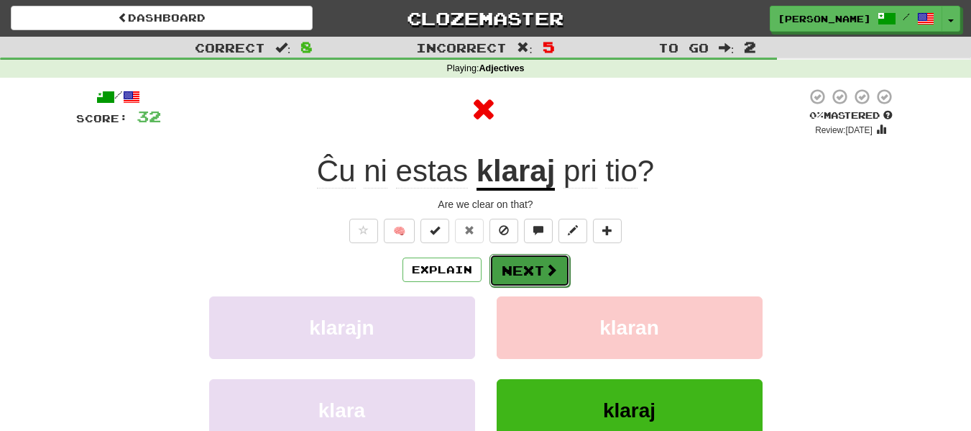
click at [531, 278] on button "Next" at bounding box center [530, 270] width 81 height 33
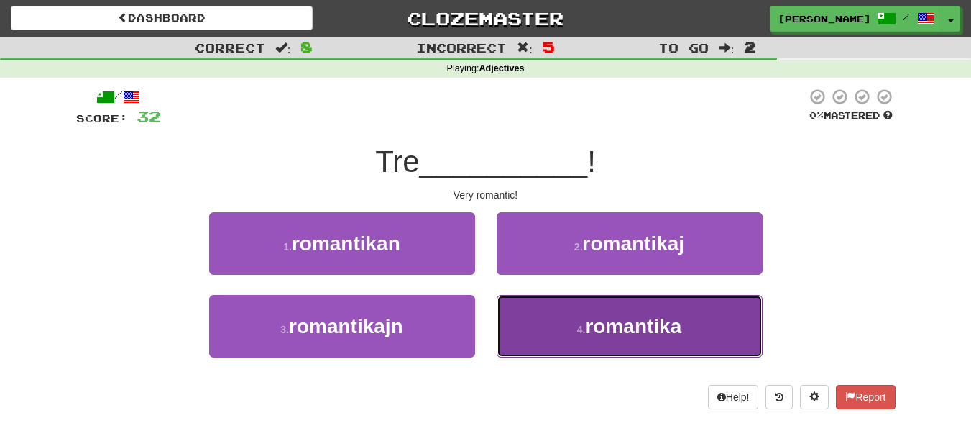
click at [621, 324] on span "romantika" at bounding box center [633, 326] width 96 height 22
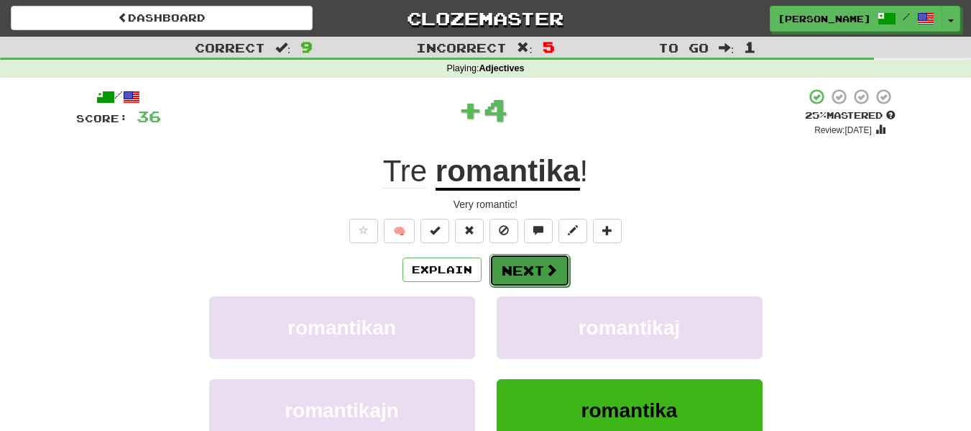
click at [534, 262] on button "Next" at bounding box center [530, 270] width 81 height 33
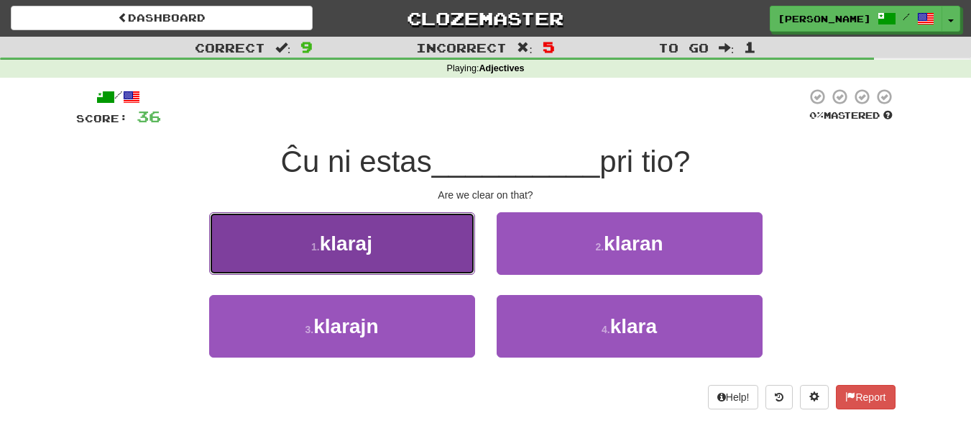
click at [424, 255] on button "1 . klaraj" at bounding box center [342, 243] width 266 height 63
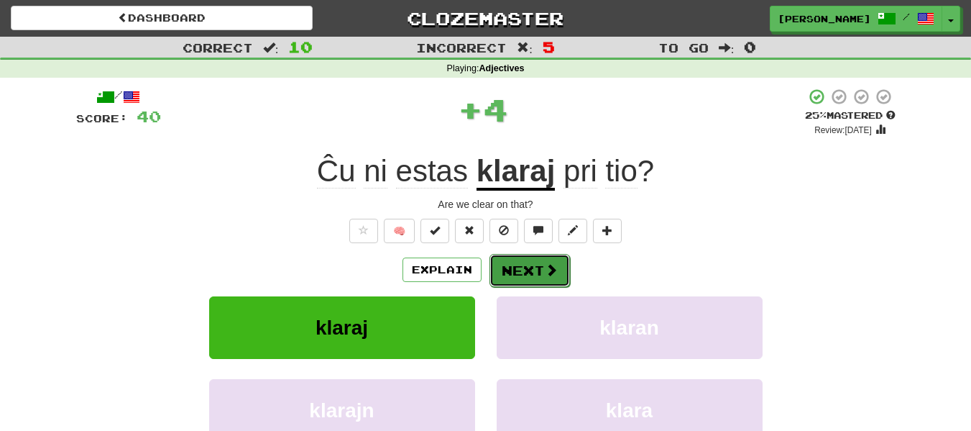
click at [533, 271] on button "Next" at bounding box center [530, 270] width 81 height 33
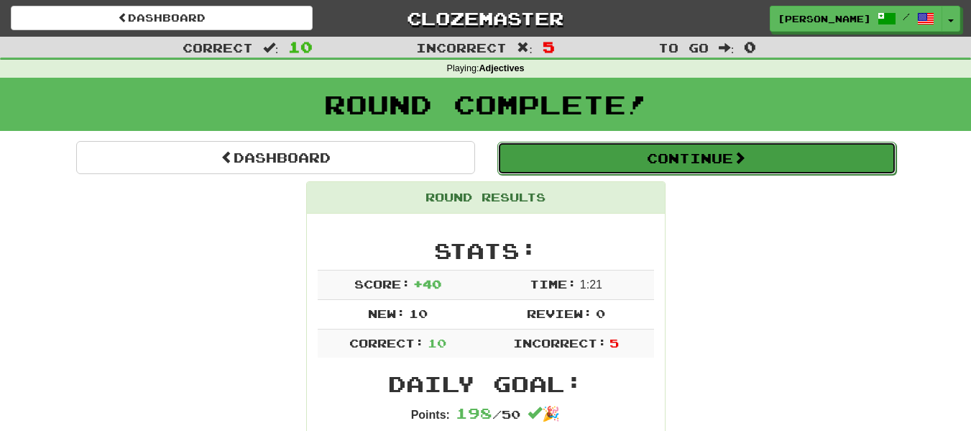
click at [705, 162] on button "Continue" at bounding box center [697, 158] width 399 height 33
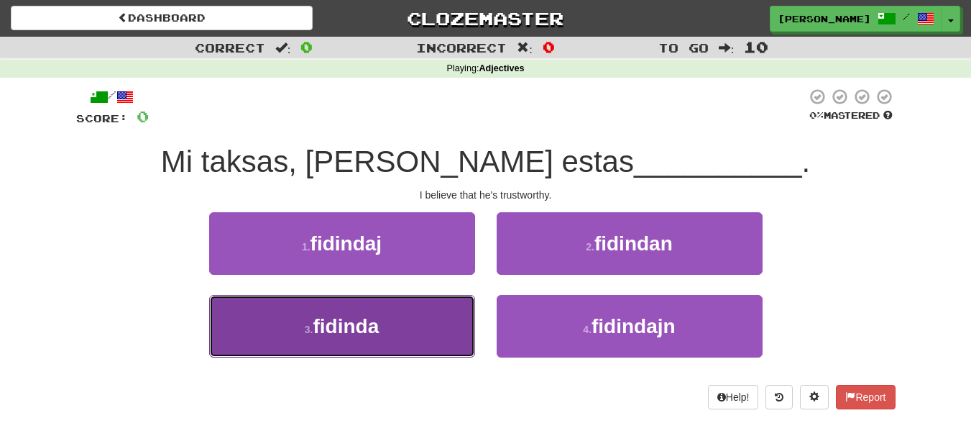
click at [388, 331] on button "3 . fidinda" at bounding box center [342, 326] width 266 height 63
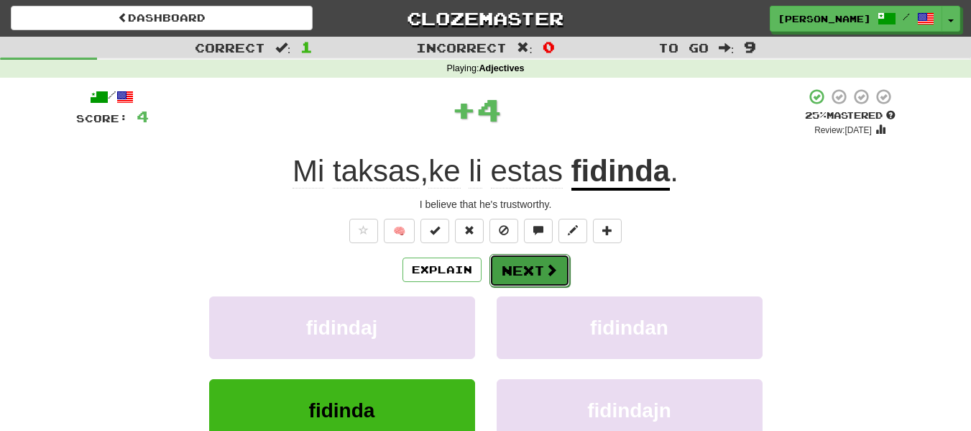
click at [528, 272] on button "Next" at bounding box center [530, 270] width 81 height 33
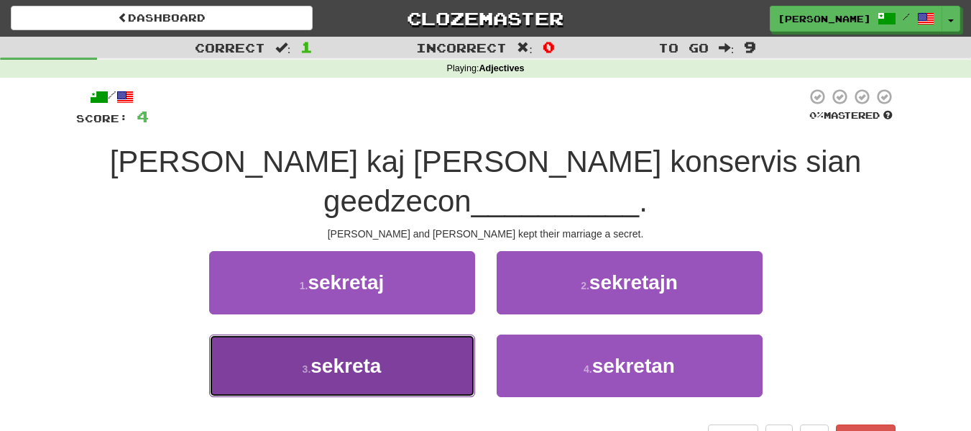
click at [431, 339] on button "3 . sekreta" at bounding box center [342, 365] width 266 height 63
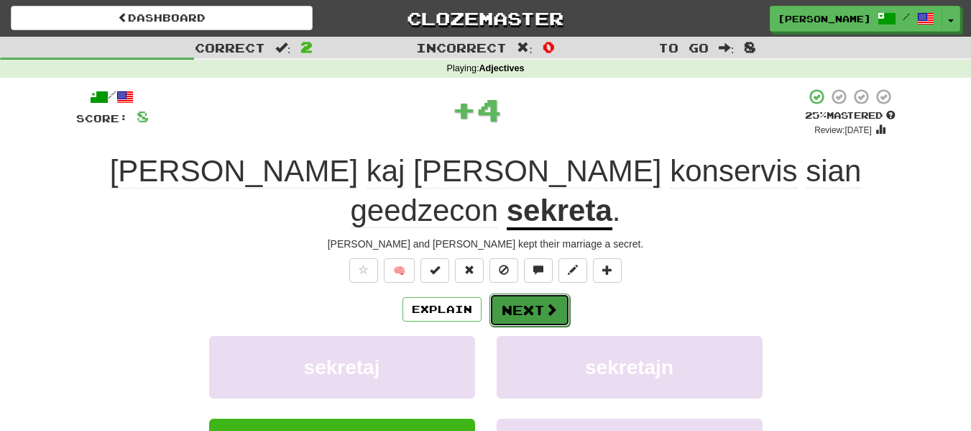
click at [545, 303] on span at bounding box center [551, 309] width 13 height 13
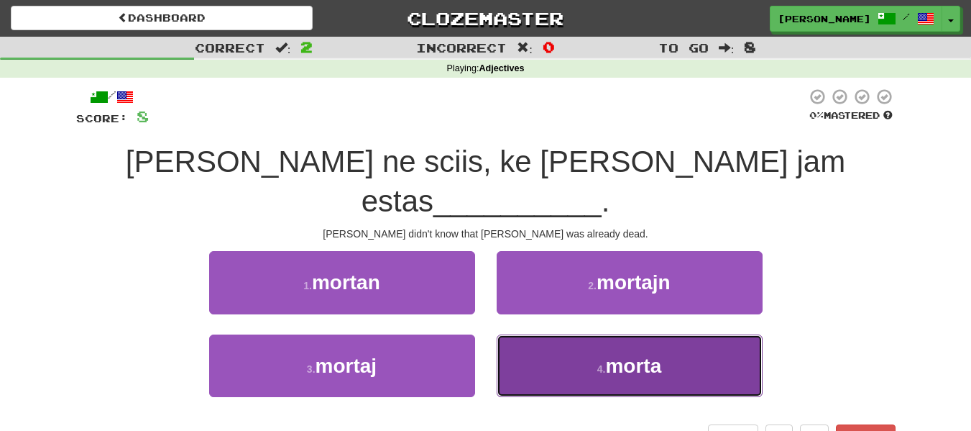
click at [559, 340] on button "4 . morta" at bounding box center [630, 365] width 266 height 63
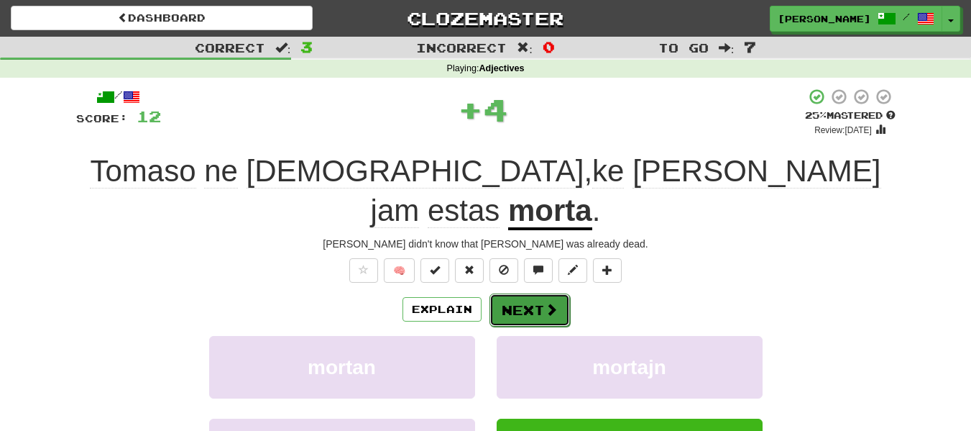
click at [523, 293] on button "Next" at bounding box center [530, 309] width 81 height 33
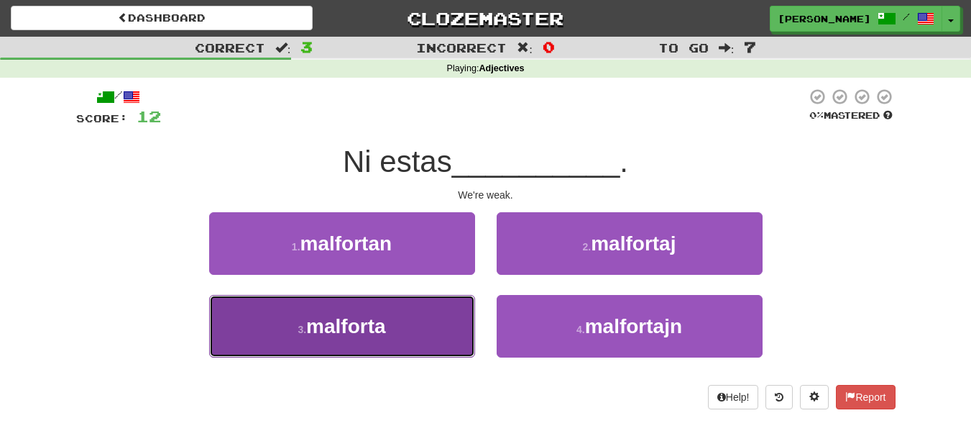
click at [428, 344] on button "3 . malforta" at bounding box center [342, 326] width 266 height 63
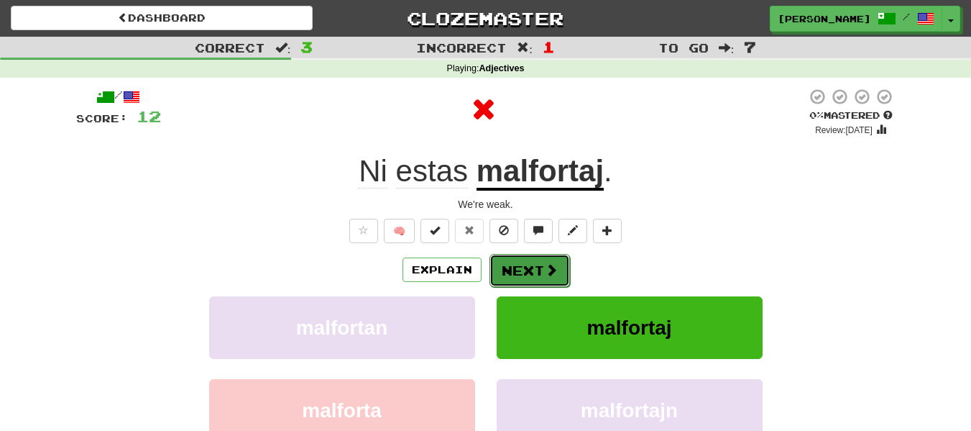
click at [546, 266] on span at bounding box center [551, 269] width 13 height 13
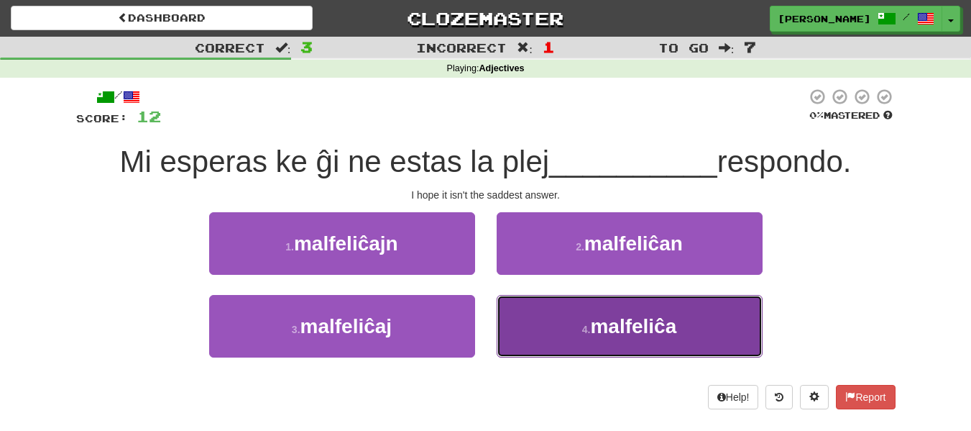
click at [536, 339] on button "4 . malfeliĉa" at bounding box center [630, 326] width 266 height 63
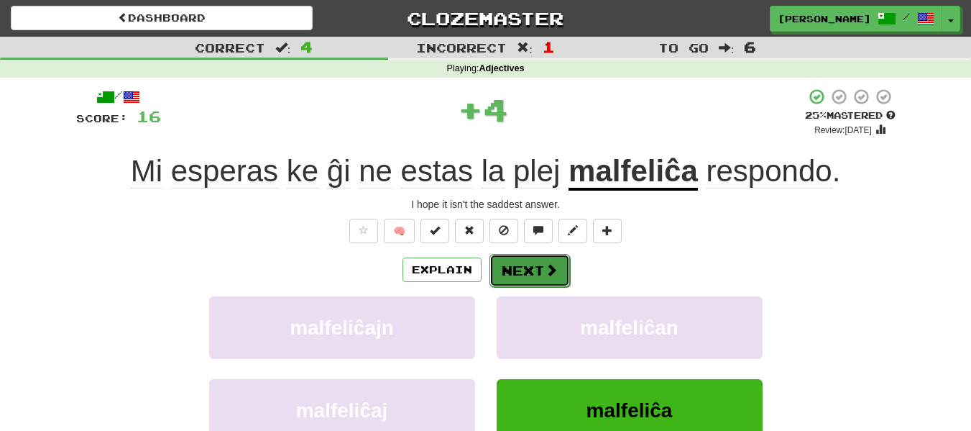
click at [546, 276] on span at bounding box center [551, 269] width 13 height 13
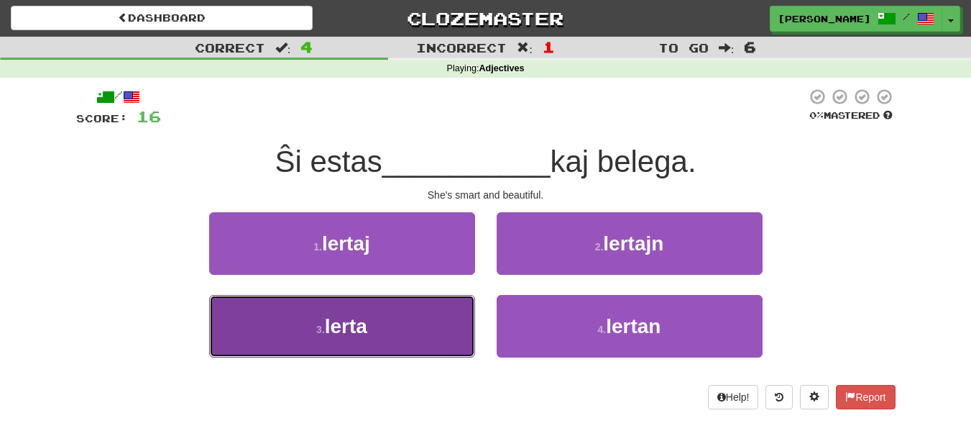
click at [398, 322] on button "3 . lerta" at bounding box center [342, 326] width 266 height 63
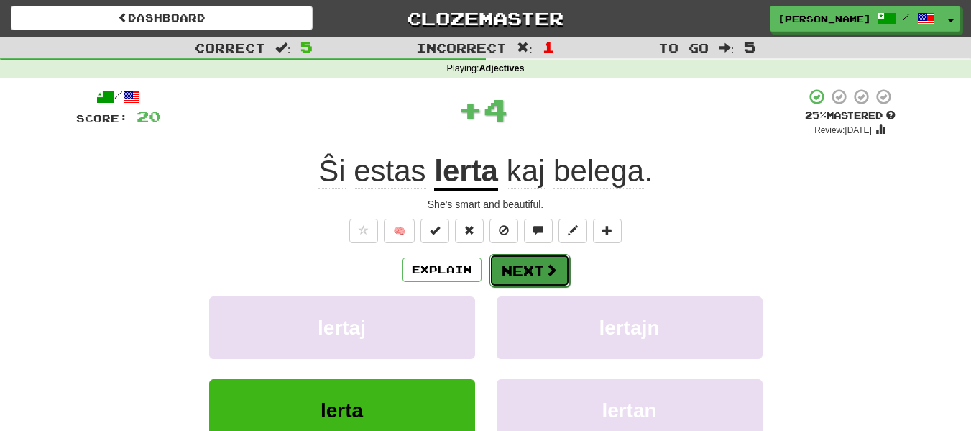
click at [520, 268] on button "Next" at bounding box center [530, 270] width 81 height 33
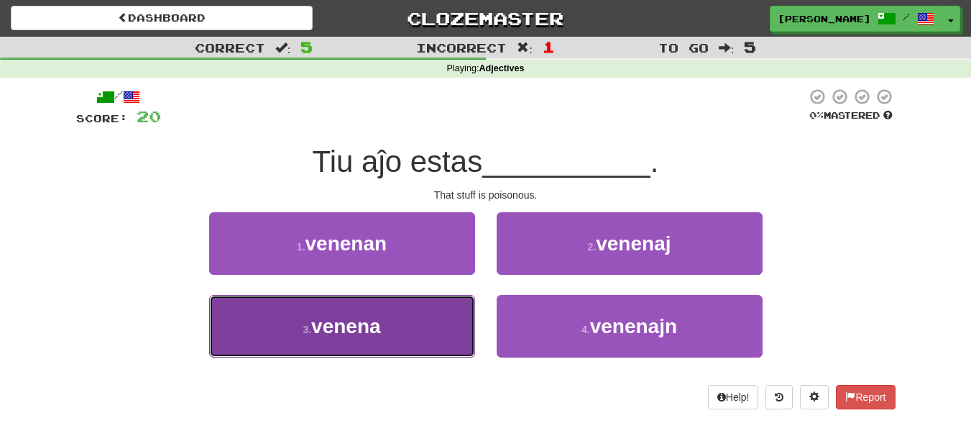
click at [406, 337] on button "3 . venena" at bounding box center [342, 326] width 266 height 63
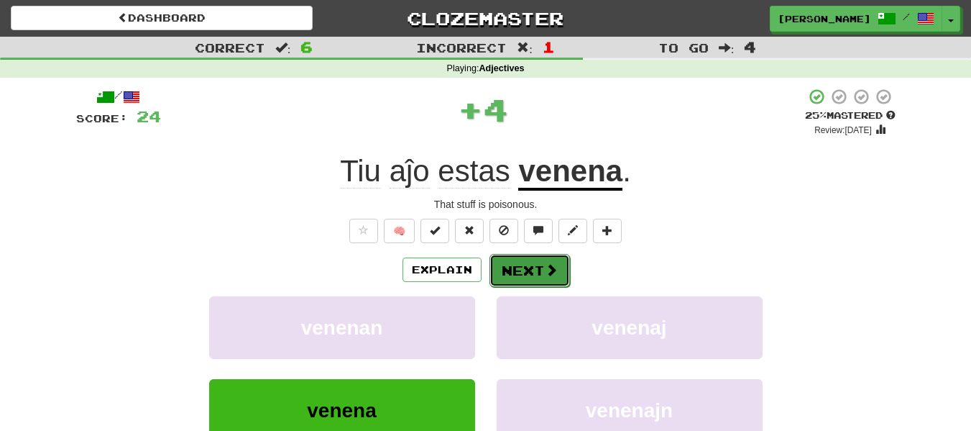
click at [527, 275] on button "Next" at bounding box center [530, 270] width 81 height 33
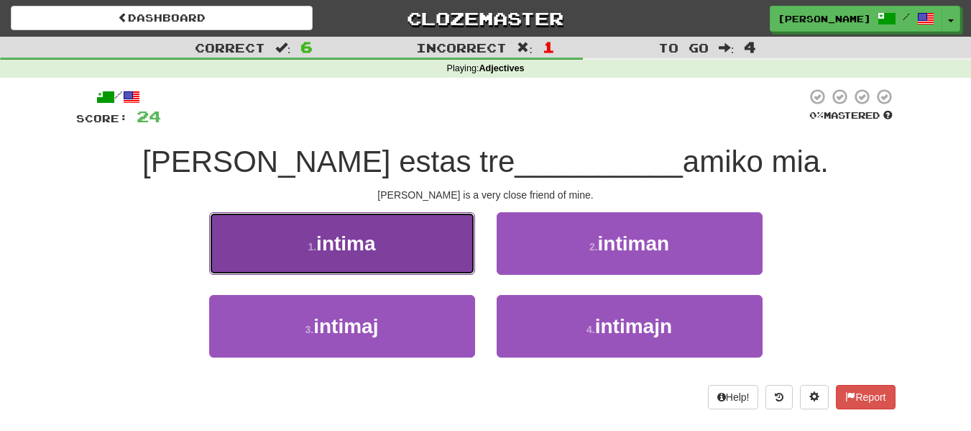
click at [441, 265] on button "1 . intima" at bounding box center [342, 243] width 266 height 63
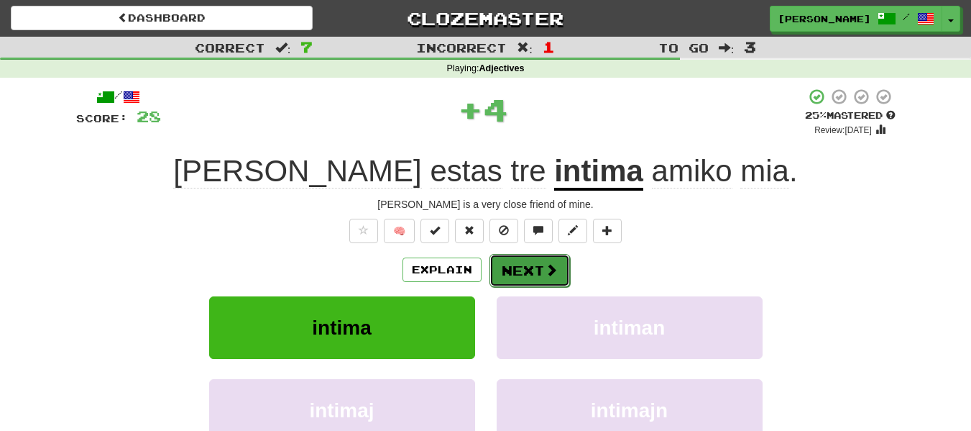
click at [527, 265] on button "Next" at bounding box center [530, 270] width 81 height 33
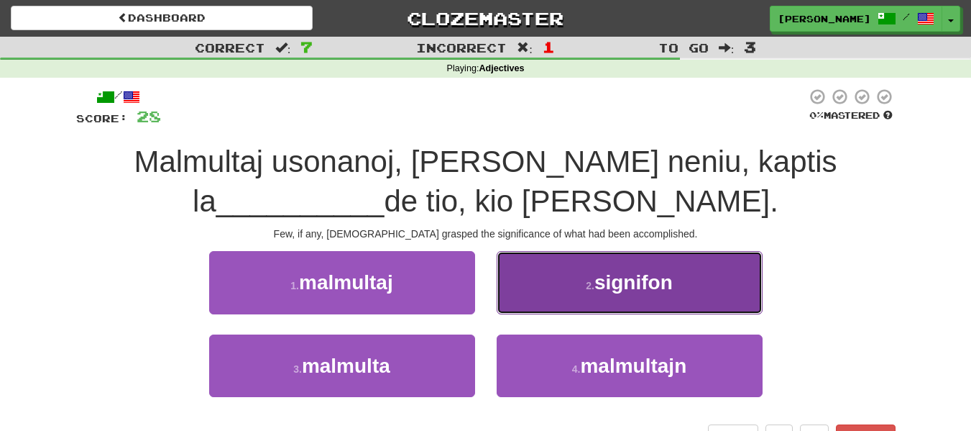
click at [600, 293] on span "signifon" at bounding box center [634, 282] width 78 height 22
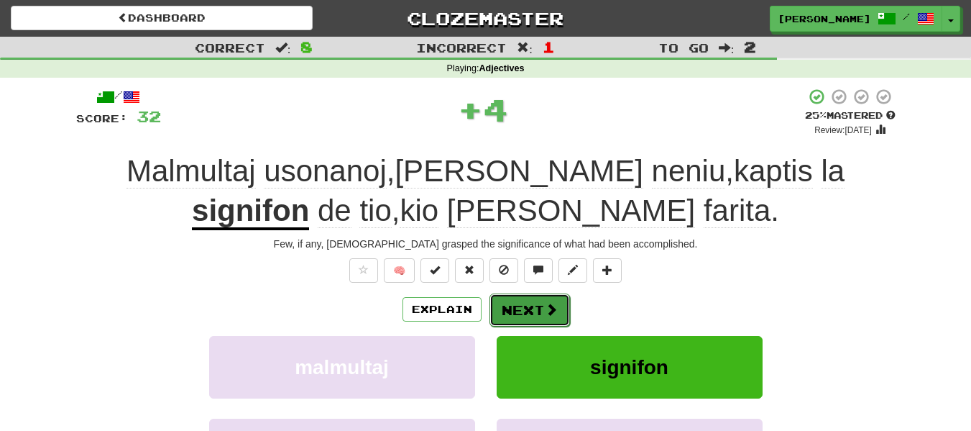
click at [532, 313] on button "Next" at bounding box center [530, 309] width 81 height 33
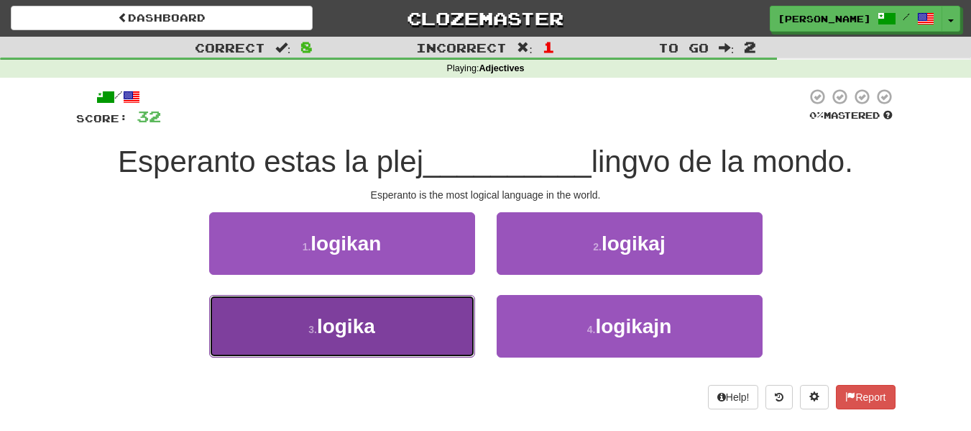
click at [431, 338] on button "3 . logika" at bounding box center [342, 326] width 266 height 63
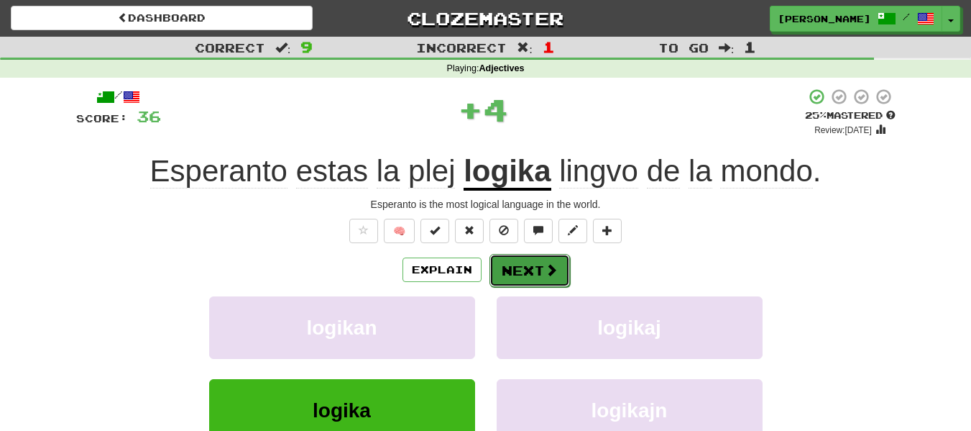
click at [553, 270] on span at bounding box center [551, 269] width 13 height 13
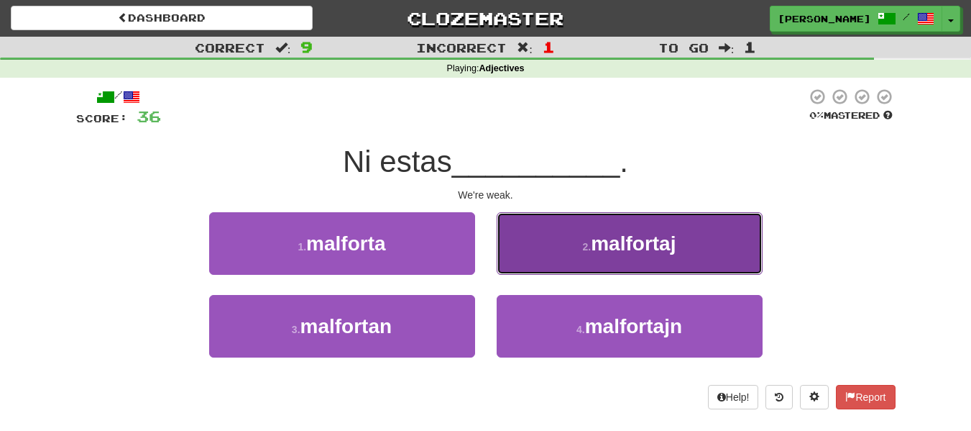
click at [587, 254] on button "2 . malfortaj" at bounding box center [630, 243] width 266 height 63
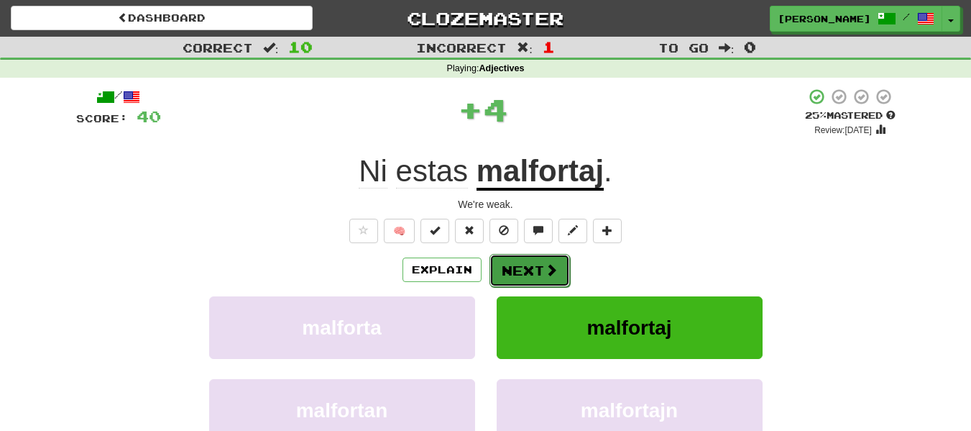
click at [547, 265] on span at bounding box center [551, 269] width 13 height 13
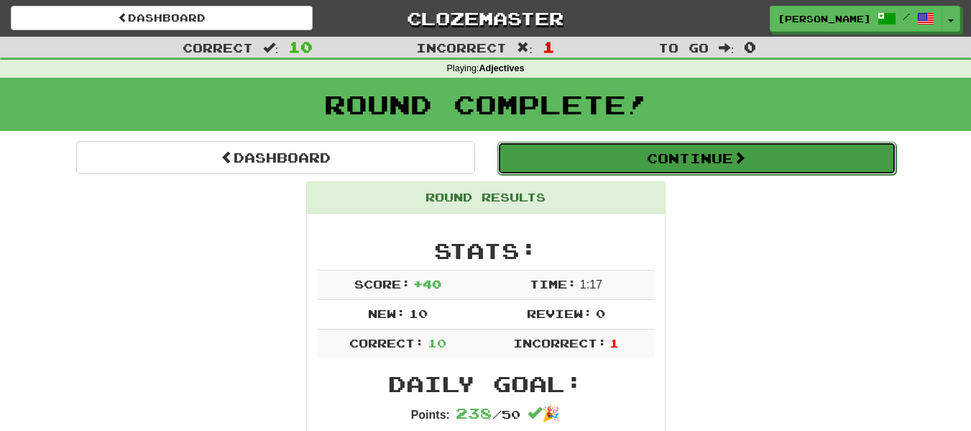
click at [690, 162] on button "Continue" at bounding box center [697, 158] width 399 height 33
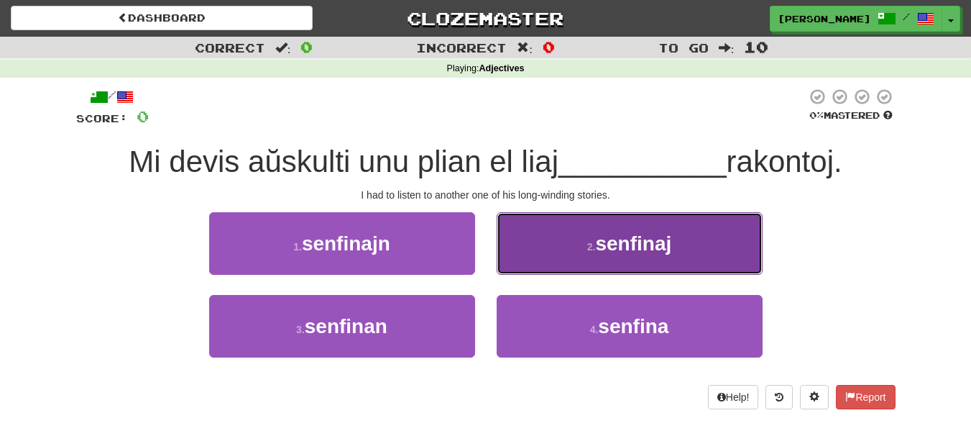
click at [579, 250] on button "2 . senfinaj" at bounding box center [630, 243] width 266 height 63
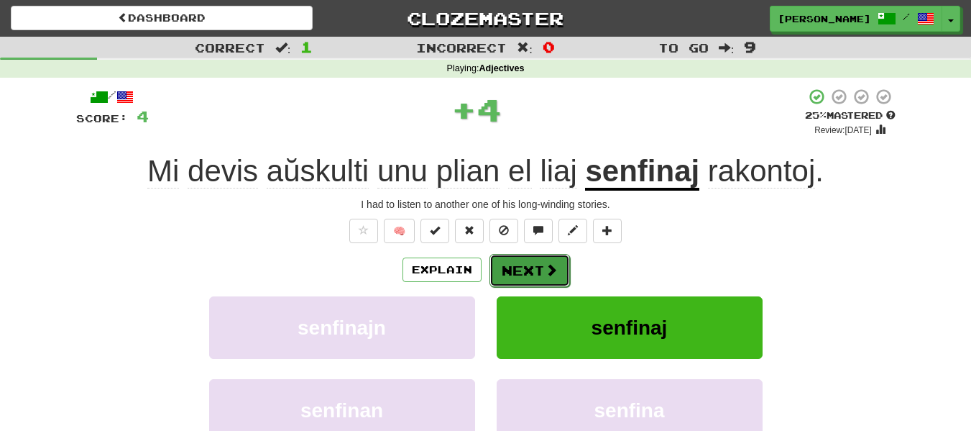
click at [530, 260] on button "Next" at bounding box center [530, 270] width 81 height 33
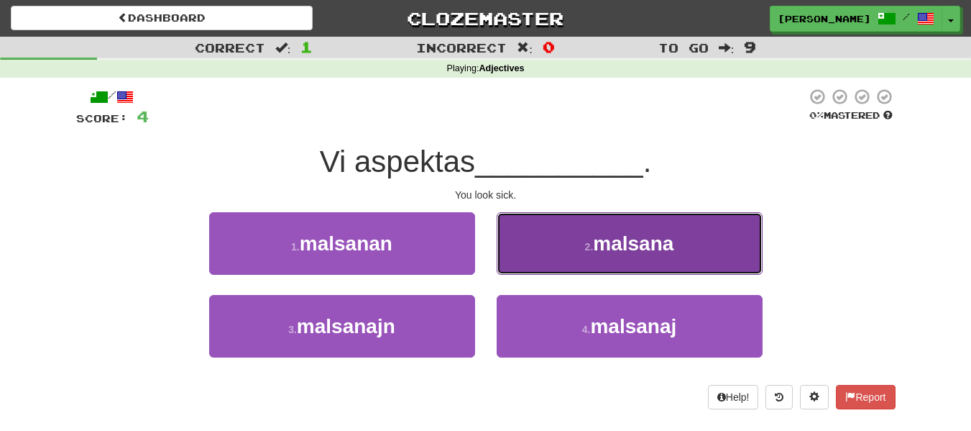
click at [580, 261] on button "2 . malsana" at bounding box center [630, 243] width 266 height 63
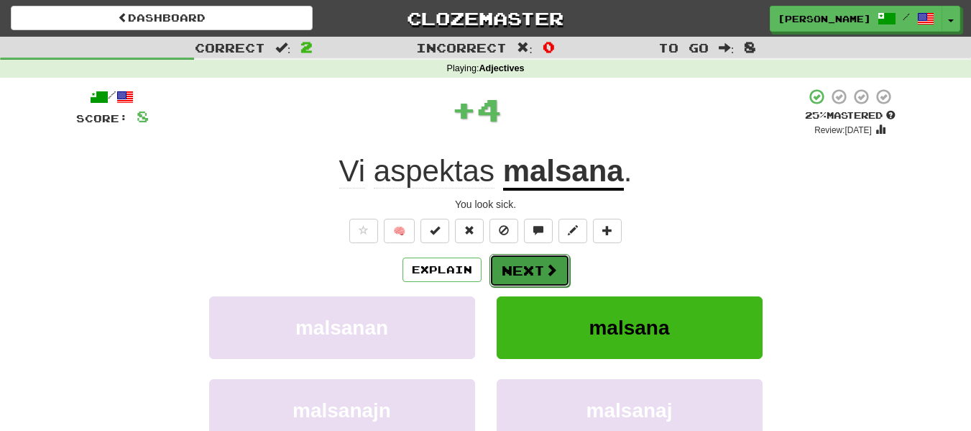
click at [546, 263] on span at bounding box center [551, 269] width 13 height 13
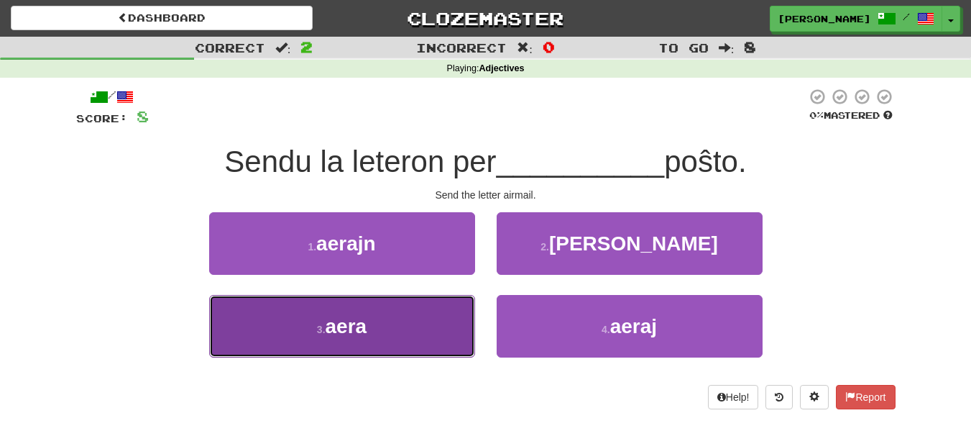
click at [423, 340] on button "3 . aera" at bounding box center [342, 326] width 266 height 63
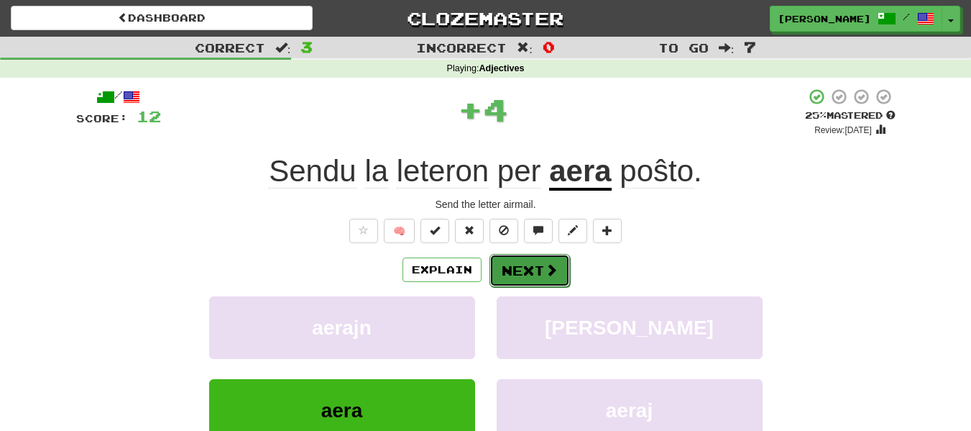
click at [537, 274] on button "Next" at bounding box center [530, 270] width 81 height 33
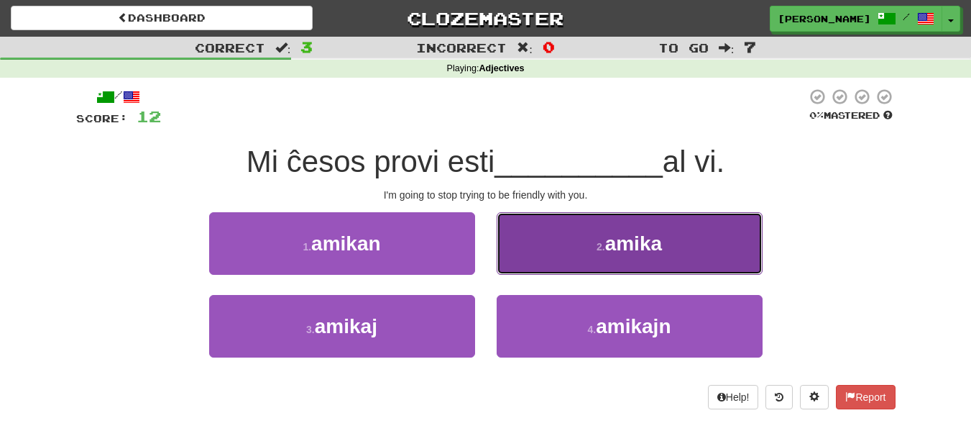
click at [636, 249] on span "amika" at bounding box center [633, 243] width 57 height 22
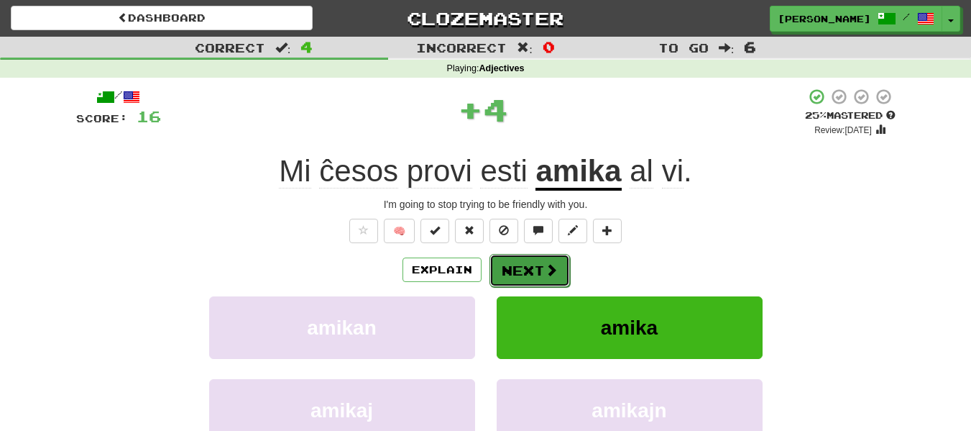
click at [532, 259] on button "Next" at bounding box center [530, 270] width 81 height 33
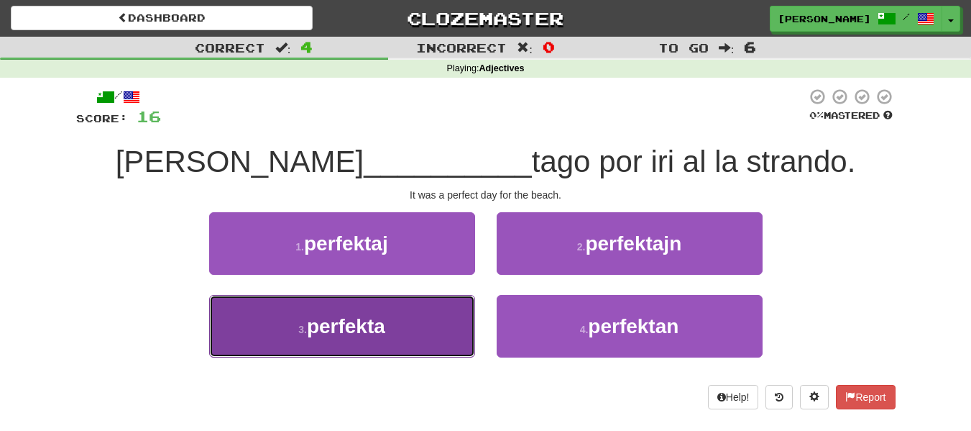
click at [444, 327] on button "3 . perfekta" at bounding box center [342, 326] width 266 height 63
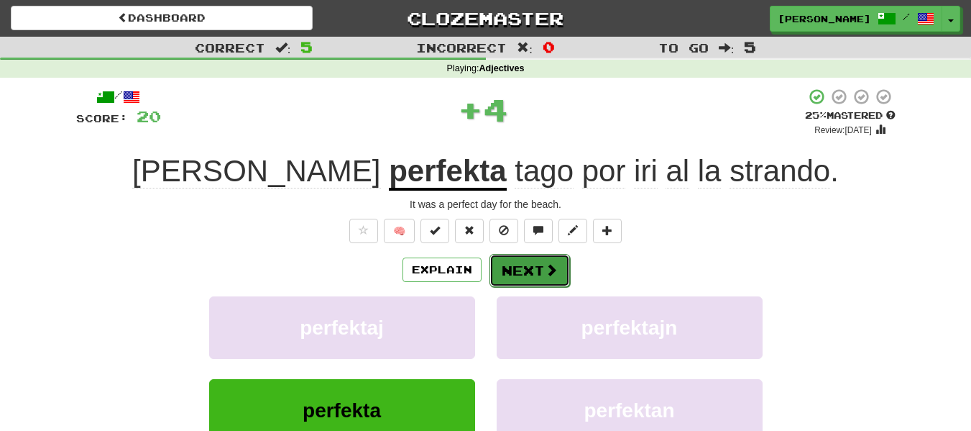
click at [551, 258] on button "Next" at bounding box center [530, 270] width 81 height 33
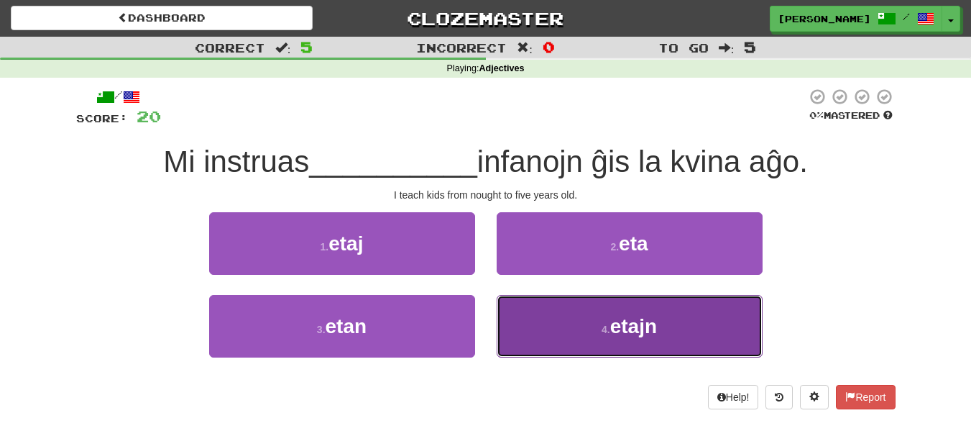
click at [559, 324] on button "4 . etajn" at bounding box center [630, 326] width 266 height 63
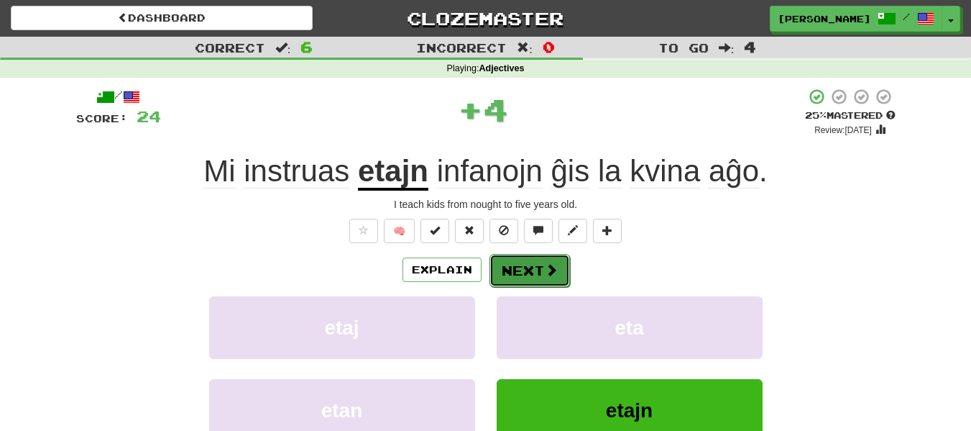
click at [532, 265] on button "Next" at bounding box center [530, 270] width 81 height 33
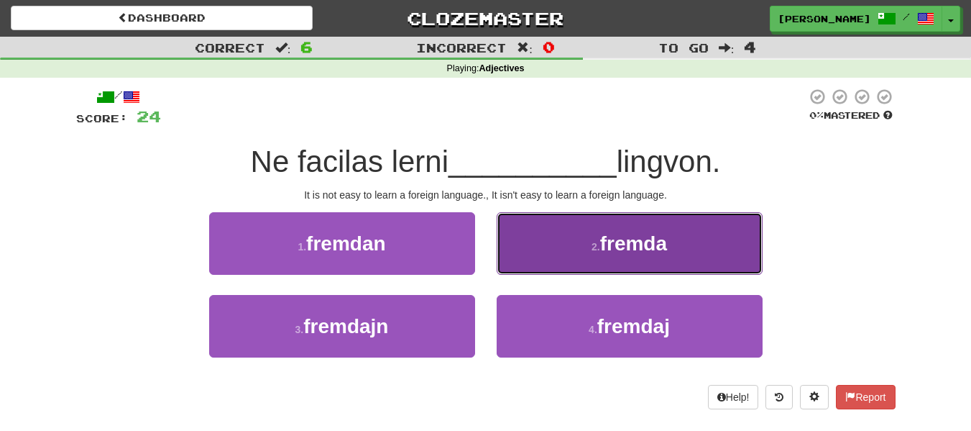
click at [578, 224] on button "2 . fremda" at bounding box center [630, 243] width 266 height 63
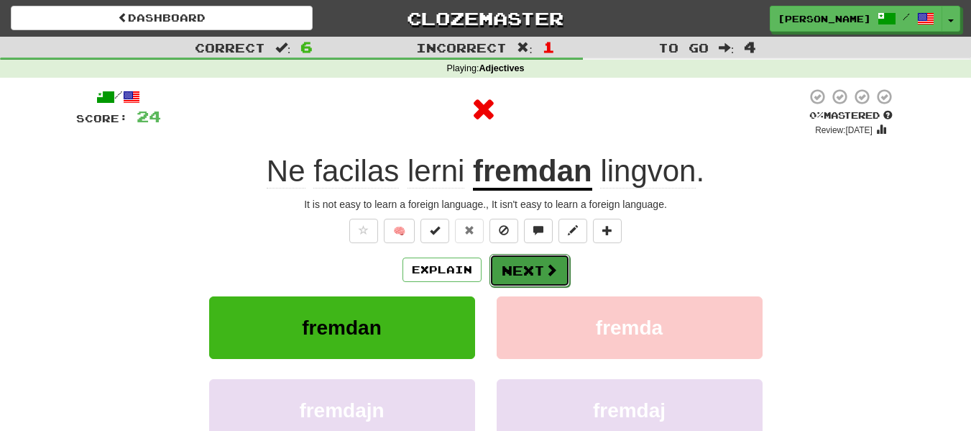
click at [551, 265] on span at bounding box center [551, 269] width 13 height 13
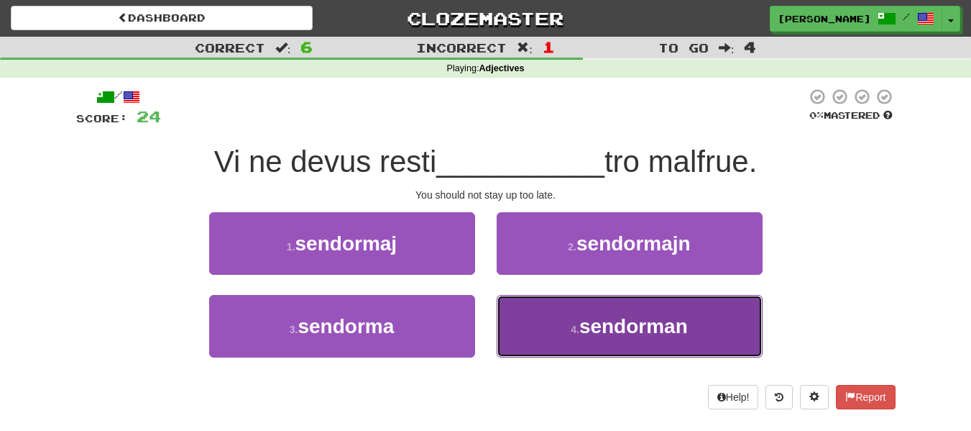
click at [559, 324] on button "4 . sendorman" at bounding box center [630, 326] width 266 height 63
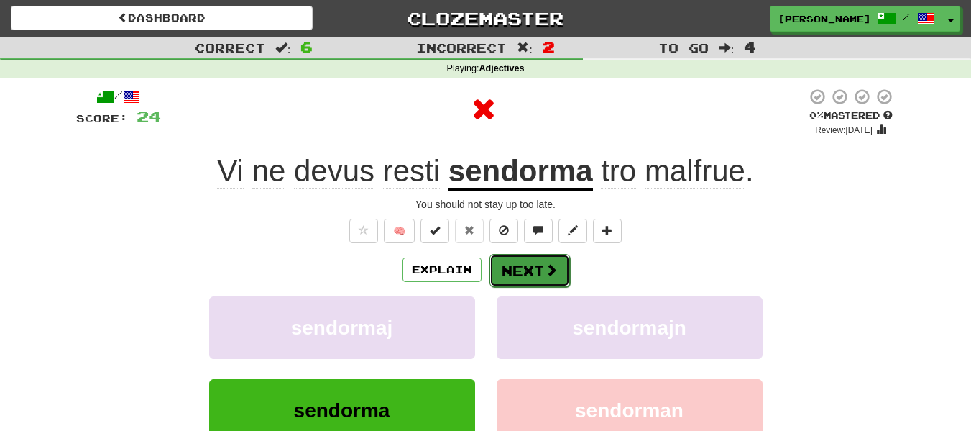
click at [554, 272] on span at bounding box center [551, 269] width 13 height 13
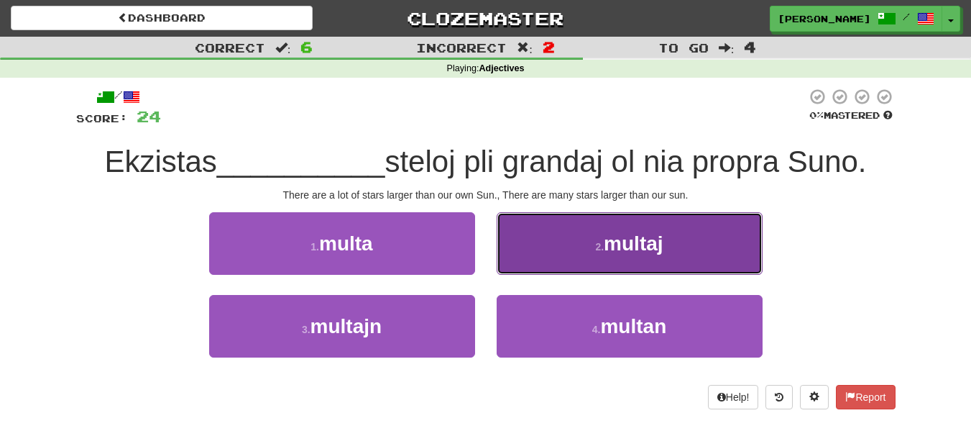
click at [569, 231] on button "2 . multaj" at bounding box center [630, 243] width 266 height 63
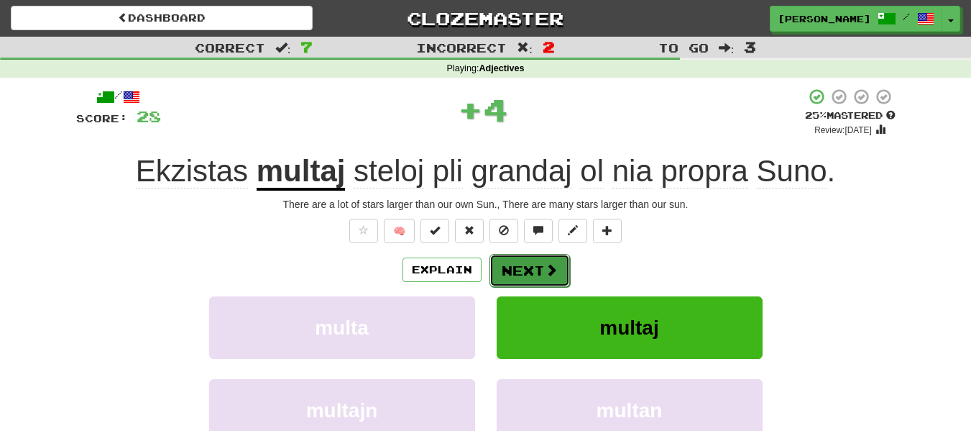
click at [535, 255] on button "Next" at bounding box center [530, 270] width 81 height 33
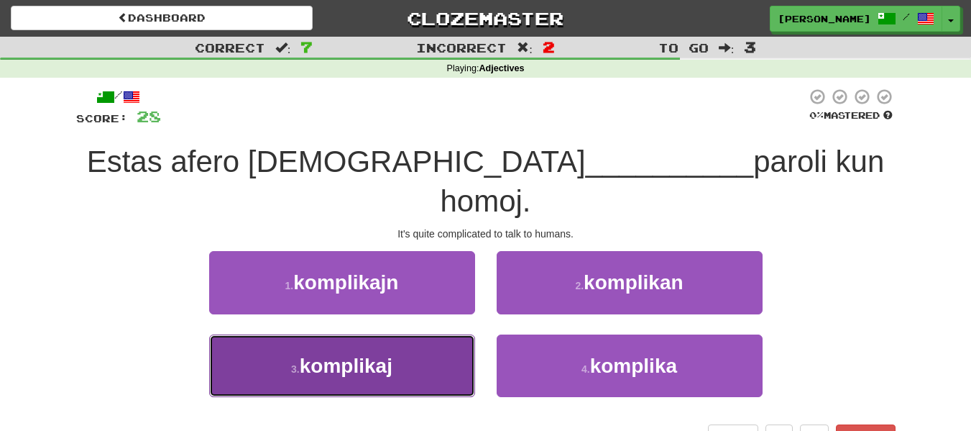
click at [428, 334] on button "3 . komplikaj" at bounding box center [342, 365] width 266 height 63
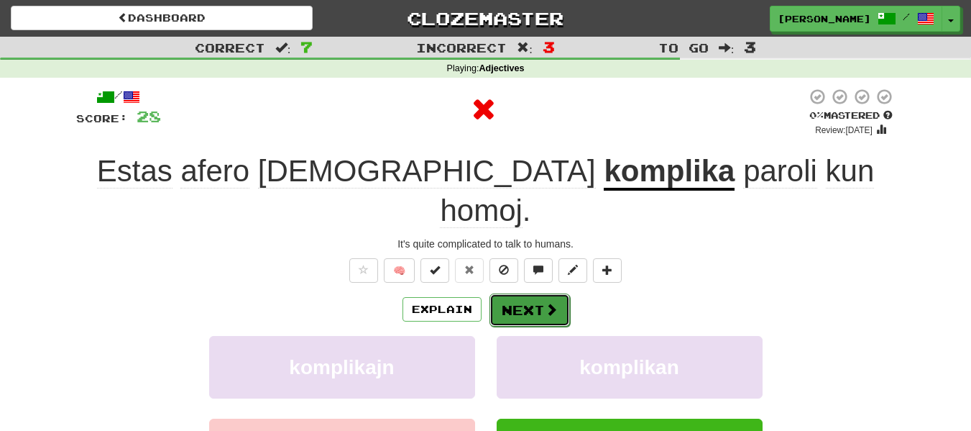
click at [528, 293] on button "Next" at bounding box center [530, 309] width 81 height 33
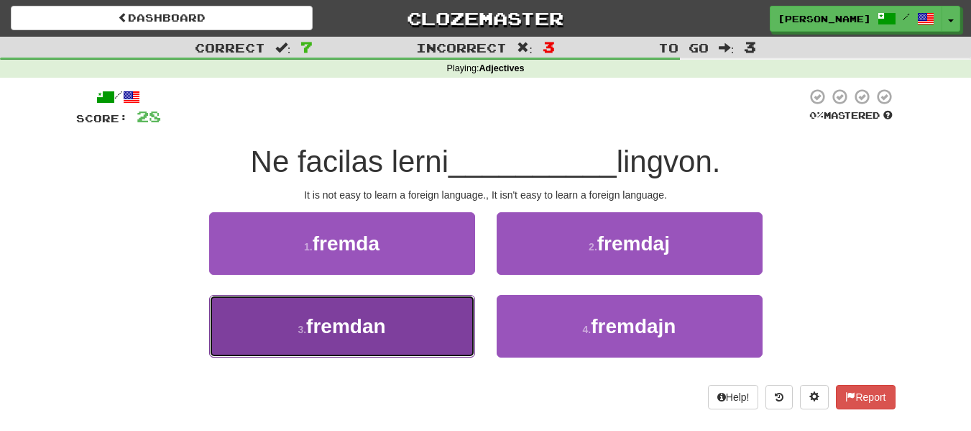
click at [437, 313] on button "3 . fremdan" at bounding box center [342, 326] width 266 height 63
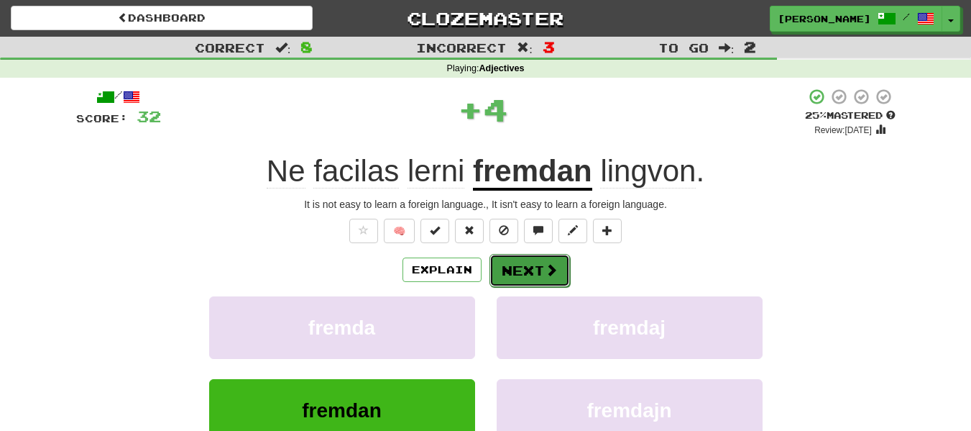
click at [533, 266] on button "Next" at bounding box center [530, 270] width 81 height 33
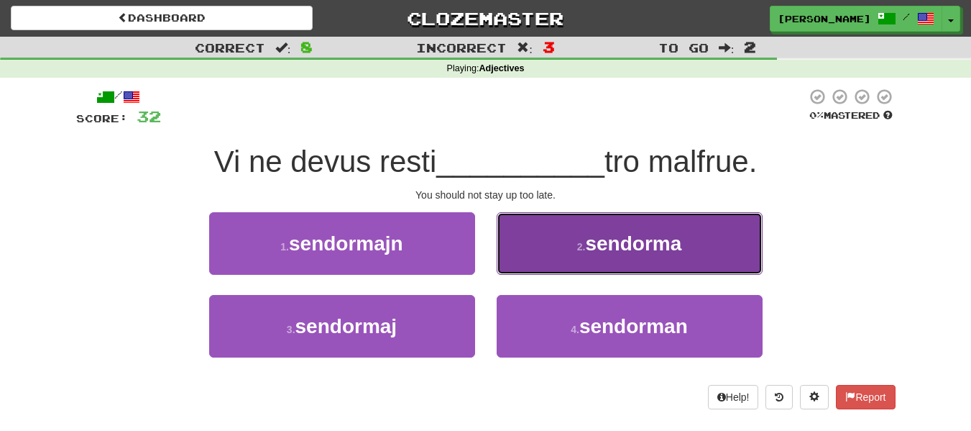
click at [561, 244] on button "2 . sendorma" at bounding box center [630, 243] width 266 height 63
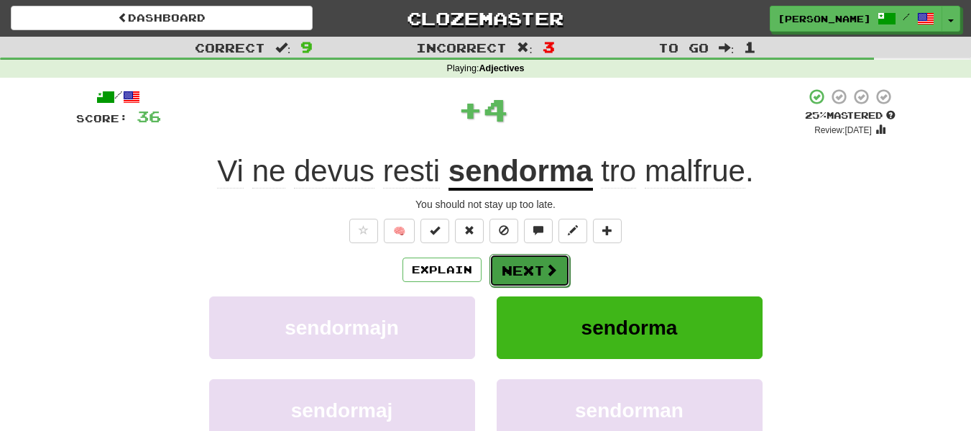
click at [526, 263] on button "Next" at bounding box center [530, 270] width 81 height 33
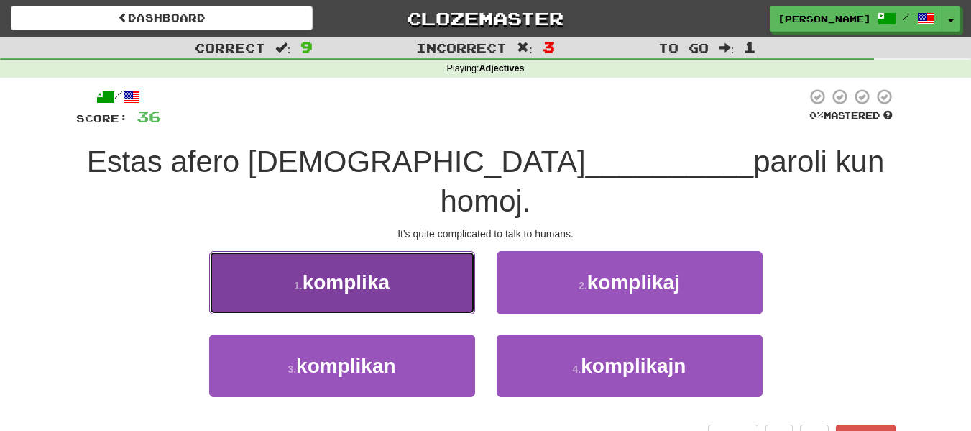
click at [453, 251] on button "1 . komplika" at bounding box center [342, 282] width 266 height 63
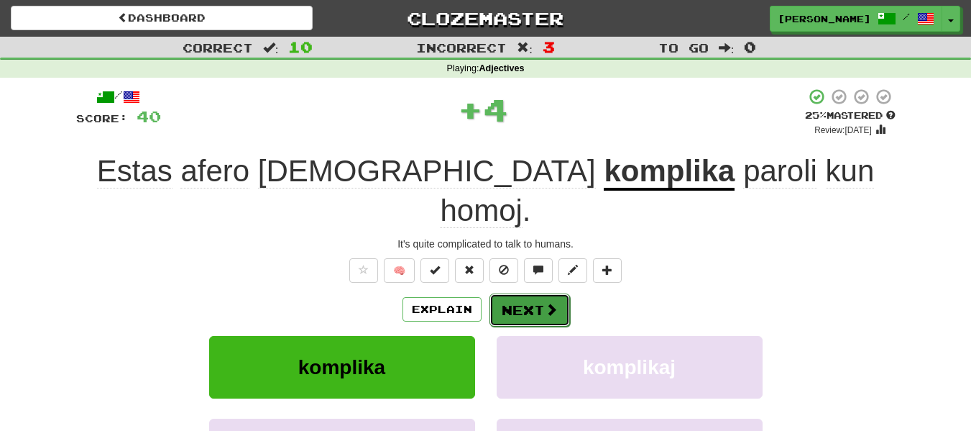
click at [533, 293] on button "Next" at bounding box center [530, 309] width 81 height 33
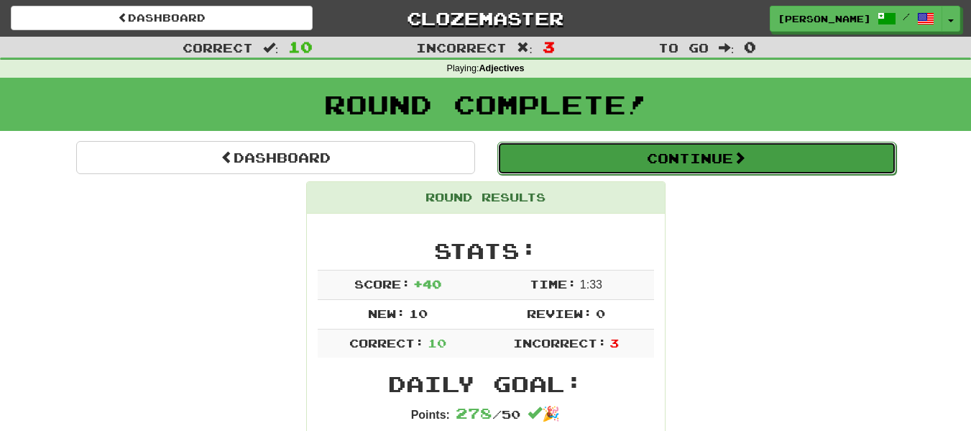
click at [691, 148] on button "Continue" at bounding box center [697, 158] width 399 height 33
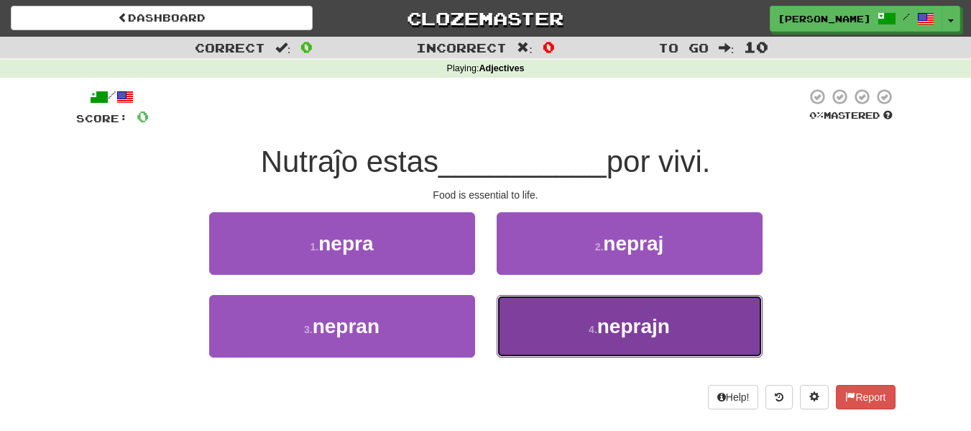
click at [689, 324] on button "4 . neprajn" at bounding box center [630, 326] width 266 height 63
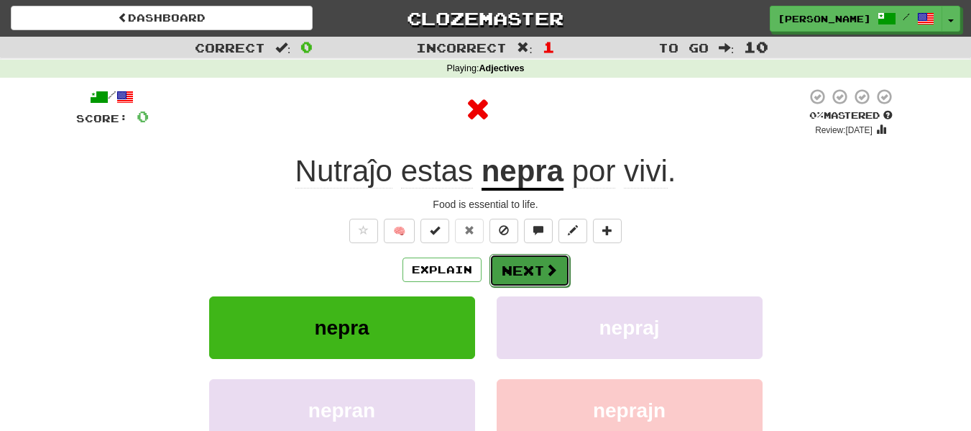
click at [544, 280] on button "Next" at bounding box center [530, 270] width 81 height 33
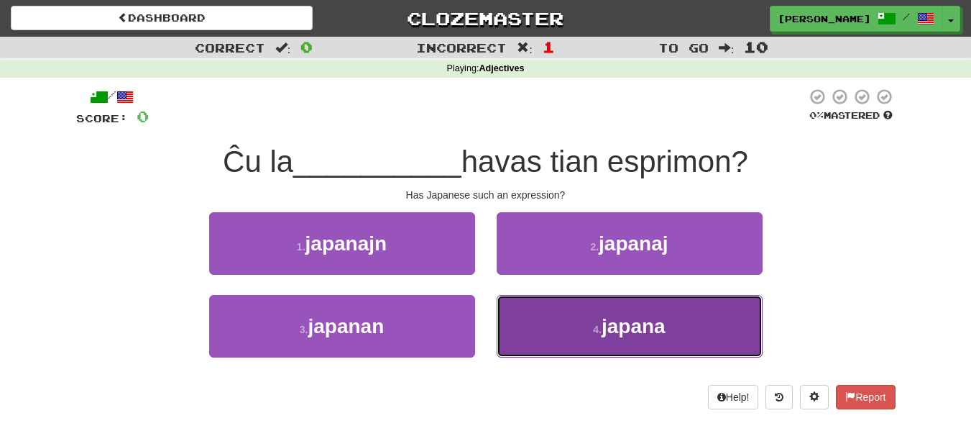
click at [667, 321] on button "4 . japana" at bounding box center [630, 326] width 266 height 63
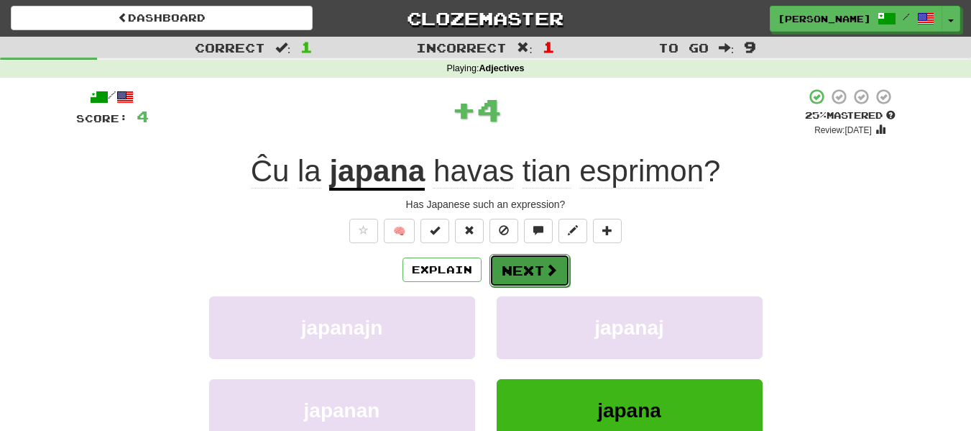
click at [523, 267] on button "Next" at bounding box center [530, 270] width 81 height 33
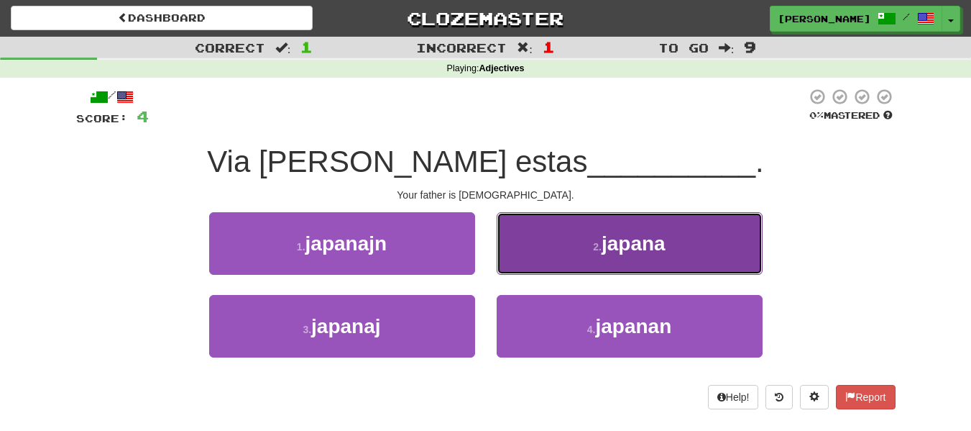
click at [572, 248] on button "2 . japana" at bounding box center [630, 243] width 266 height 63
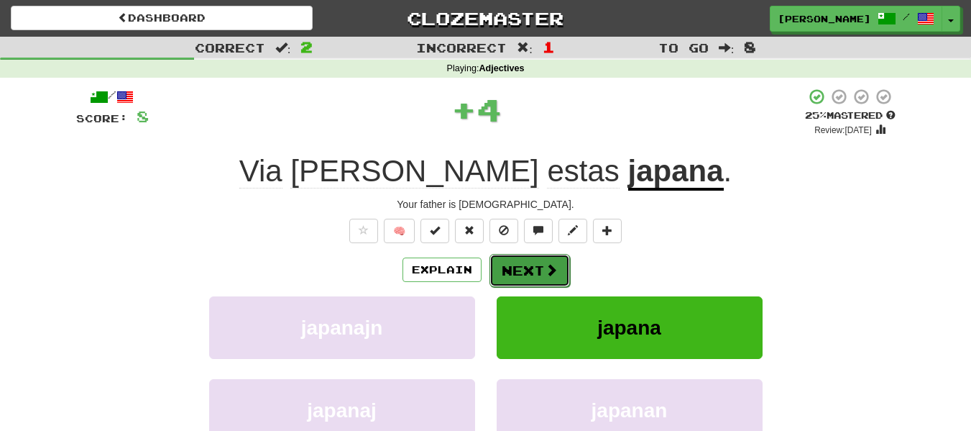
click at [530, 267] on button "Next" at bounding box center [530, 270] width 81 height 33
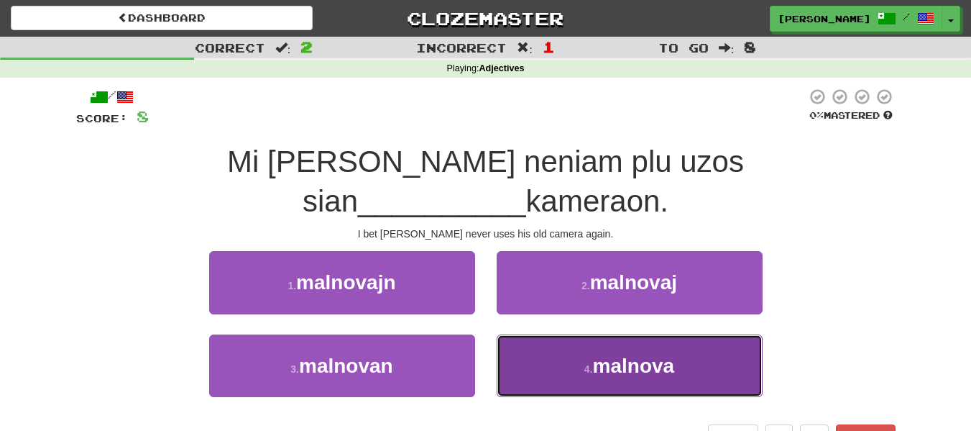
click at [549, 361] on button "4 . malnova" at bounding box center [630, 365] width 266 height 63
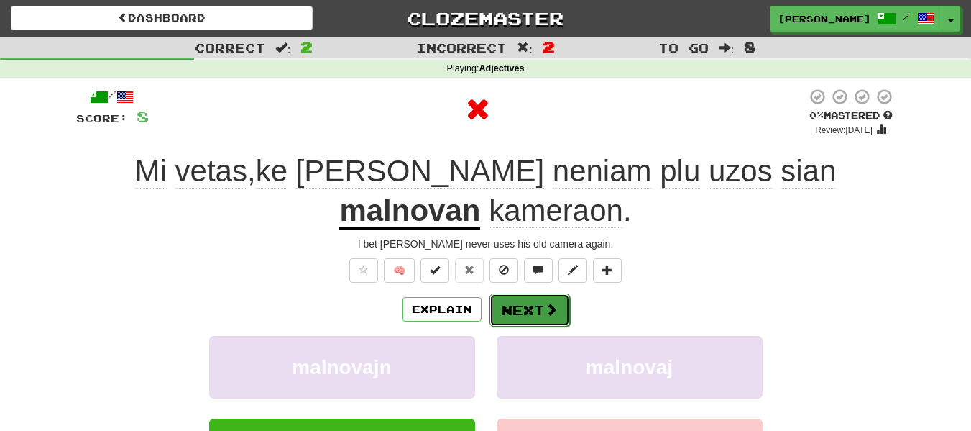
click at [560, 293] on button "Next" at bounding box center [530, 309] width 81 height 33
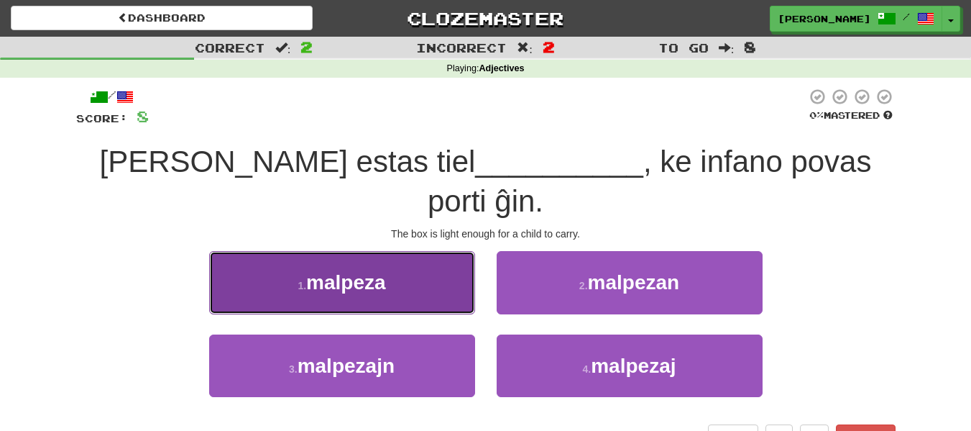
click at [443, 256] on button "1 . malpeza" at bounding box center [342, 282] width 266 height 63
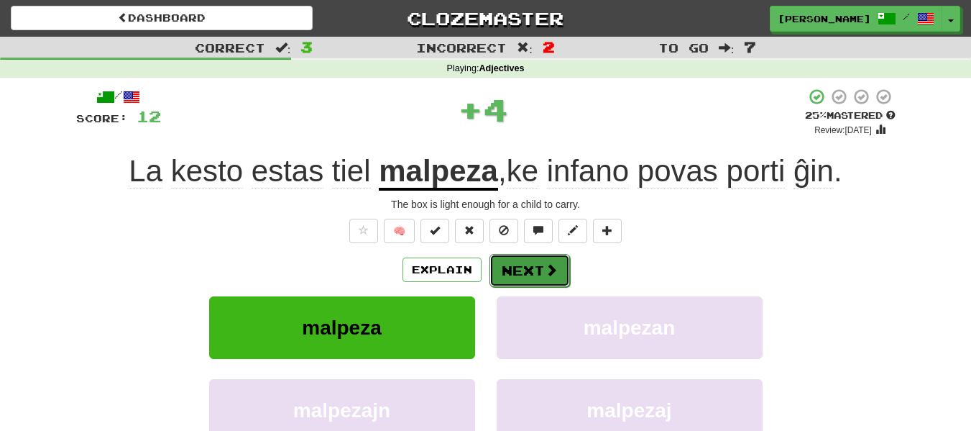
click at [530, 256] on button "Next" at bounding box center [530, 270] width 81 height 33
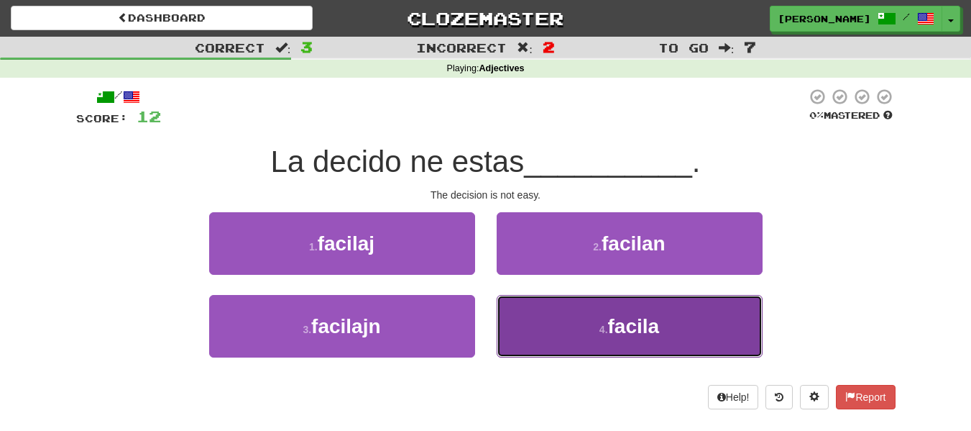
click at [702, 326] on button "4 . facila" at bounding box center [630, 326] width 266 height 63
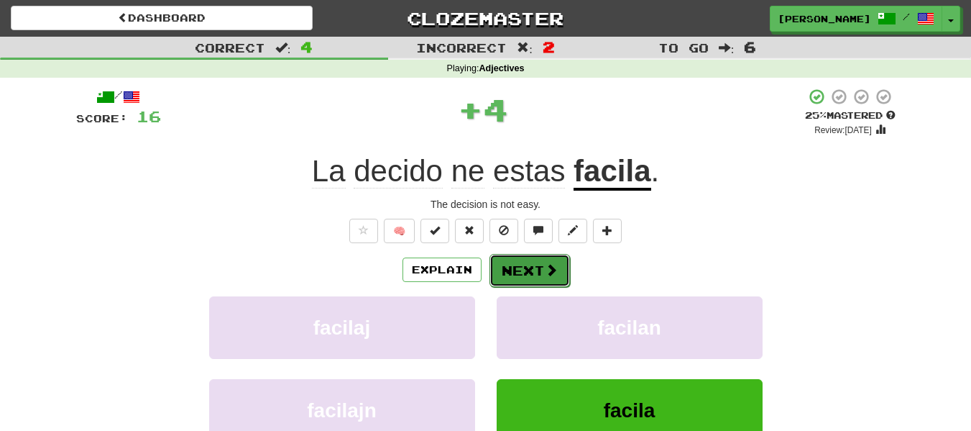
click at [551, 269] on span at bounding box center [551, 269] width 13 height 13
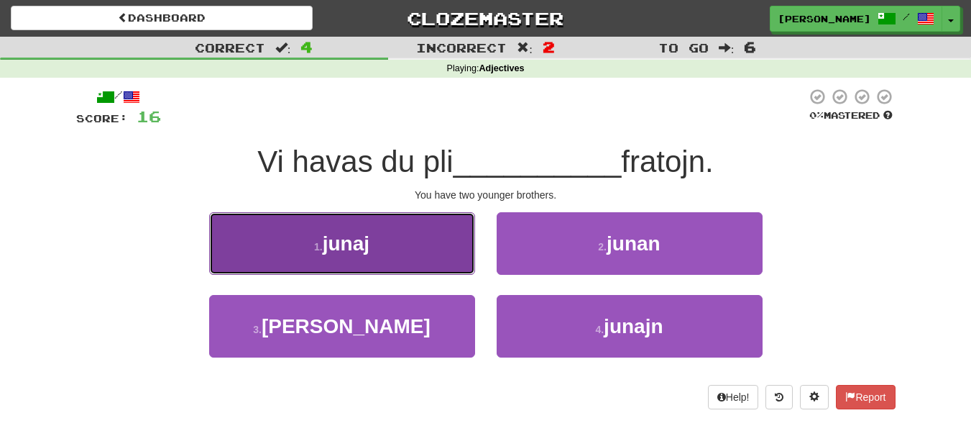
click at [445, 247] on button "1 . junaj" at bounding box center [342, 243] width 266 height 63
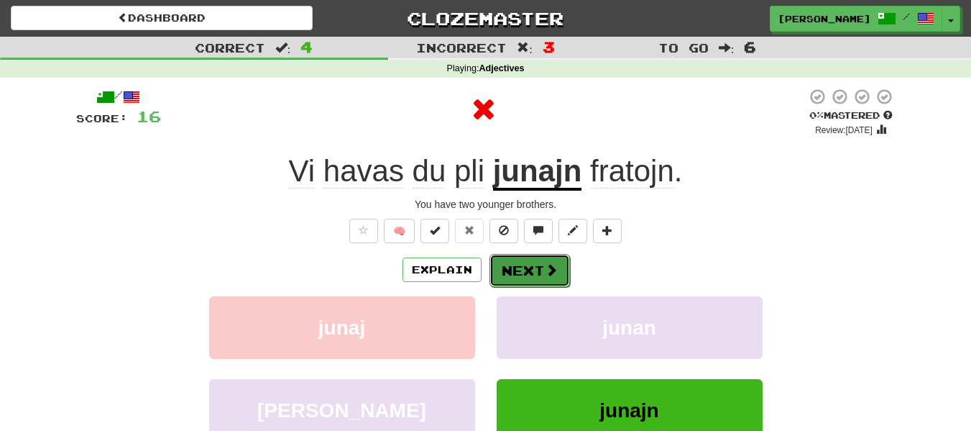
click at [538, 259] on button "Next" at bounding box center [530, 270] width 81 height 33
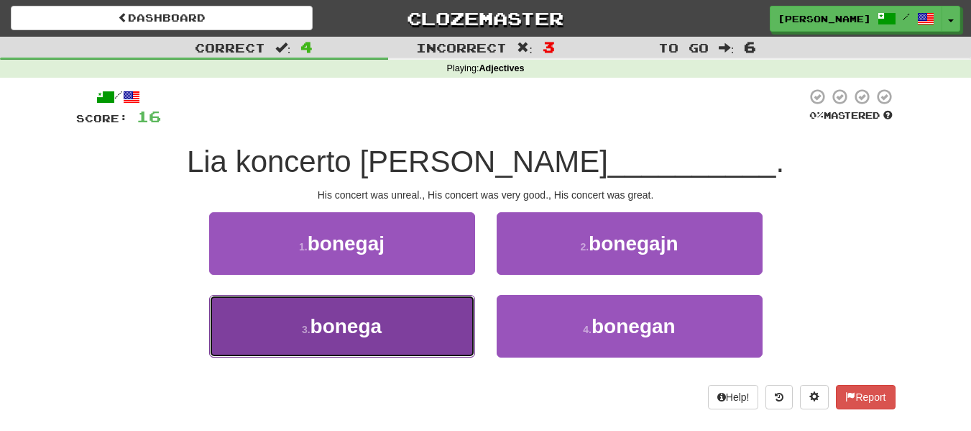
click at [419, 326] on button "3 . bonega" at bounding box center [342, 326] width 266 height 63
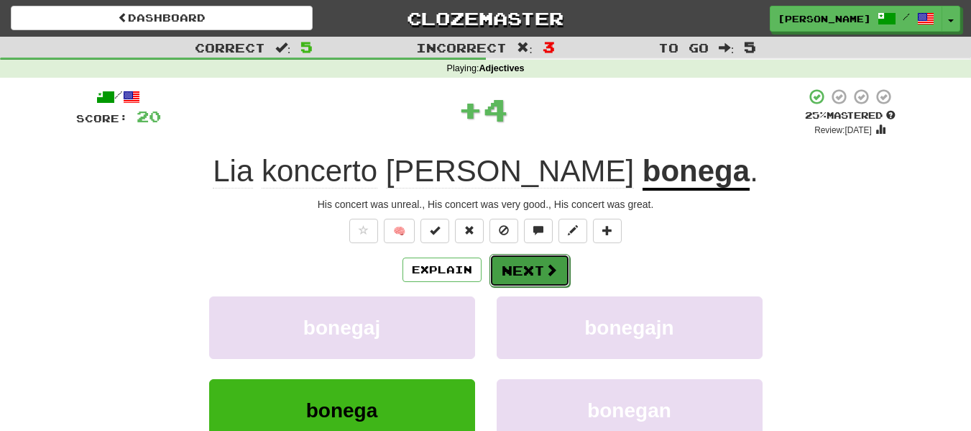
click at [526, 264] on button "Next" at bounding box center [530, 270] width 81 height 33
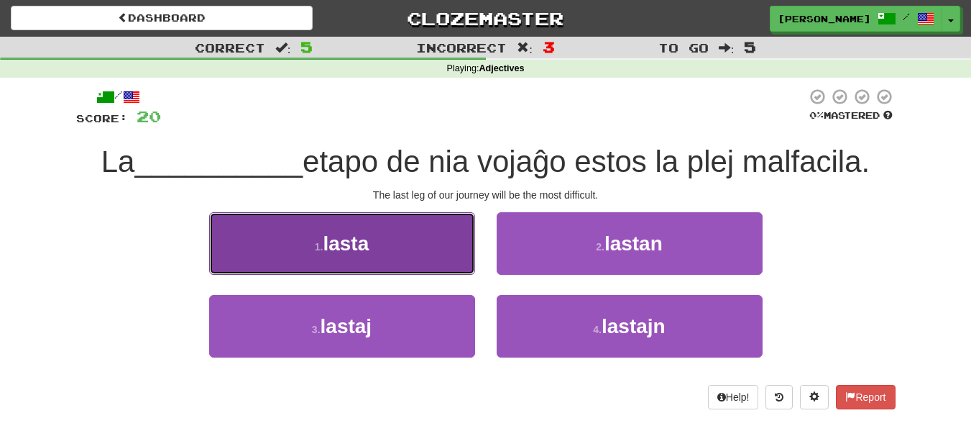
click at [415, 251] on button "1 . lasta" at bounding box center [342, 243] width 266 height 63
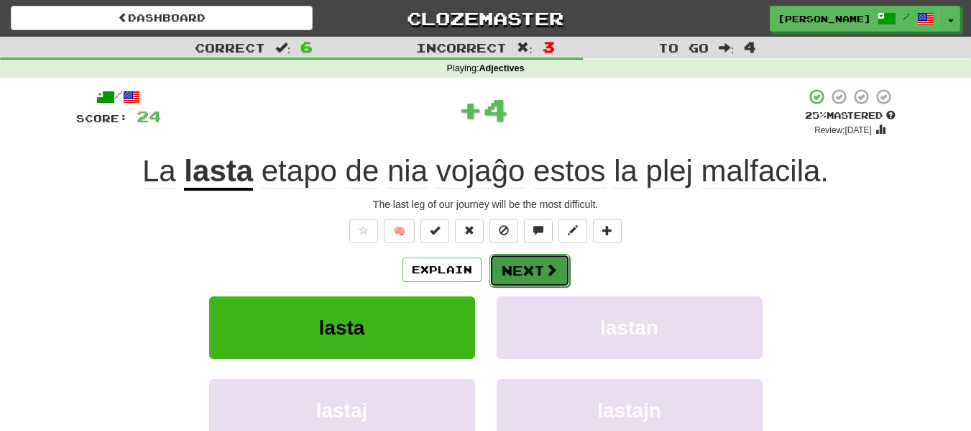
click at [542, 274] on button "Next" at bounding box center [530, 270] width 81 height 33
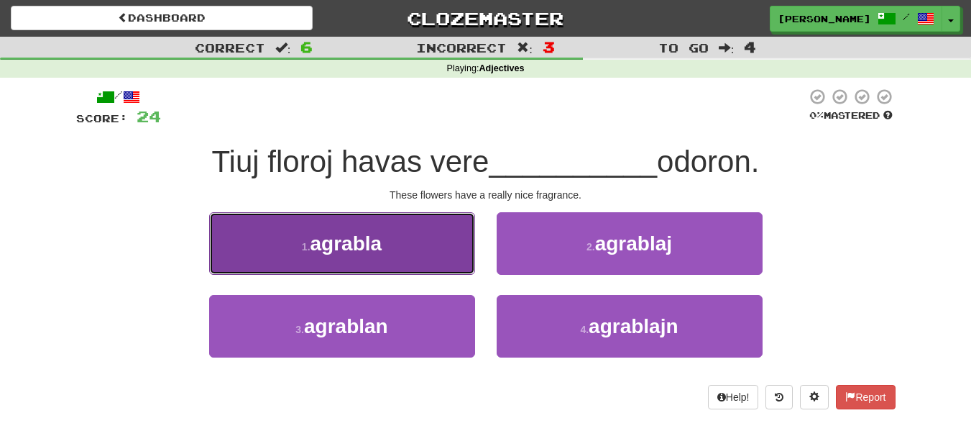
click at [434, 235] on button "1 . agrabla" at bounding box center [342, 243] width 266 height 63
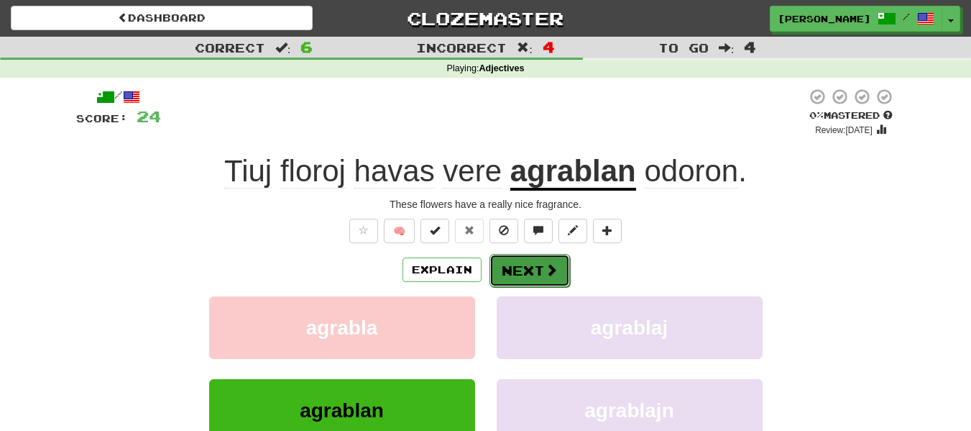
click at [514, 270] on button "Next" at bounding box center [530, 270] width 81 height 33
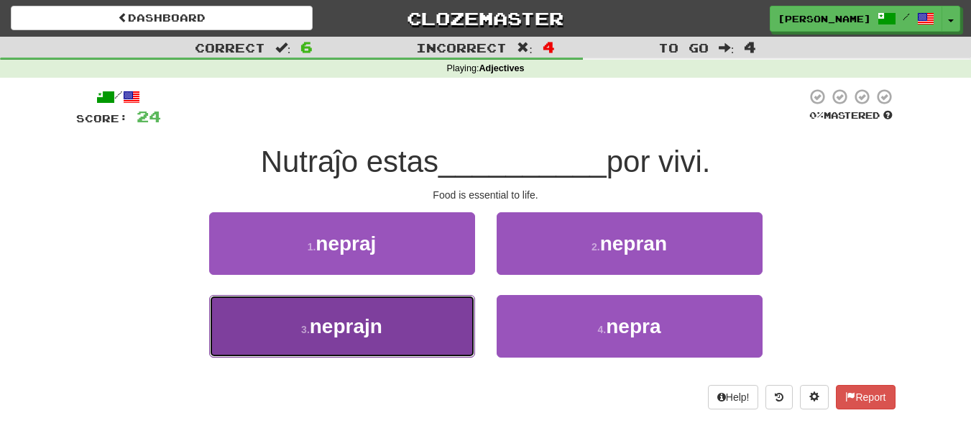
click at [418, 310] on button "3 . neprajn" at bounding box center [342, 326] width 266 height 63
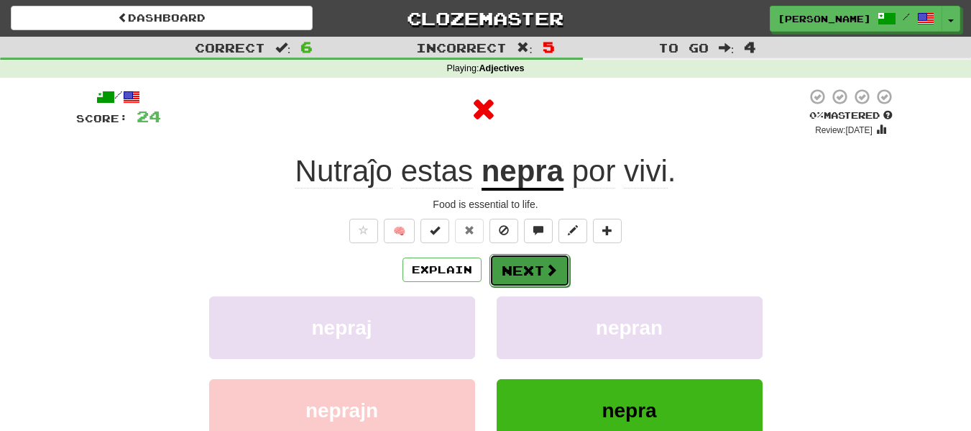
click at [537, 270] on button "Next" at bounding box center [530, 270] width 81 height 33
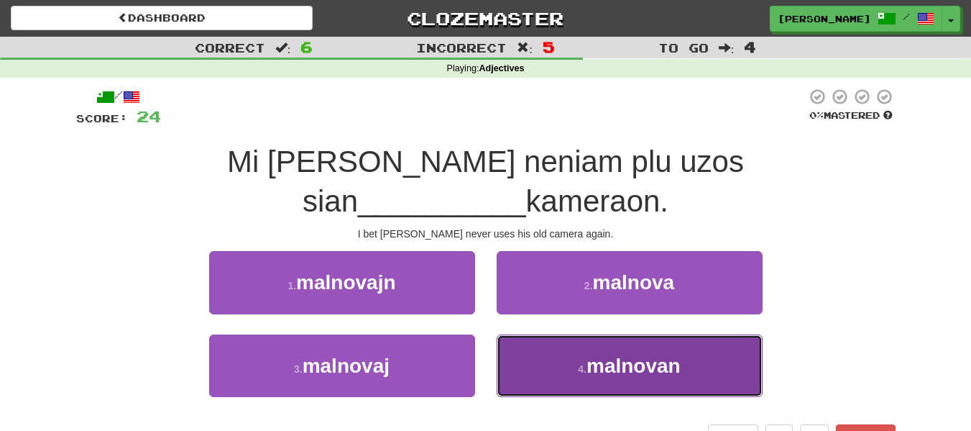
click at [564, 367] on button "4 . malnovan" at bounding box center [630, 365] width 266 height 63
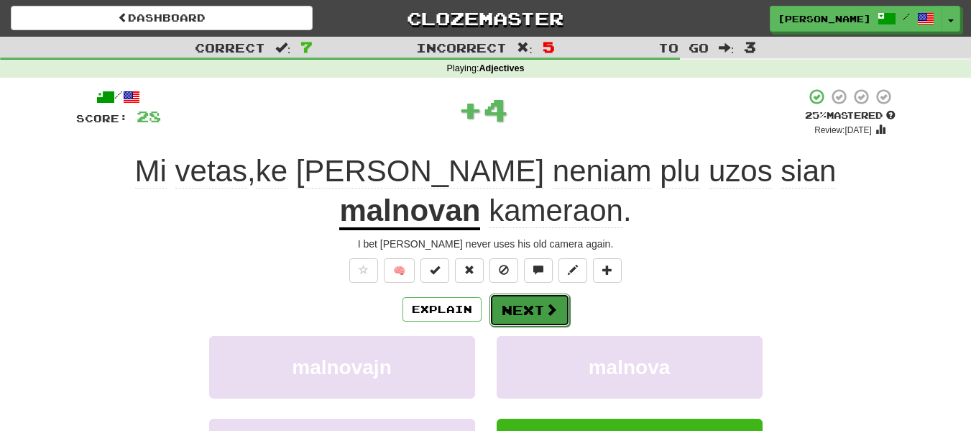
click at [547, 303] on span at bounding box center [551, 309] width 13 height 13
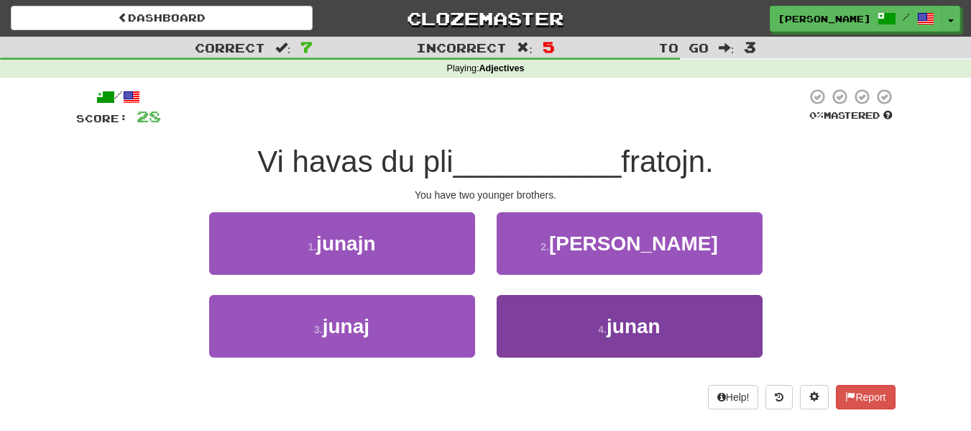
drag, startPoint x: 604, startPoint y: 288, endPoint x: 578, endPoint y: 324, distance: 44.3
click at [604, 290] on div "2 . juna" at bounding box center [630, 253] width 288 height 83
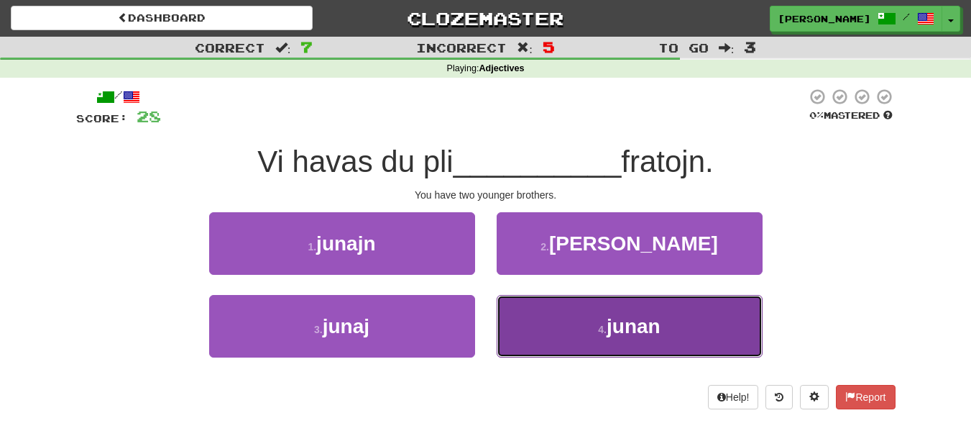
click at [578, 324] on button "4 . junan" at bounding box center [630, 326] width 266 height 63
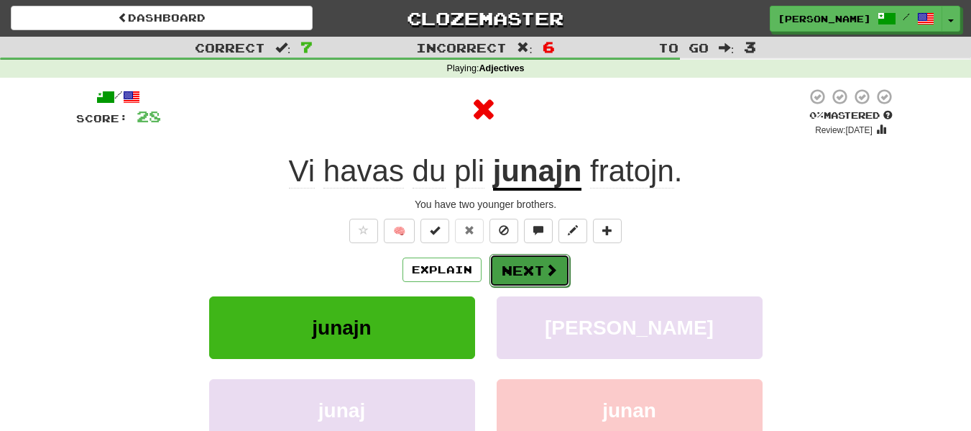
click at [555, 260] on button "Next" at bounding box center [530, 270] width 81 height 33
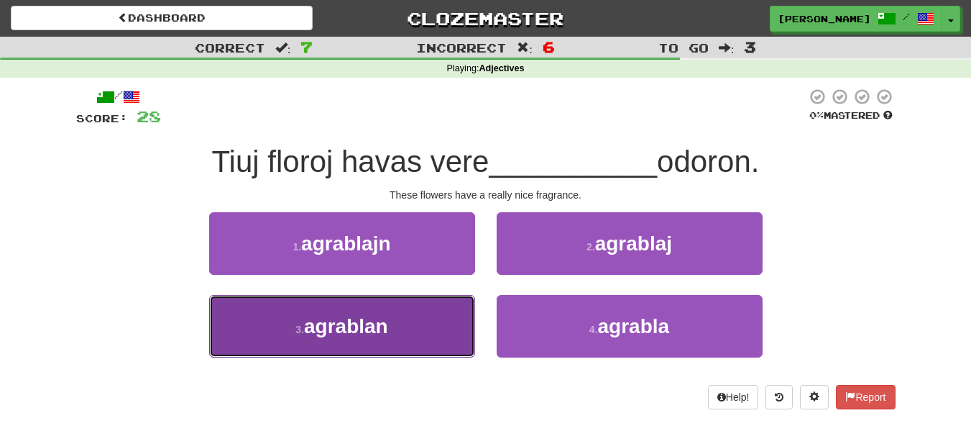
click at [411, 341] on button "3 . agrablan" at bounding box center [342, 326] width 266 height 63
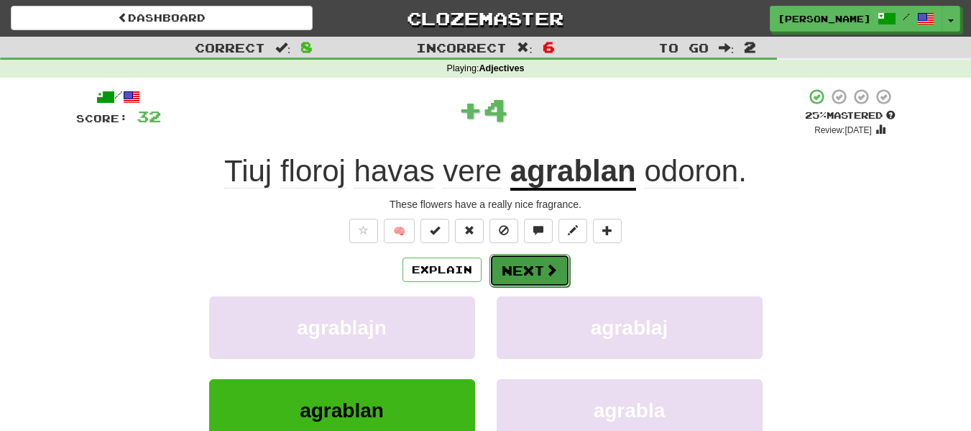
click at [536, 274] on button "Next" at bounding box center [530, 270] width 81 height 33
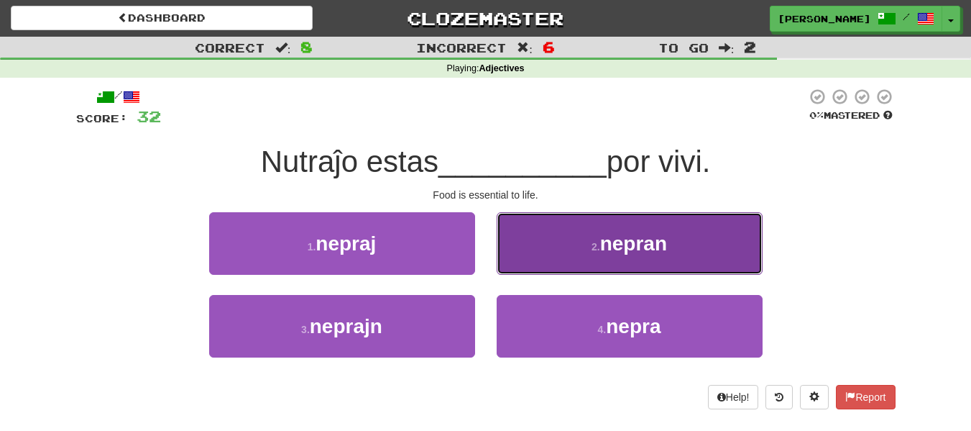
click at [587, 252] on button "2 . nepran" at bounding box center [630, 243] width 266 height 63
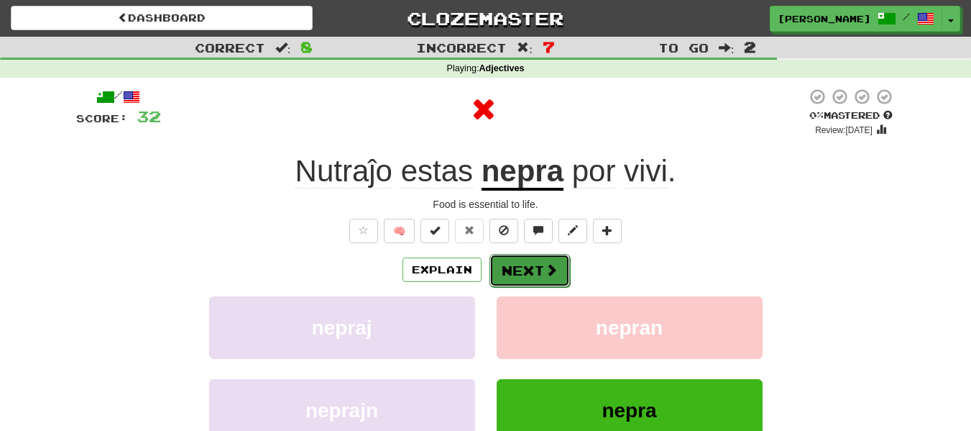
click at [538, 255] on button "Next" at bounding box center [530, 270] width 81 height 33
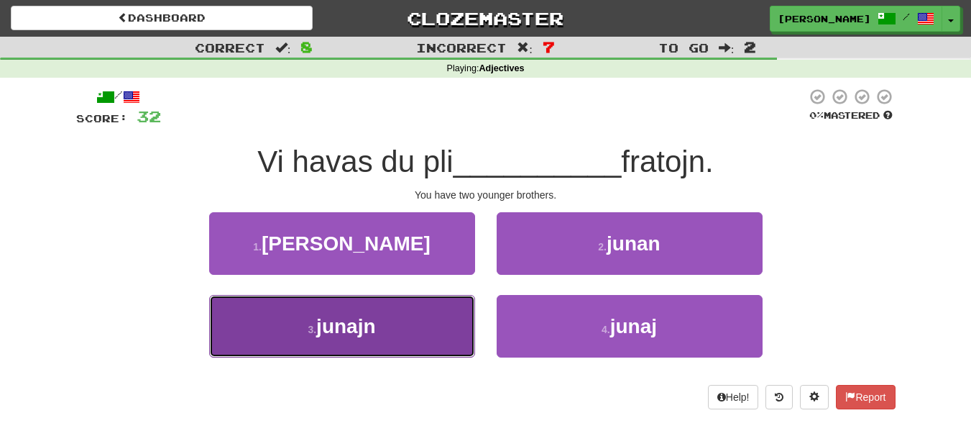
click at [415, 333] on button "3 . junajn" at bounding box center [342, 326] width 266 height 63
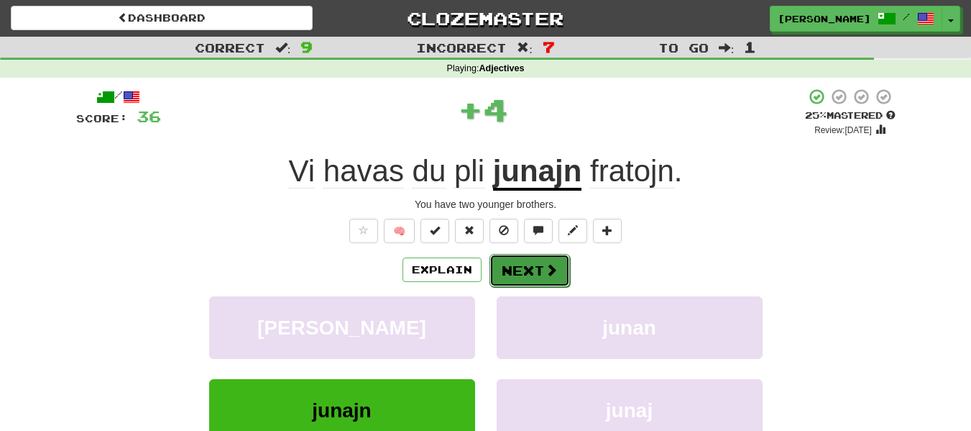
click at [545, 264] on span at bounding box center [551, 269] width 13 height 13
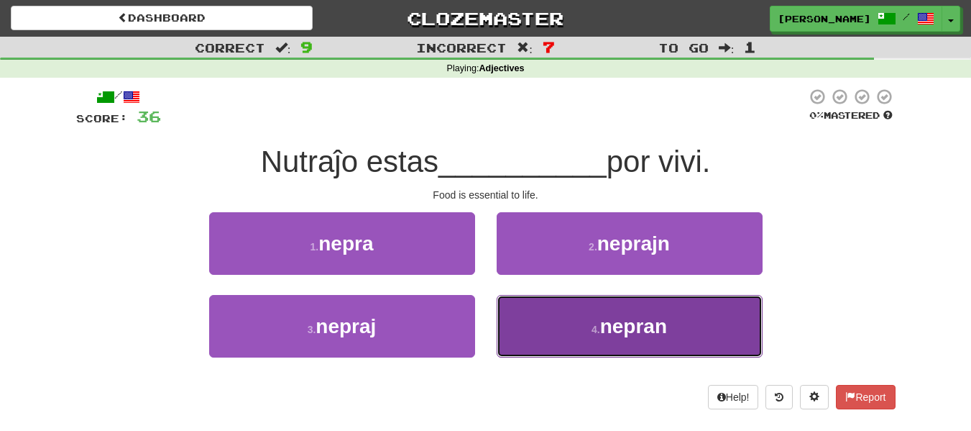
click at [520, 329] on button "4 . nepran" at bounding box center [630, 326] width 266 height 63
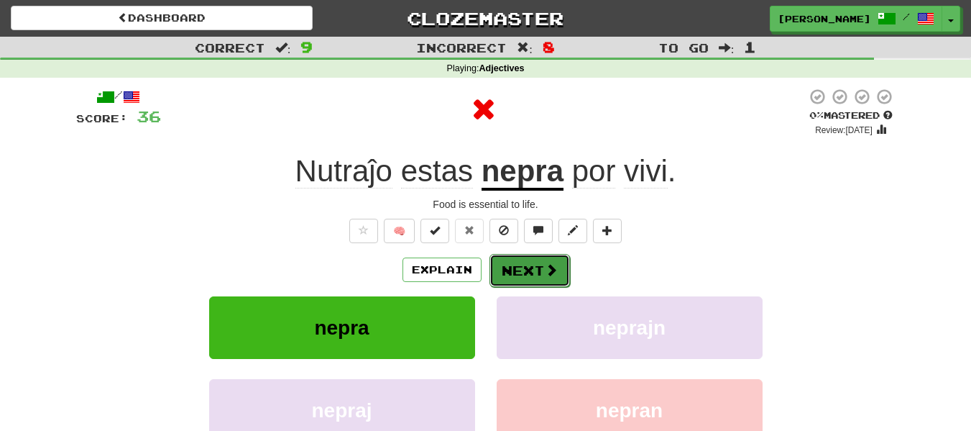
click at [529, 274] on button "Next" at bounding box center [530, 270] width 81 height 33
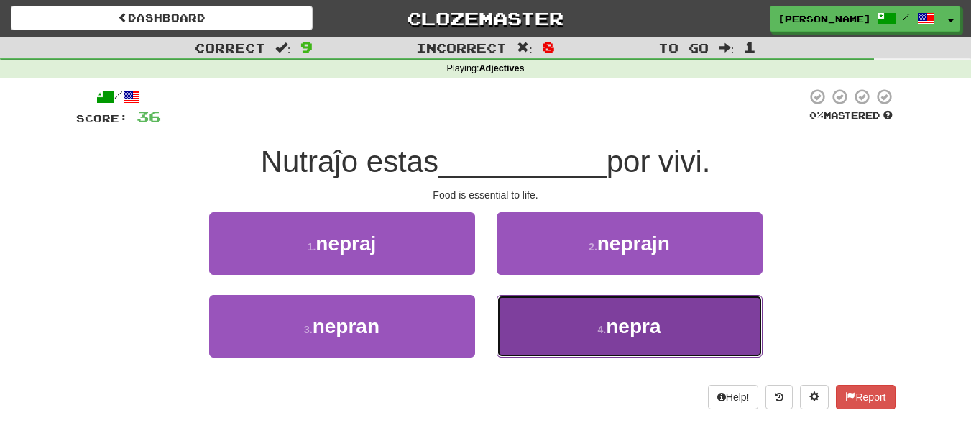
click at [592, 329] on button "4 . nepra" at bounding box center [630, 326] width 266 height 63
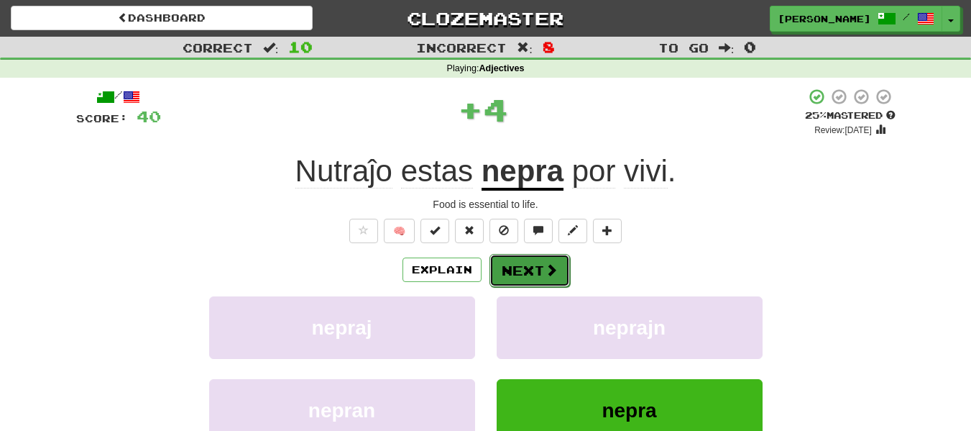
click at [551, 266] on span at bounding box center [551, 269] width 13 height 13
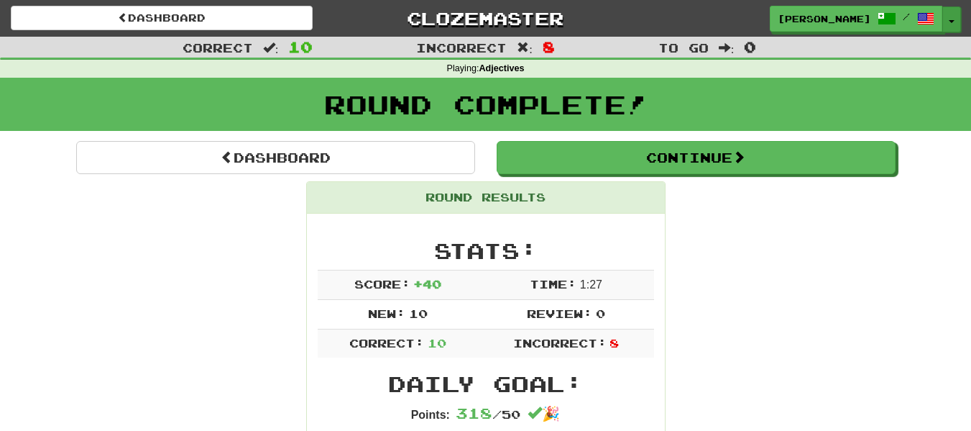
click at [950, 20] on span "button" at bounding box center [952, 21] width 6 height 3
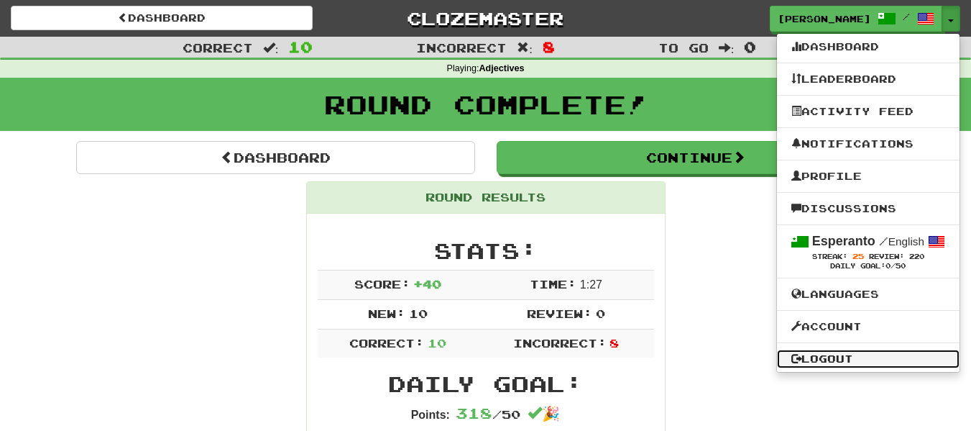
click at [855, 358] on link "Logout" at bounding box center [868, 358] width 183 height 19
